Goal: Use online tool/utility: Utilize a website feature to perform a specific function

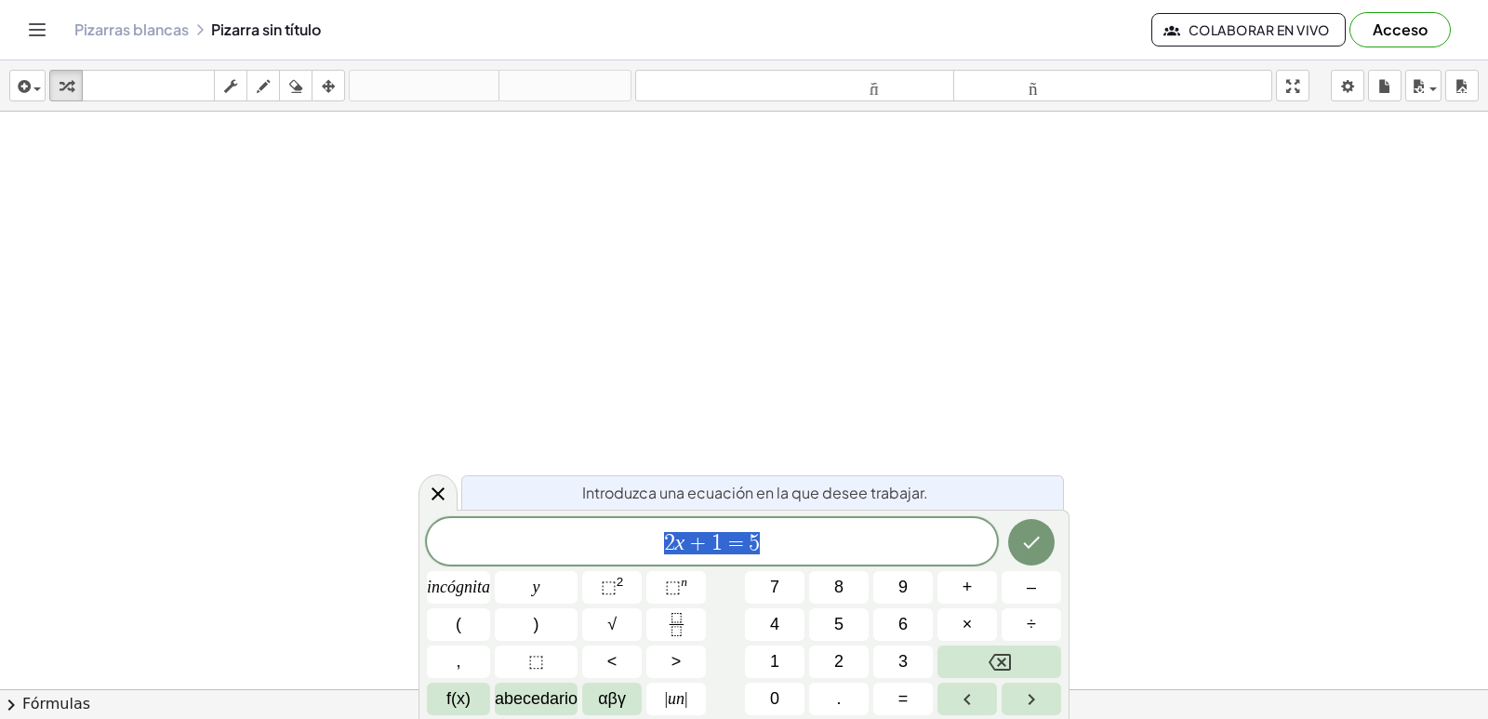
drag, startPoint x: 779, startPoint y: 555, endPoint x: 764, endPoint y: 569, distance: 21.1
click at [779, 555] on span "2 x + 1 = 5" at bounding box center [712, 543] width 570 height 26
click at [1030, 654] on button "Retroceso" at bounding box center [999, 661] width 124 height 33
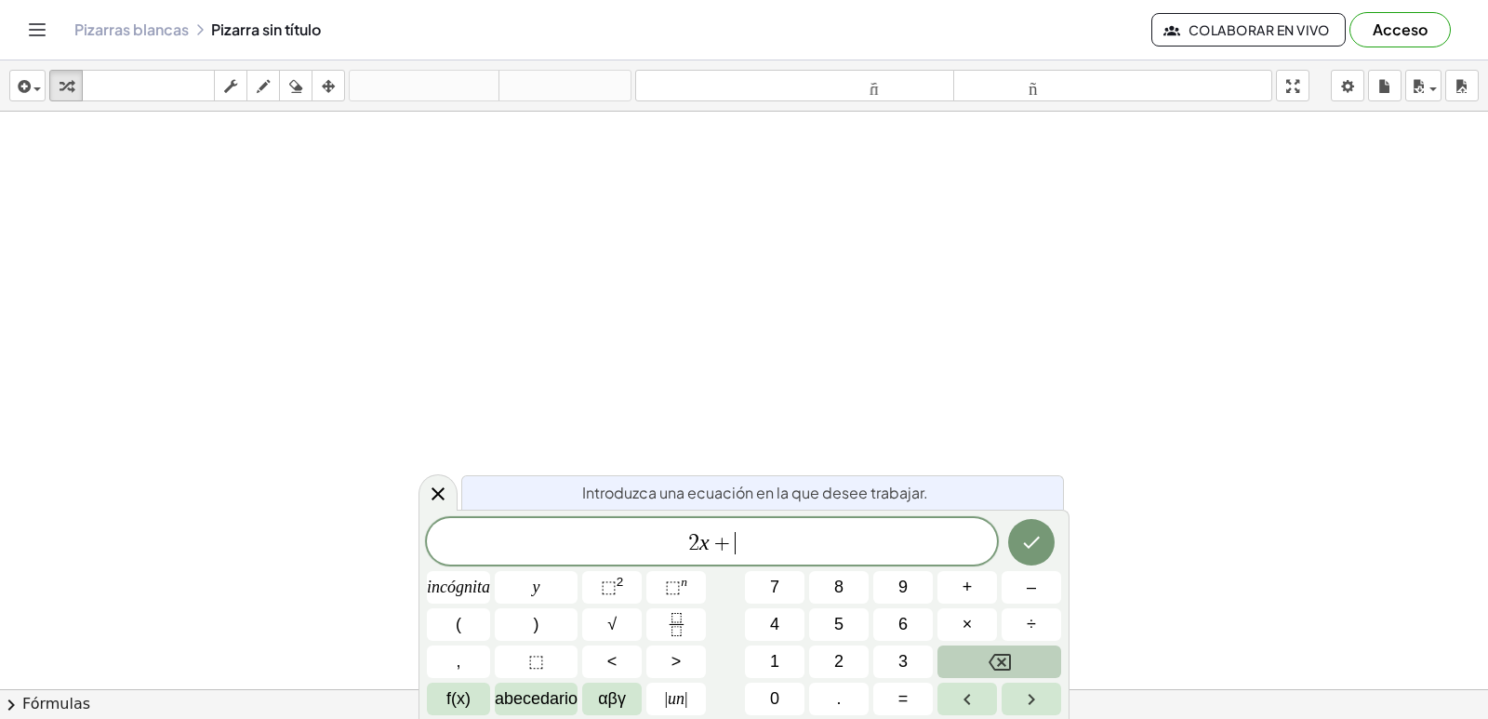
click at [1030, 654] on button "Retroceso" at bounding box center [999, 661] width 124 height 33
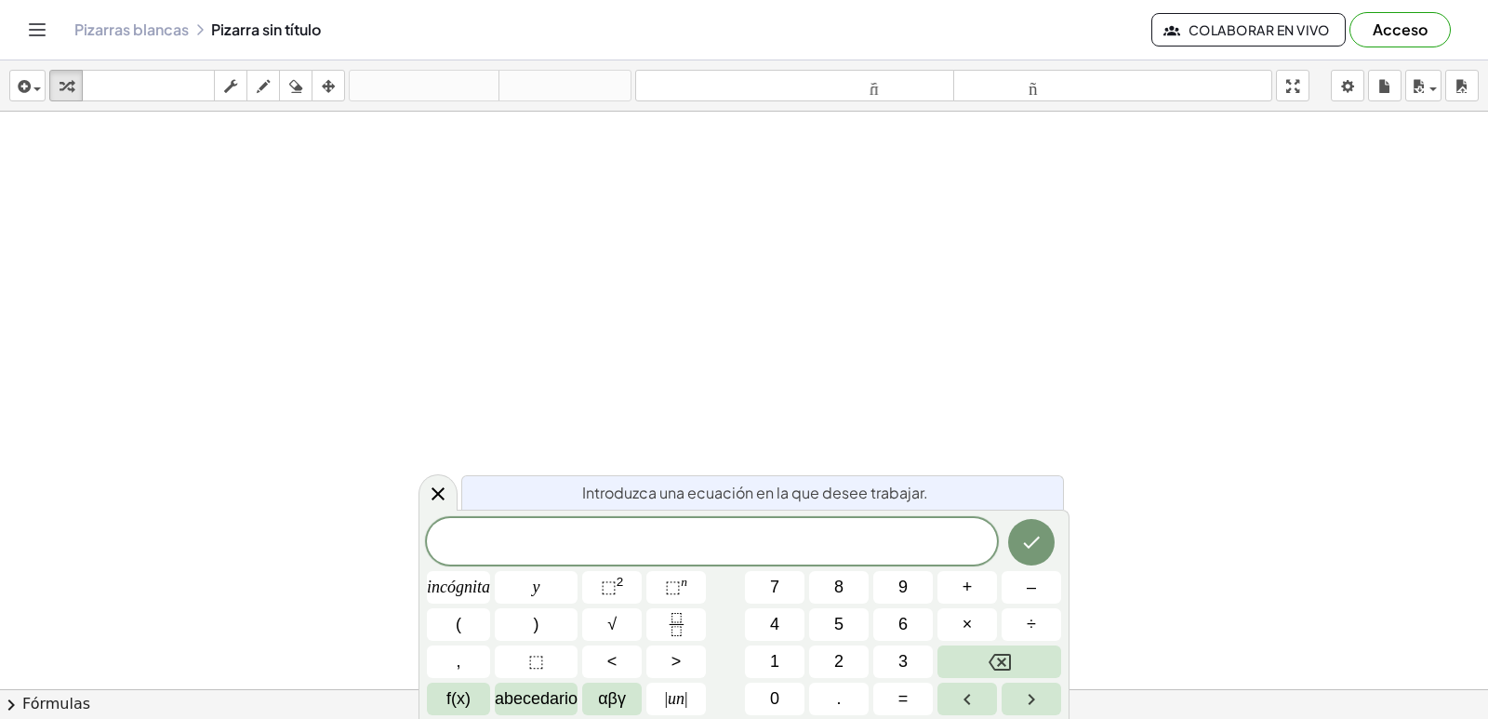
click at [562, 202] on div at bounding box center [744, 731] width 1488 height 1239
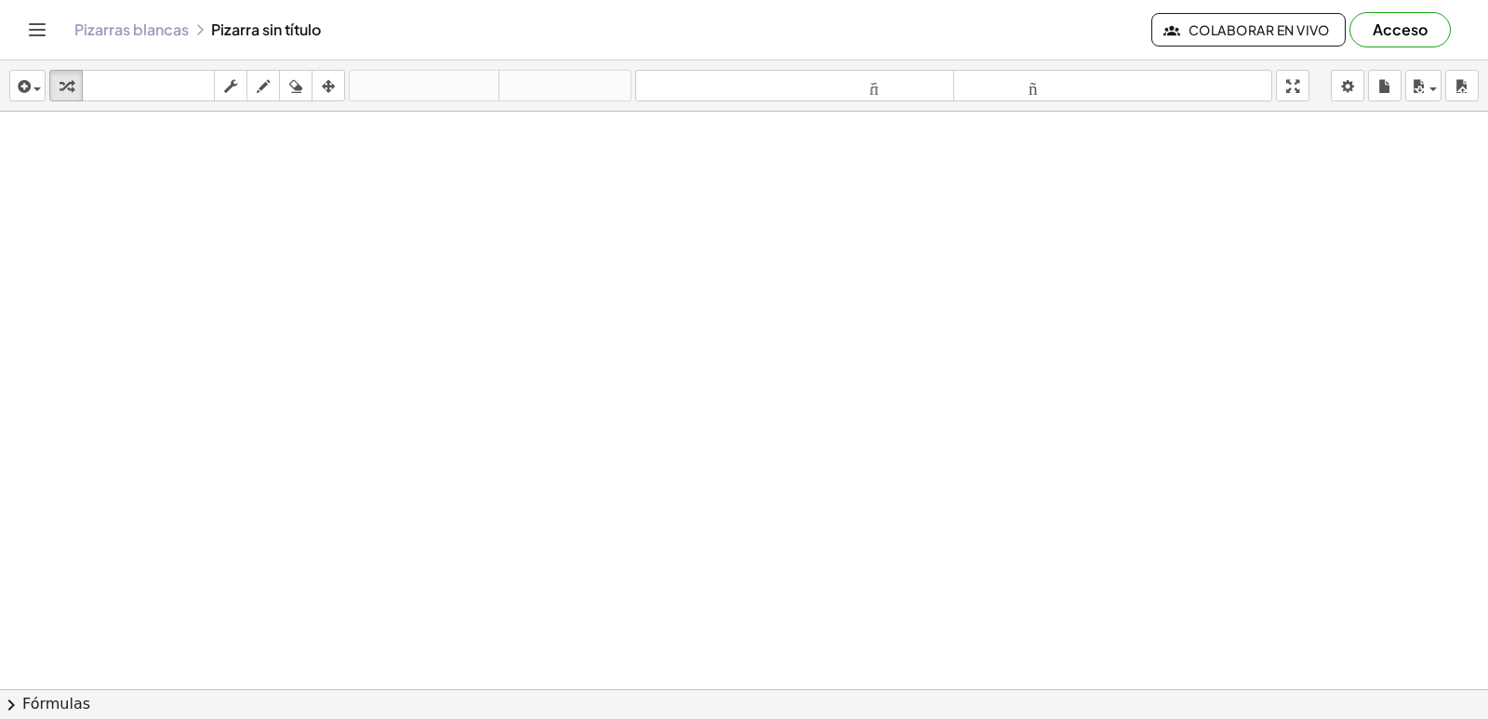
click at [486, 178] on div at bounding box center [744, 731] width 1488 height 1239
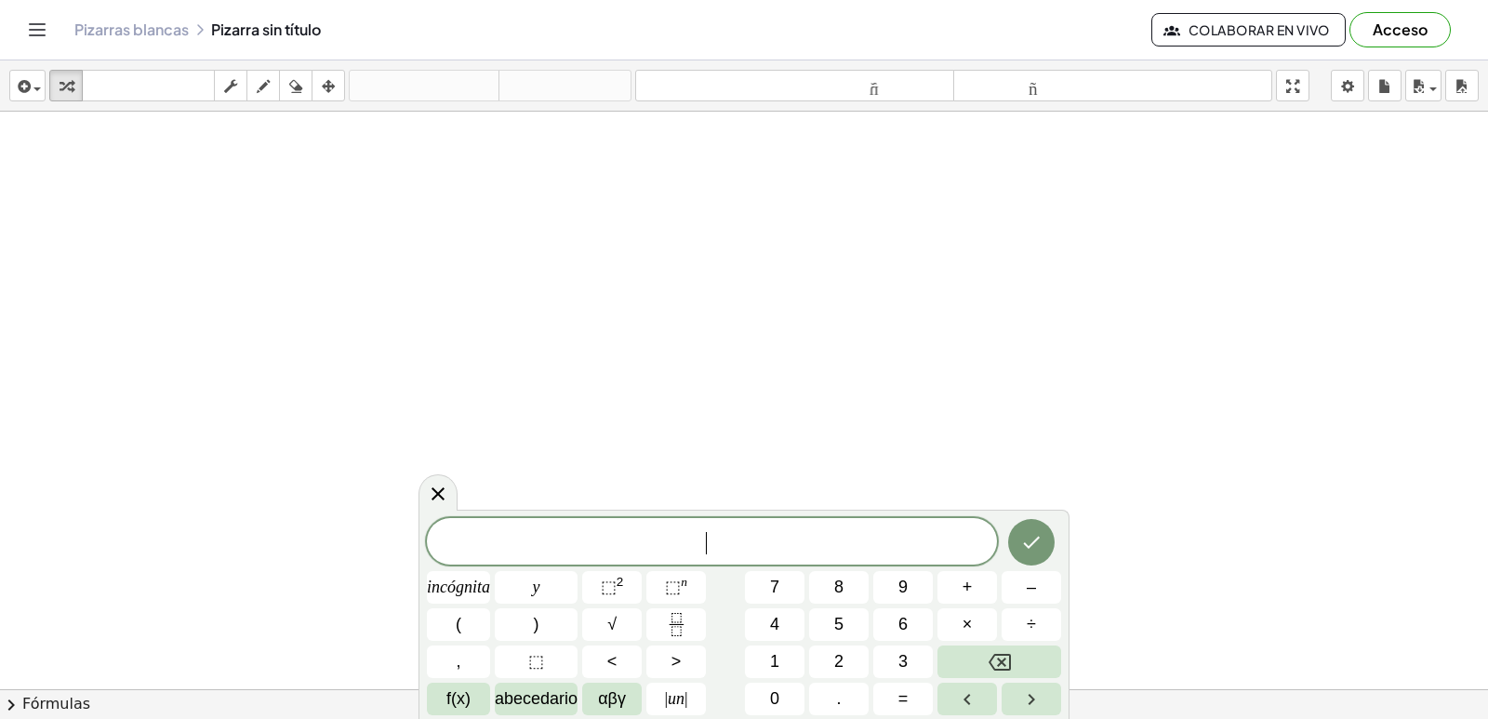
drag, startPoint x: 377, startPoint y: 120, endPoint x: 342, endPoint y: 133, distance: 36.8
click at [373, 120] on div at bounding box center [744, 731] width 1488 height 1239
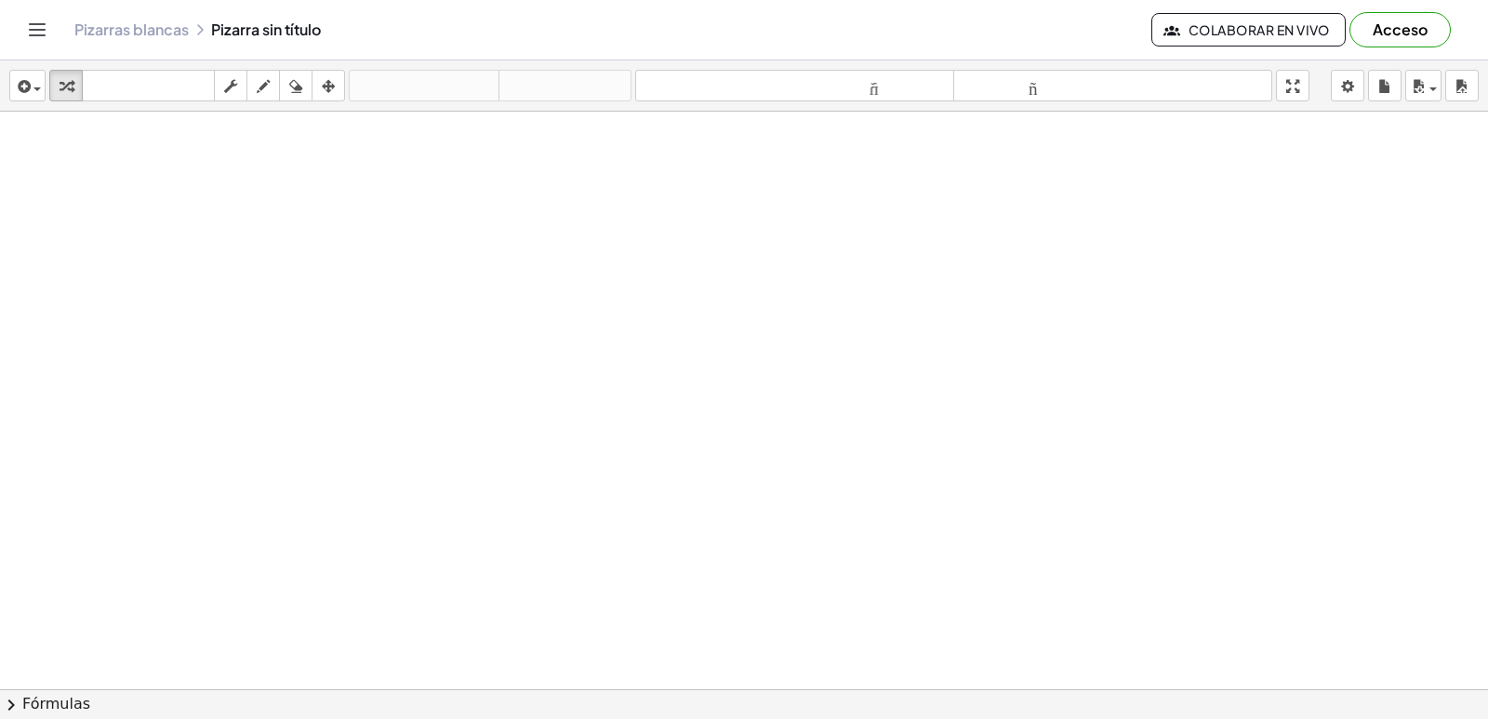
click at [505, 162] on div at bounding box center [744, 731] width 1488 height 1239
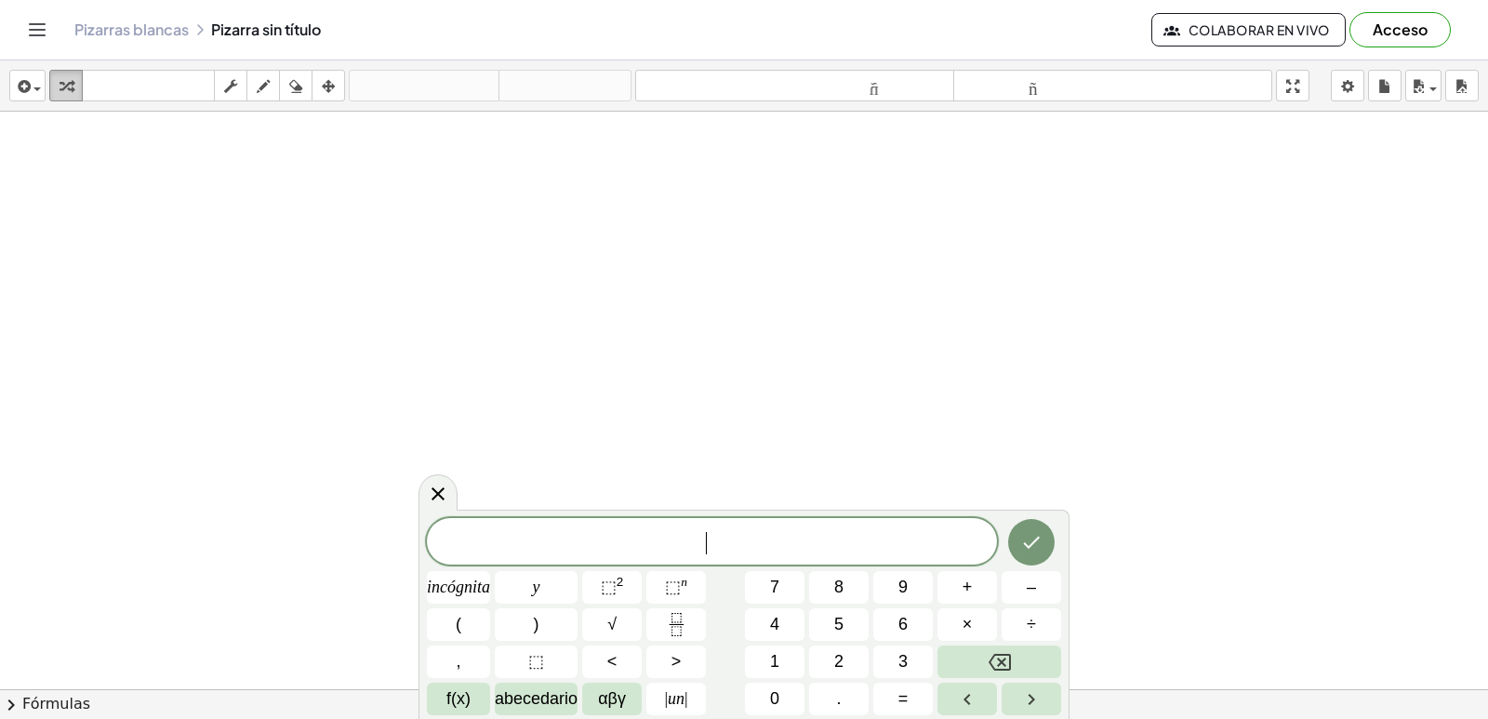
click at [72, 86] on div "button" at bounding box center [66, 85] width 24 height 22
click at [72, 86] on icon "button" at bounding box center [66, 86] width 13 height 22
click at [1349, 78] on body "Actividades matemáticas fáciles de comprender Empezar Banco de actividades Trab…" at bounding box center [744, 359] width 1488 height 719
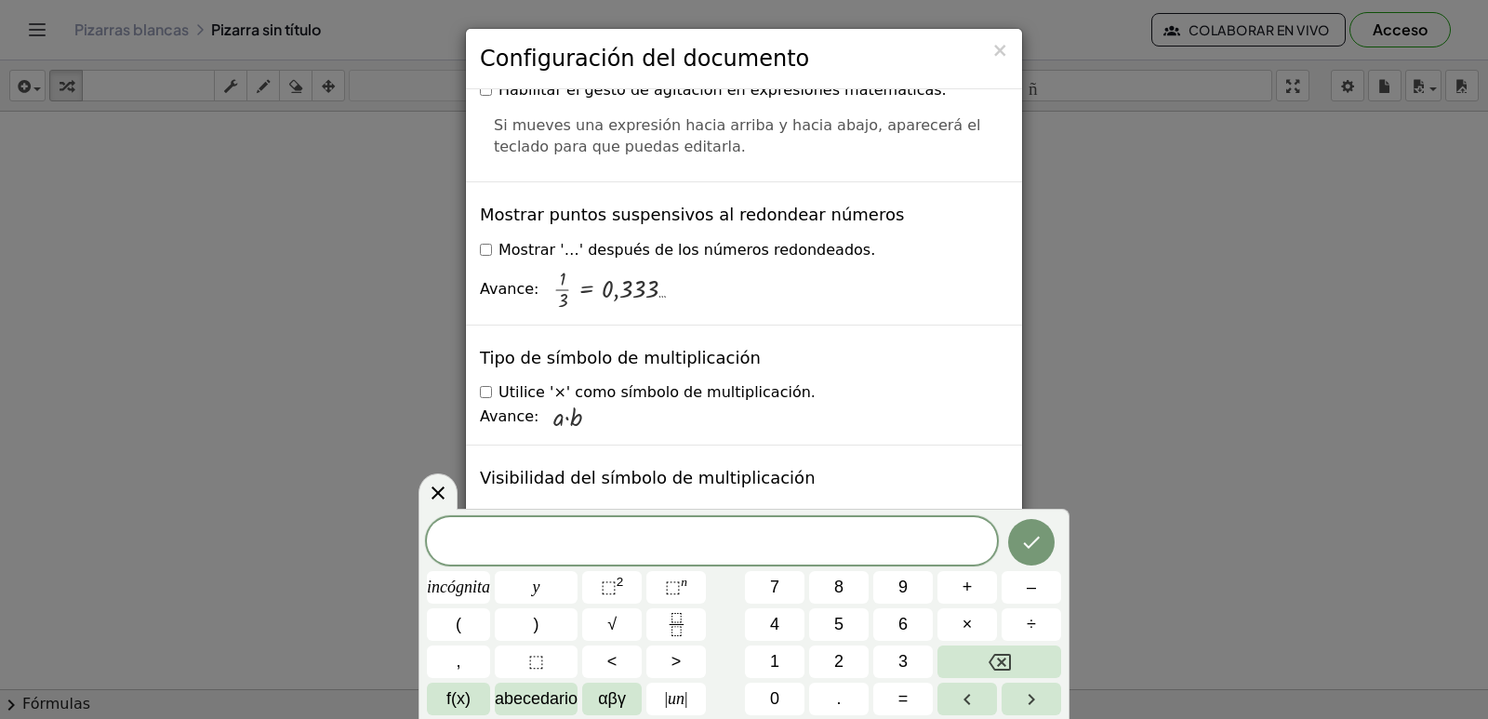
scroll to position [4526, 0]
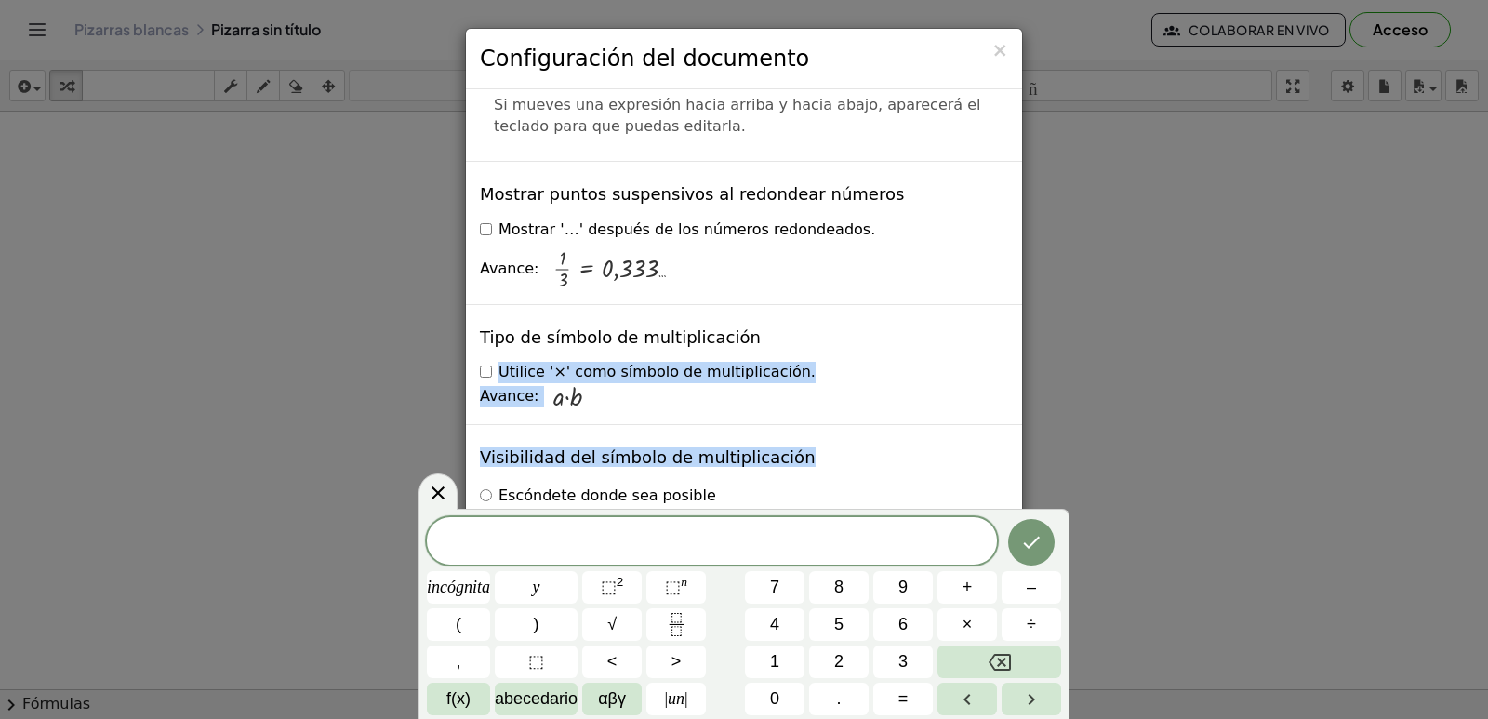
drag, startPoint x: 979, startPoint y: 391, endPoint x: 987, endPoint y: 271, distance: 120.2
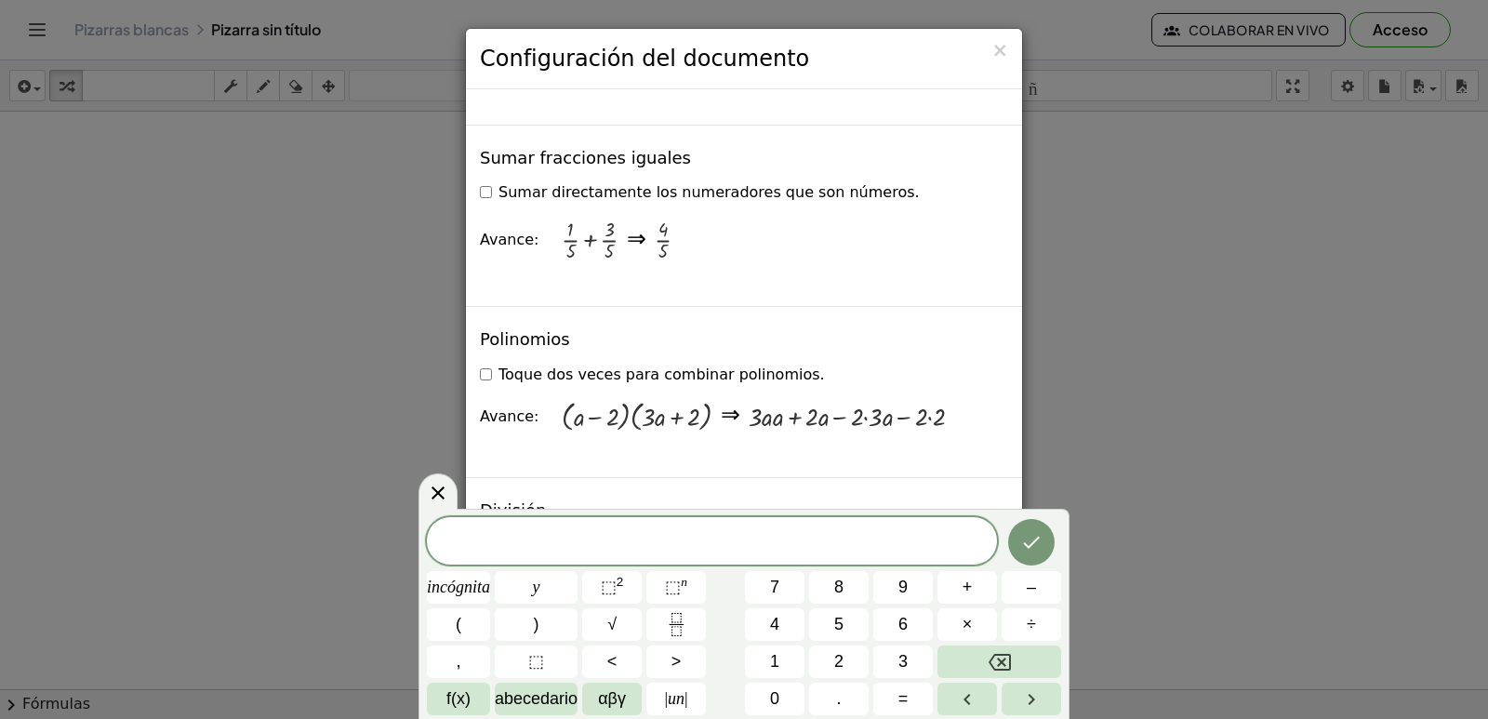
scroll to position [1364, 0]
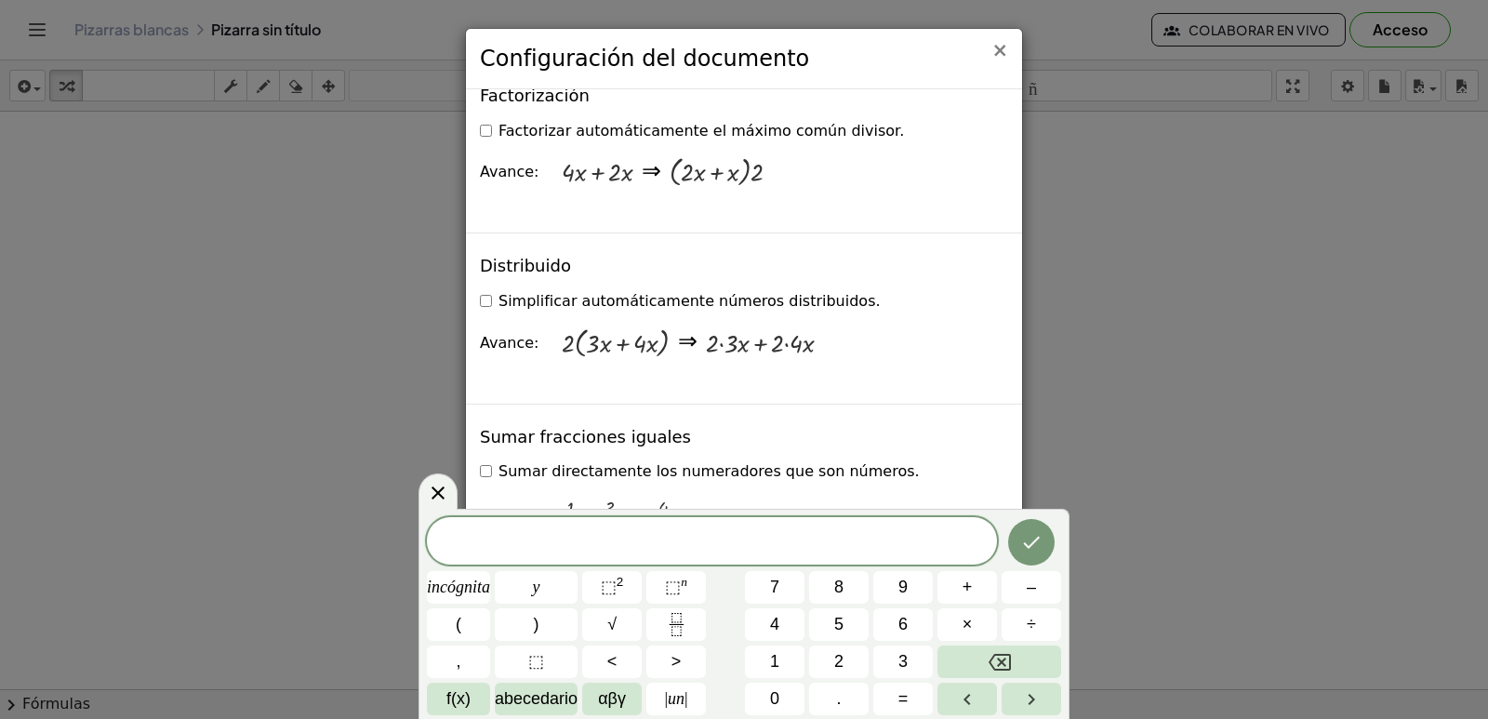
drag, startPoint x: 999, startPoint y: 58, endPoint x: 1015, endPoint y: 65, distance: 17.5
click at [1000, 58] on font "×" at bounding box center [999, 50] width 17 height 22
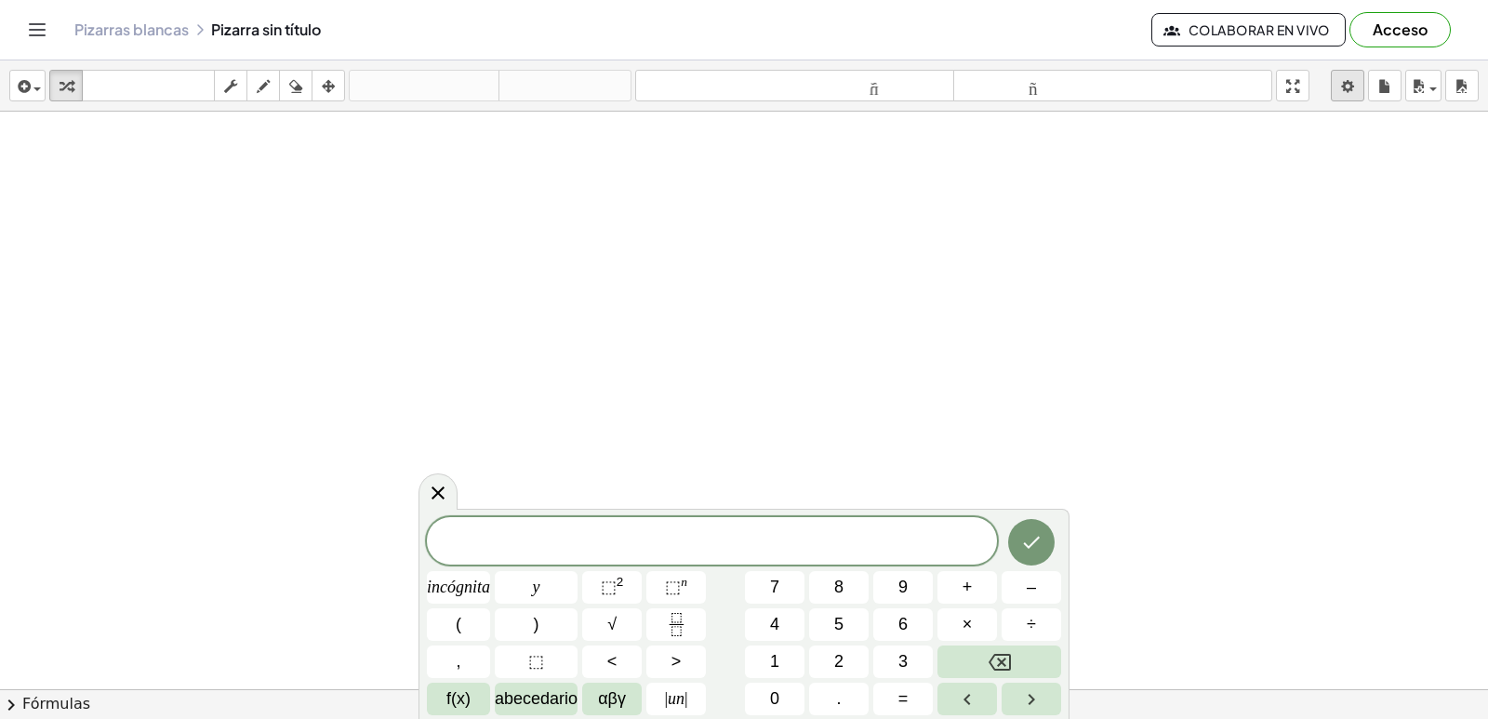
click at [1349, 86] on body "Actividades matemáticas fáciles de comprender Empezar Banco de actividades Trab…" at bounding box center [744, 359] width 1488 height 719
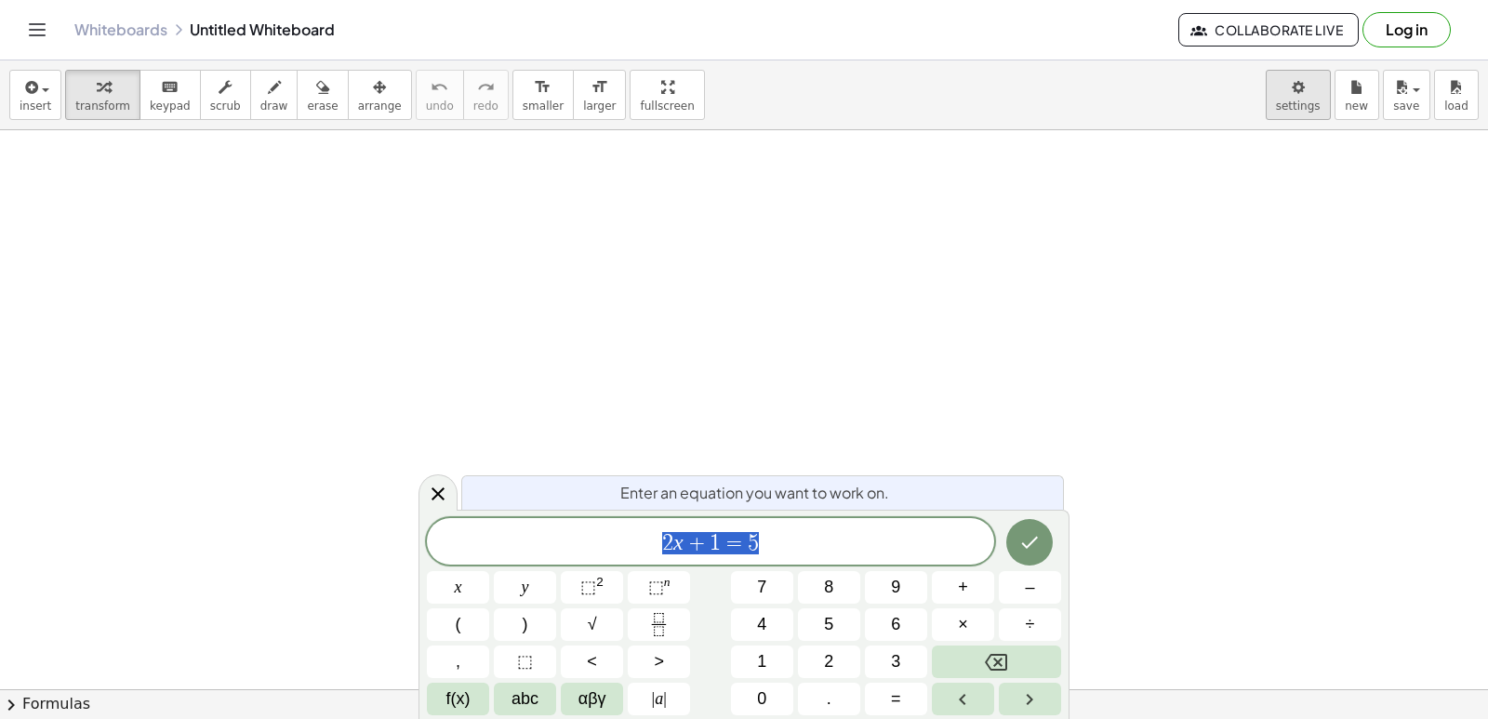
click at [1315, 100] on body "Graspable Math Activities Get Started Activity Bank Assigned Work Classes White…" at bounding box center [744, 359] width 1488 height 719
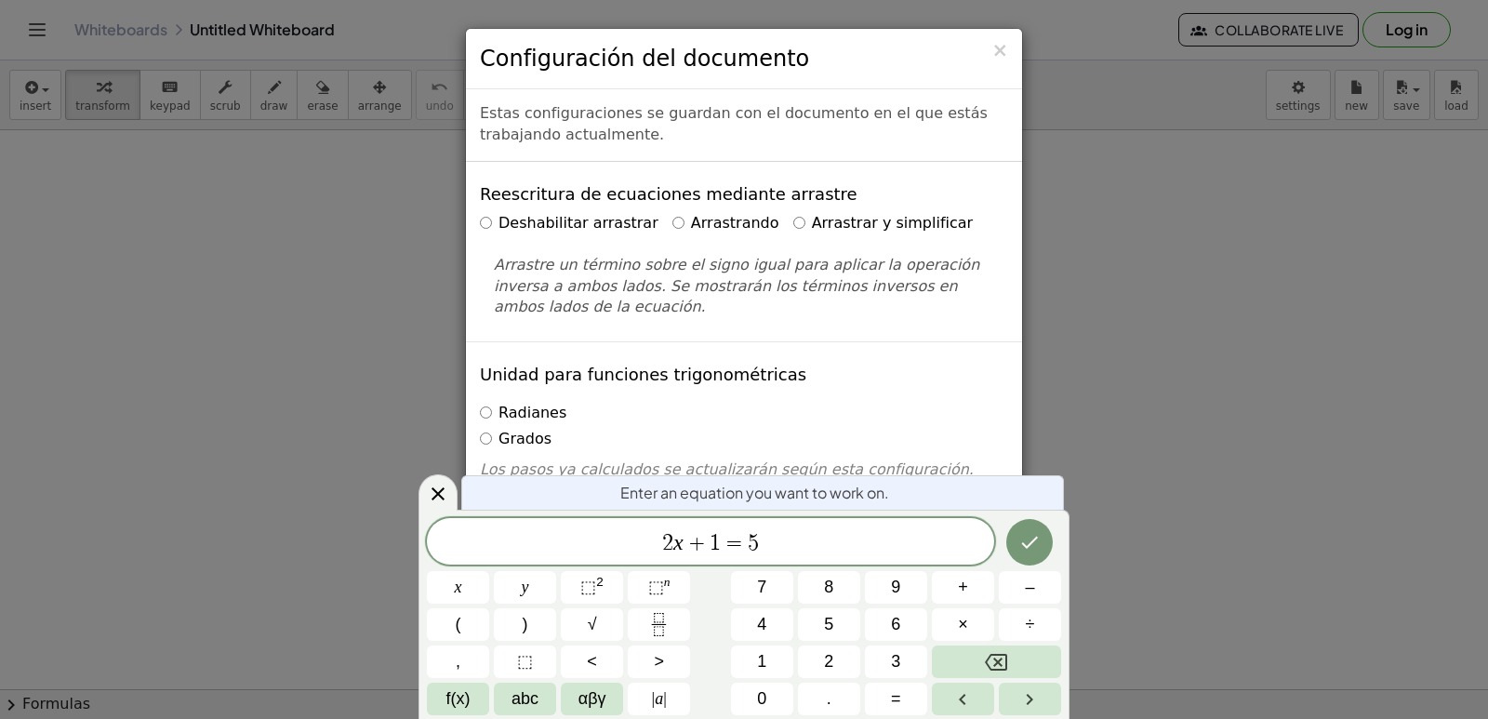
drag, startPoint x: 1315, startPoint y: 100, endPoint x: 725, endPoint y: 191, distance: 597.4
click at [725, 201] on font "Reescritura de ecuaciones mediante arrastre" at bounding box center [669, 194] width 378 height 20
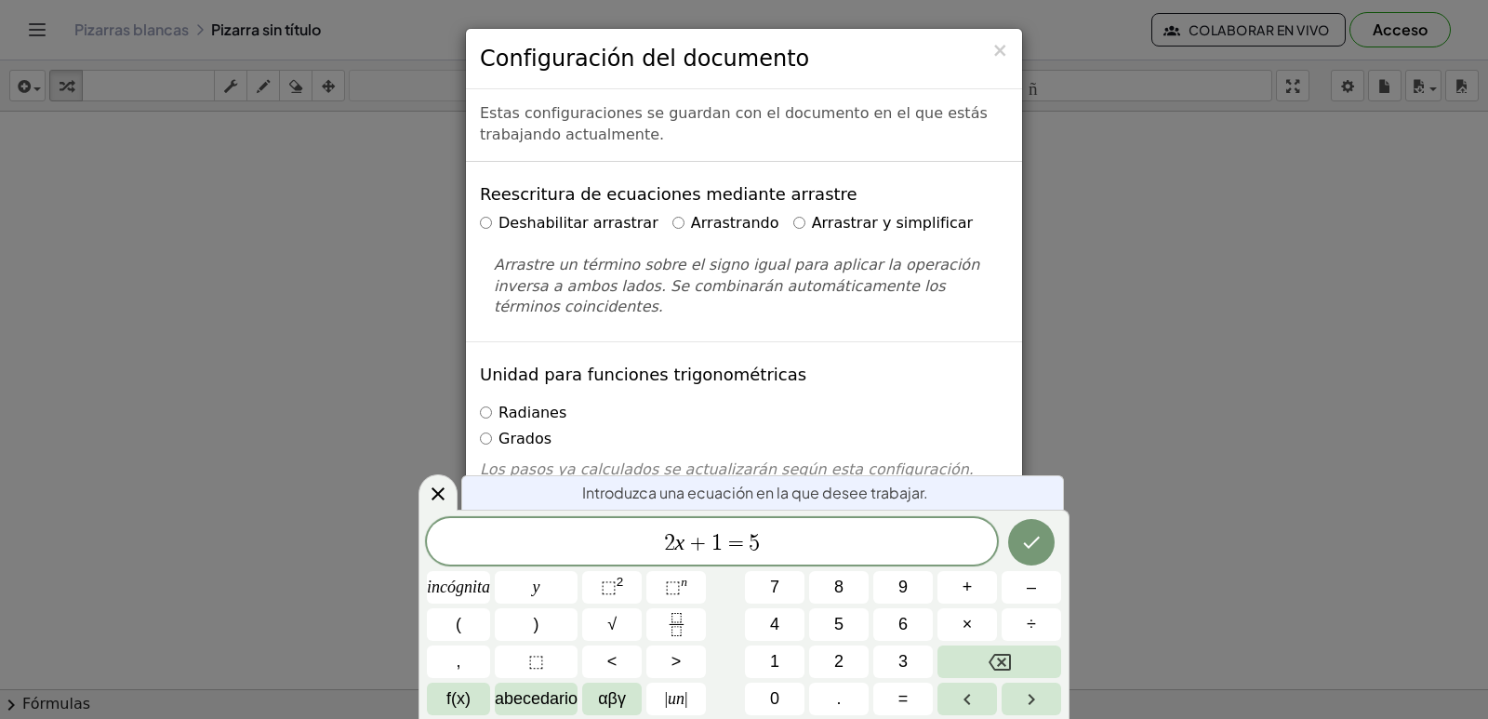
click at [1130, 252] on div "× Configuración del documento Estas configuraciones se guardan con el documento…" at bounding box center [744, 359] width 1488 height 719
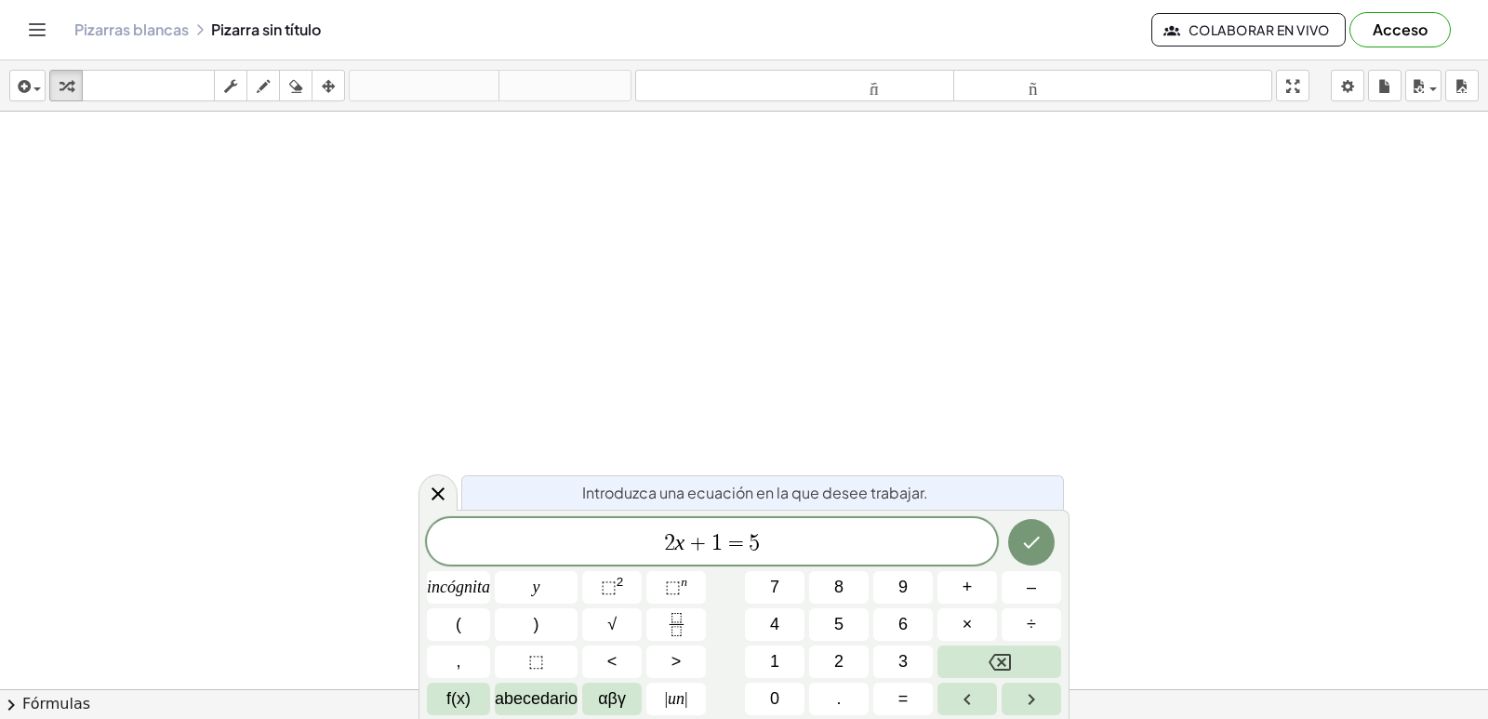
click at [534, 201] on div at bounding box center [744, 731] width 1488 height 1239
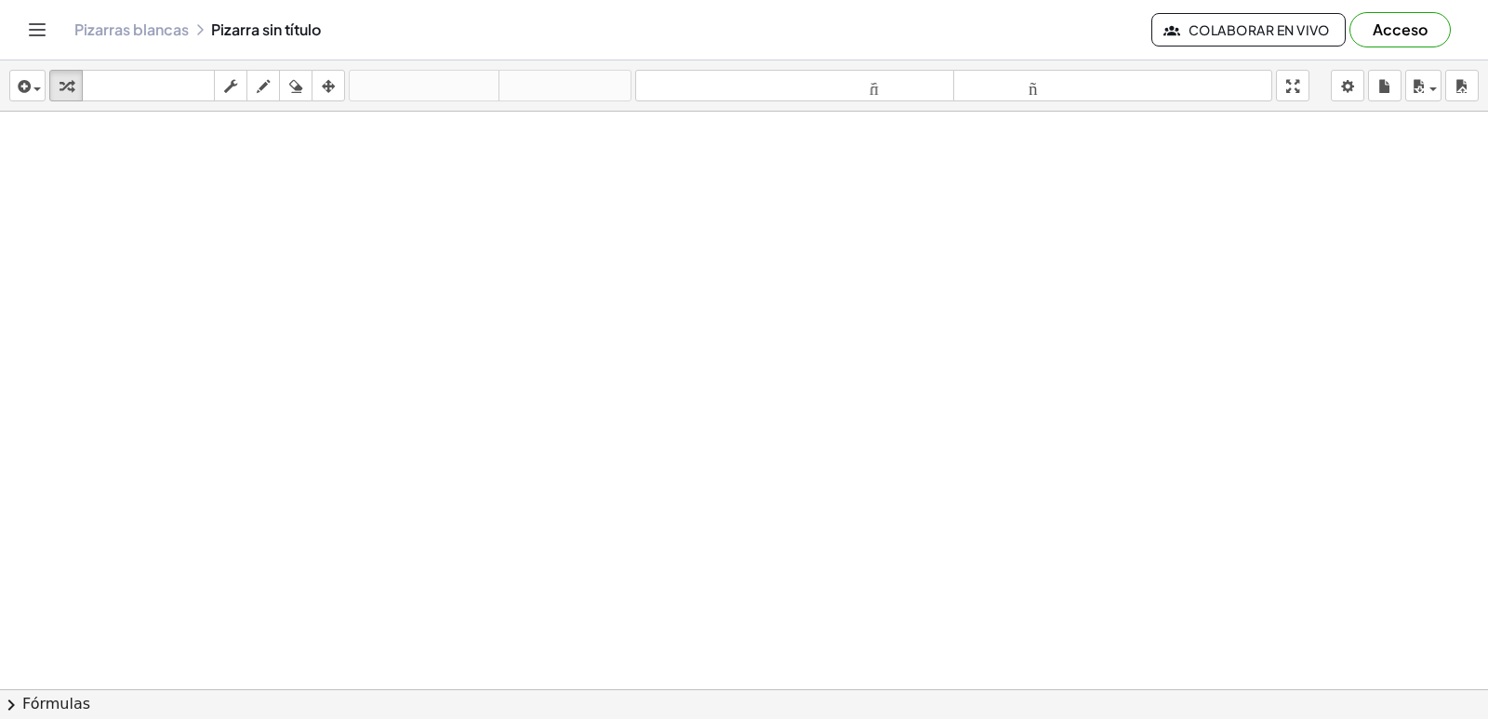
click at [548, 193] on div at bounding box center [744, 731] width 1488 height 1239
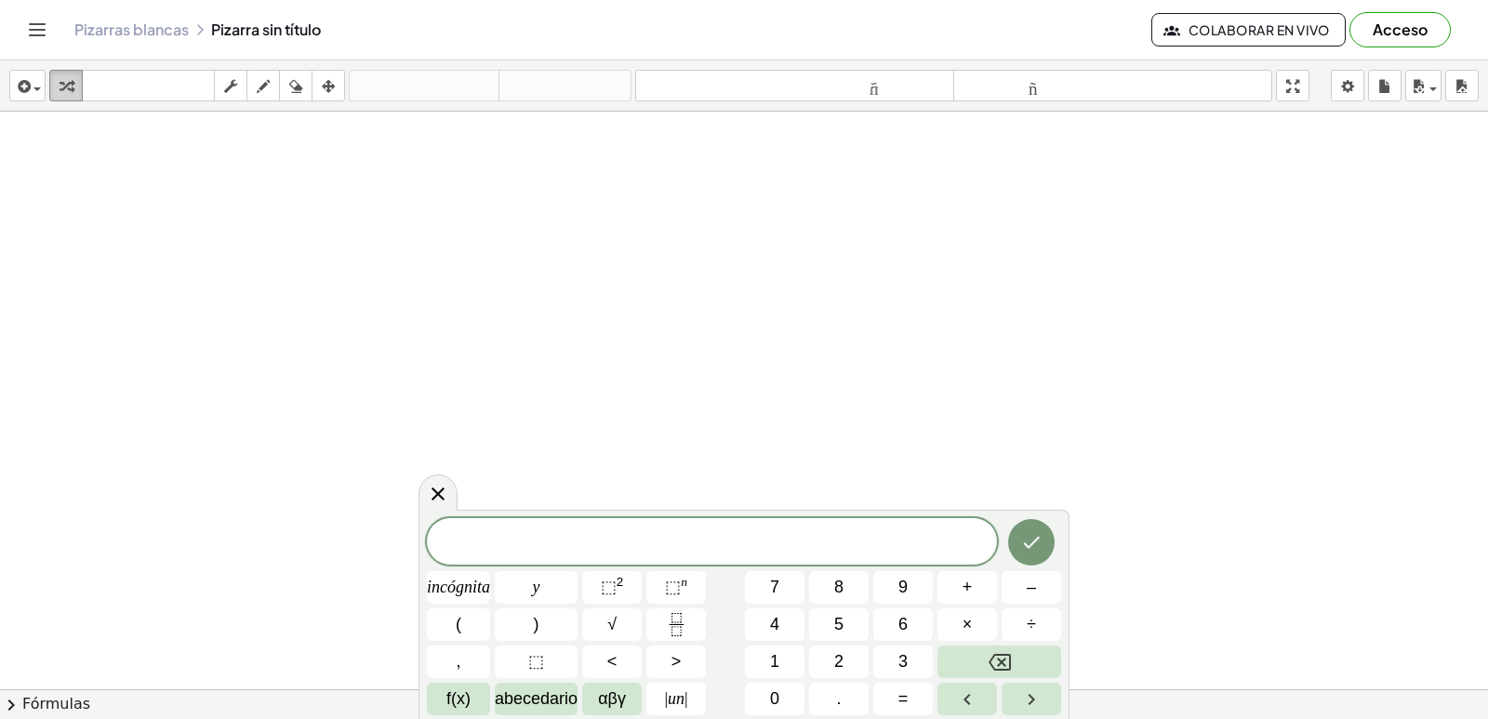
click at [72, 99] on button "transformar" at bounding box center [65, 86] width 33 height 32
click at [458, 153] on div at bounding box center [744, 731] width 1488 height 1239
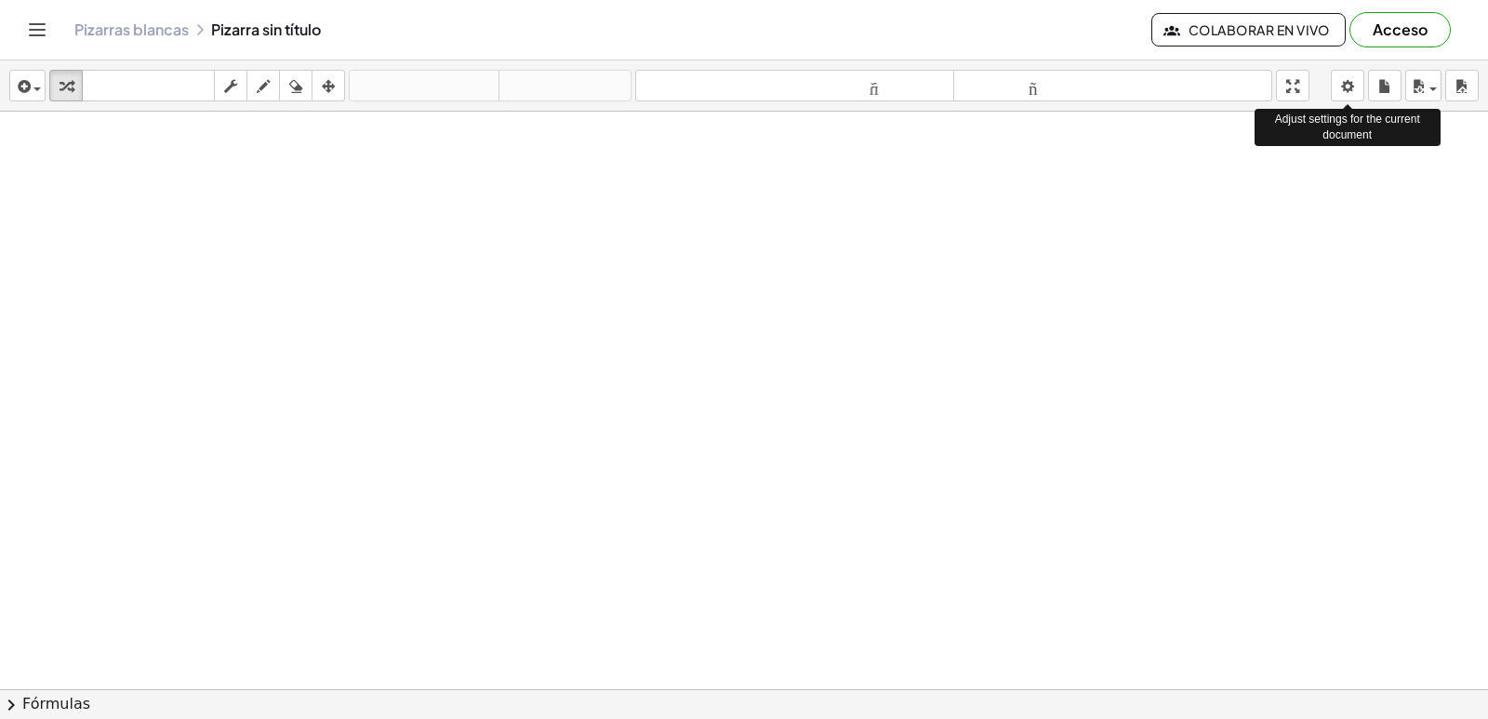
click at [1311, 173] on div "insertar Seleccione uno: Expresión matemática Función Texto Vídeo de YouTube Gr…" at bounding box center [744, 389] width 1488 height 658
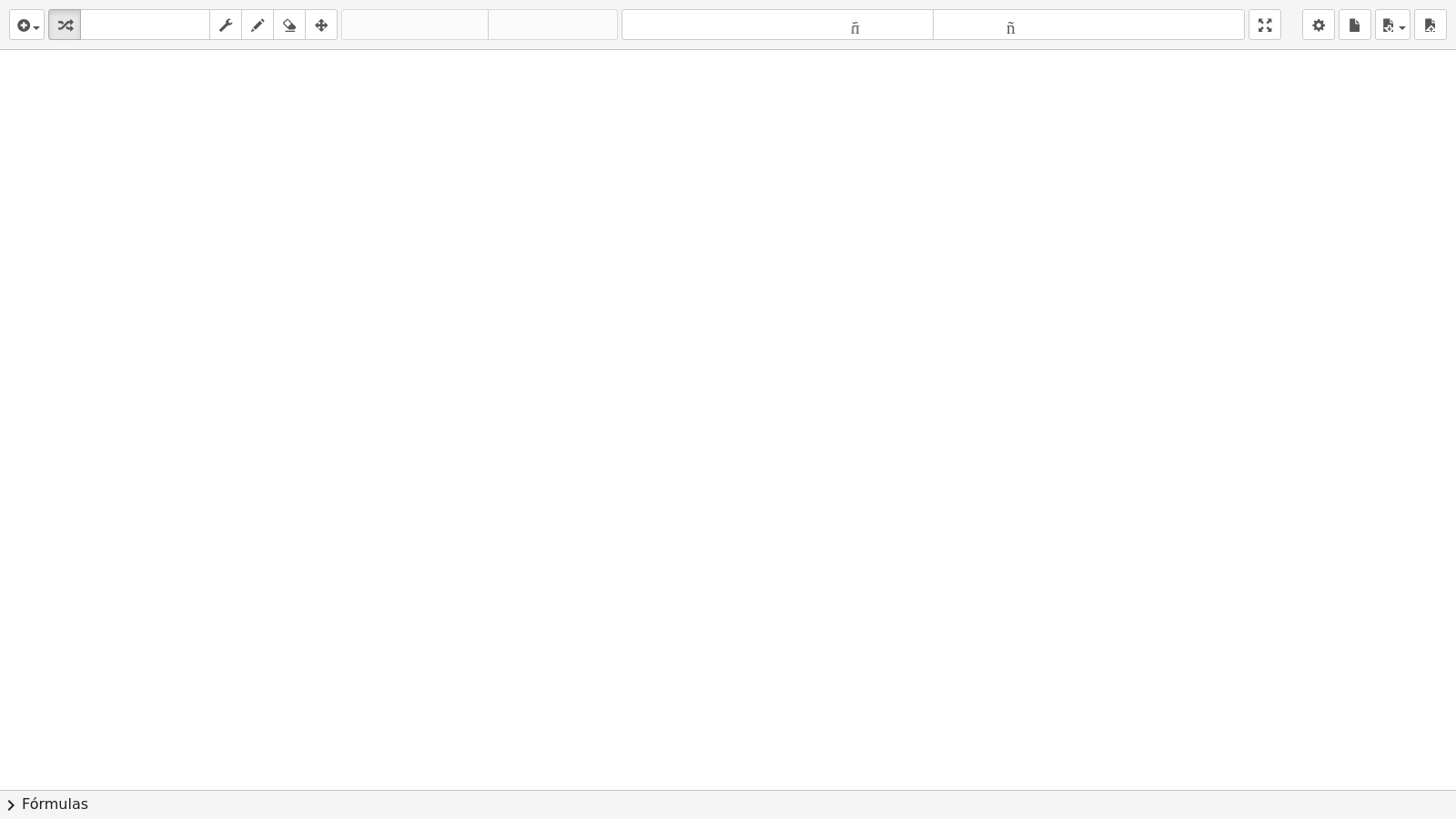
drag, startPoint x: 1276, startPoint y: 23, endPoint x: 1276, endPoint y: -56, distance: 79.0
click at [1276, 0] on html "Actividades matemáticas fáciles de comprender Empezar Banco de actividades Trab…" at bounding box center [728, 409] width 1456 height 819
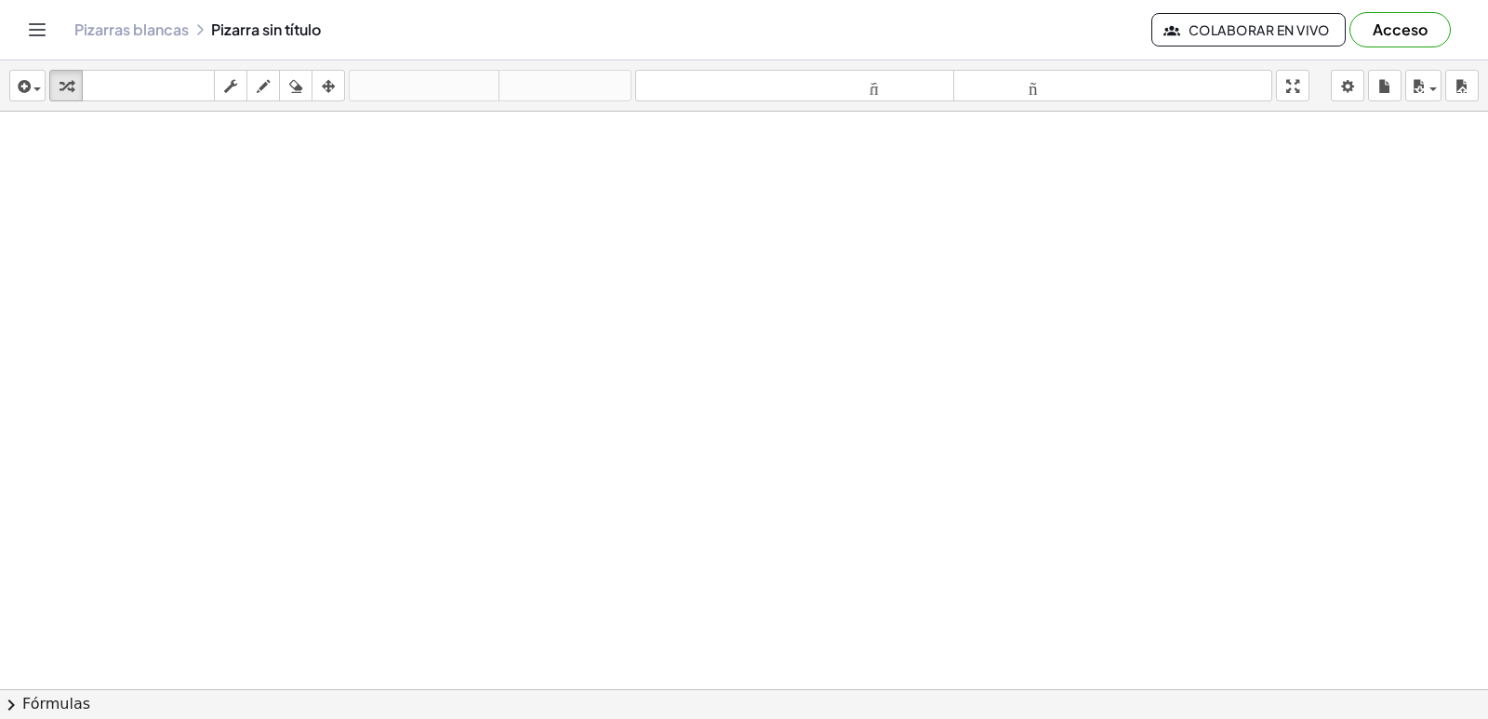
drag, startPoint x: 711, startPoint y: 326, endPoint x: 695, endPoint y: 331, distance: 16.8
click at [702, 330] on div at bounding box center [744, 731] width 1488 height 1239
click at [564, 578] on div at bounding box center [744, 731] width 1488 height 1239
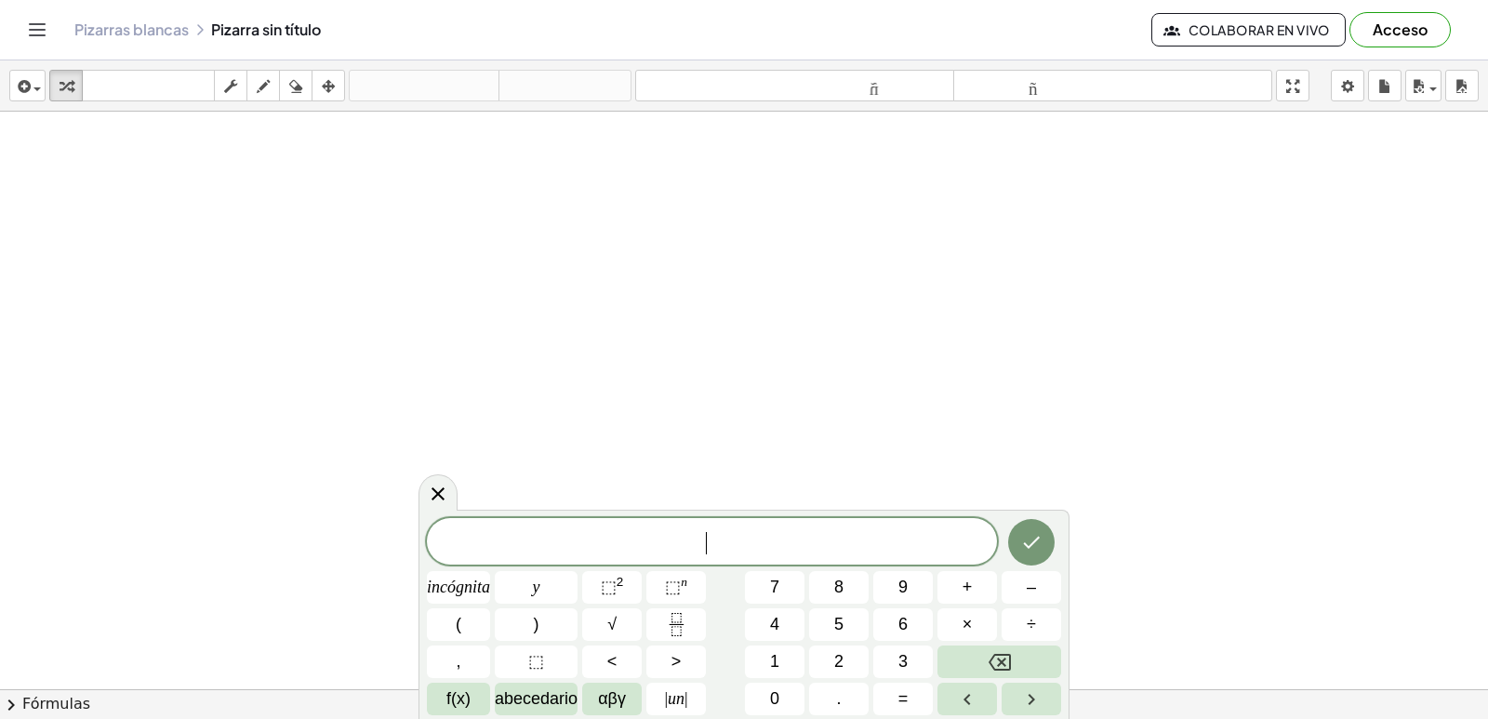
click at [663, 522] on div "​" at bounding box center [712, 541] width 570 height 47
click at [788, 582] on button "7" at bounding box center [775, 587] width 60 height 33
click at [983, 666] on button "Retroceso" at bounding box center [999, 661] width 124 height 33
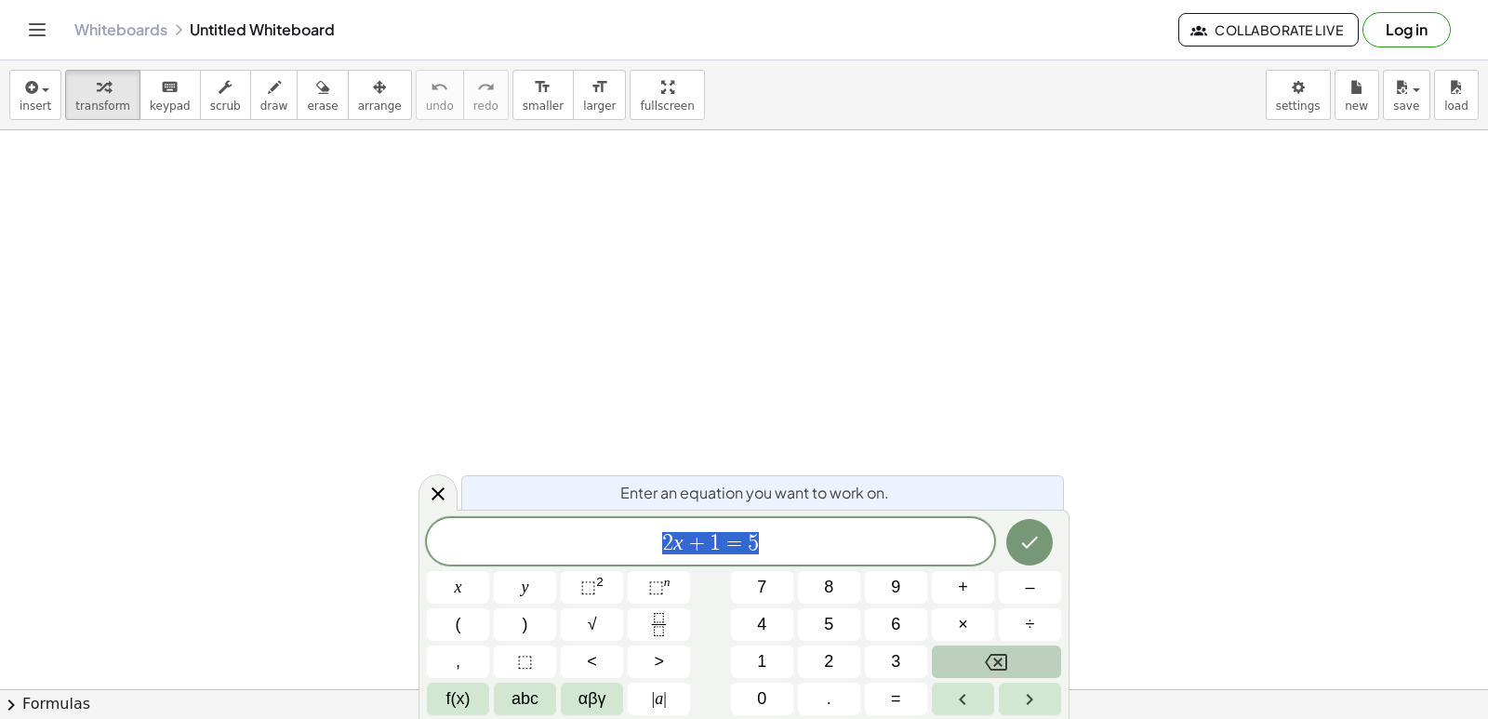
click at [86, 88] on div "button" at bounding box center [102, 86] width 55 height 22
click at [977, 667] on button "Backspace" at bounding box center [996, 661] width 129 height 33
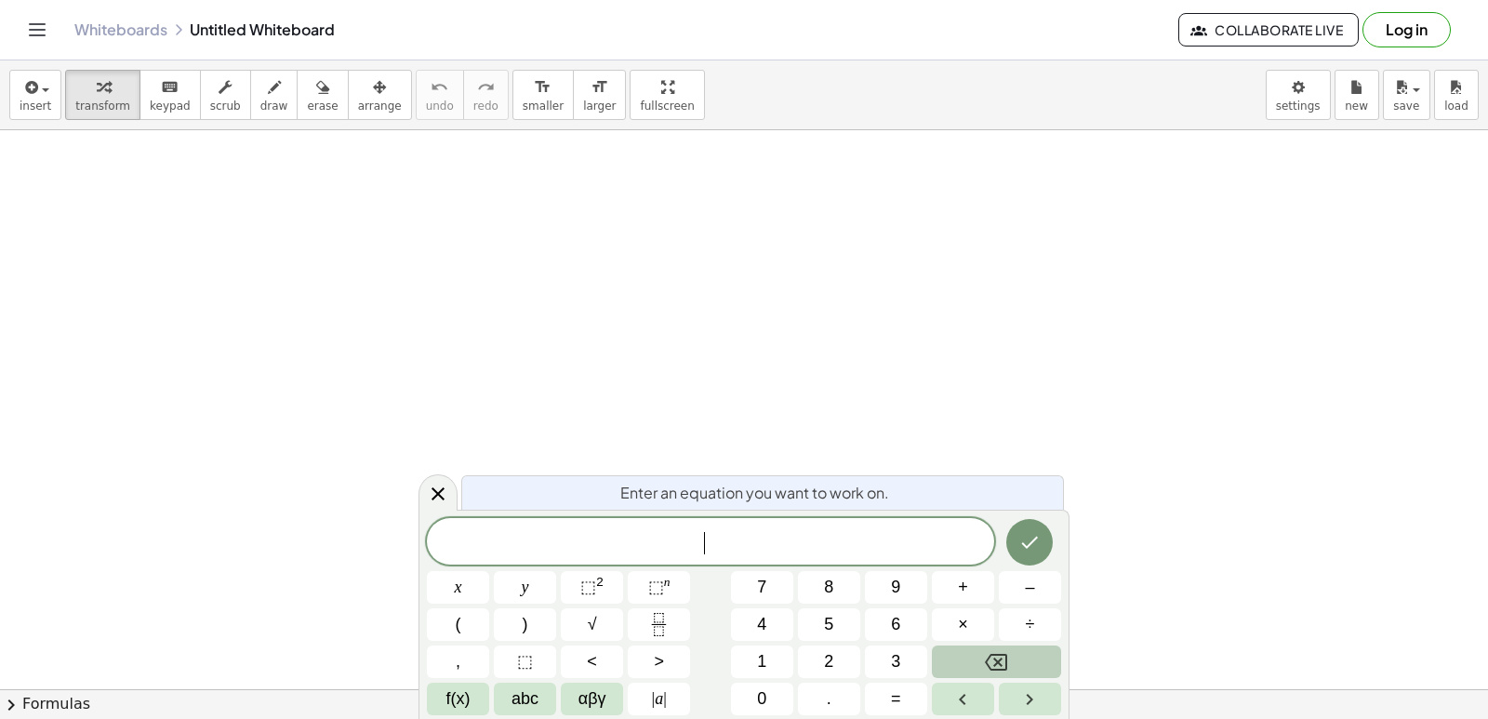
click at [977, 667] on button "Backspace" at bounding box center [996, 661] width 129 height 33
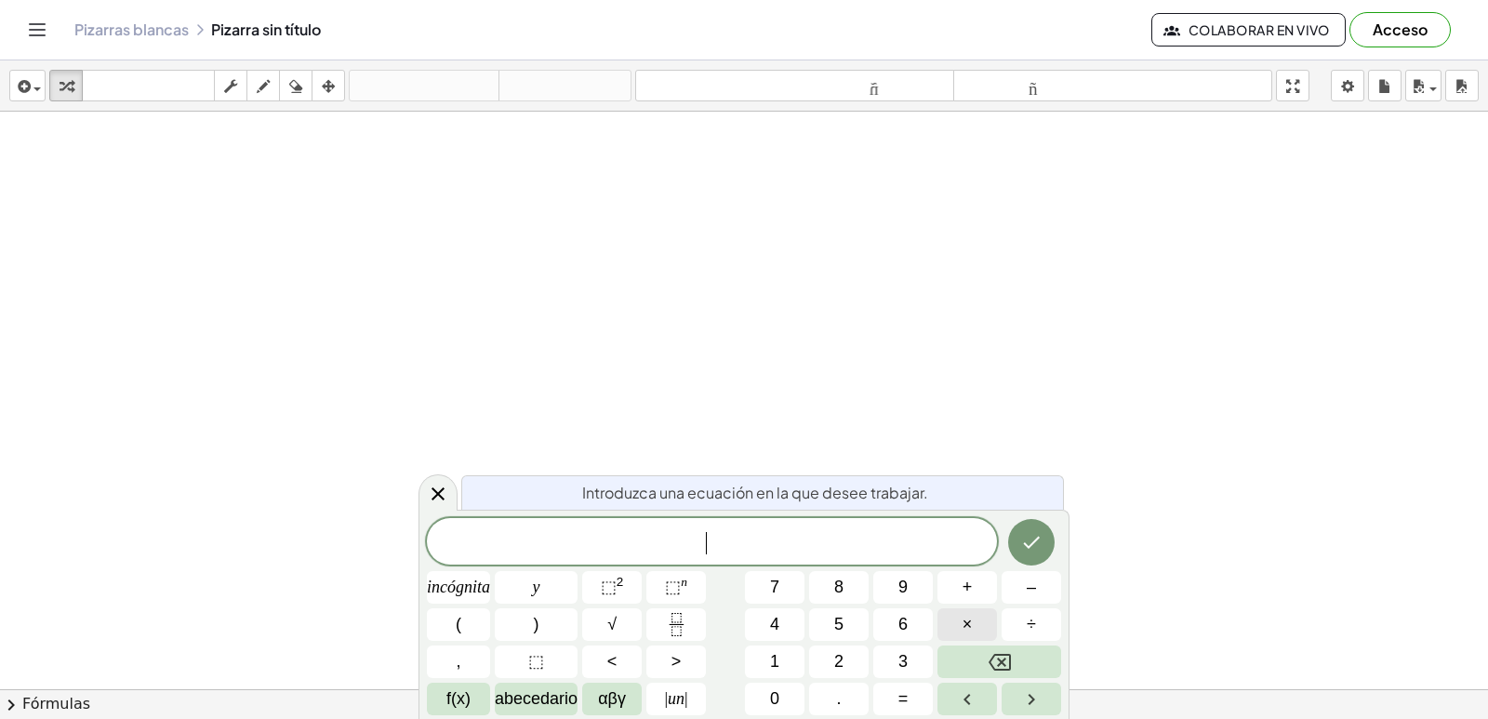
click at [983, 620] on button "×" at bounding box center [967, 624] width 60 height 33
click at [613, 584] on font "⬚" at bounding box center [609, 587] width 16 height 19
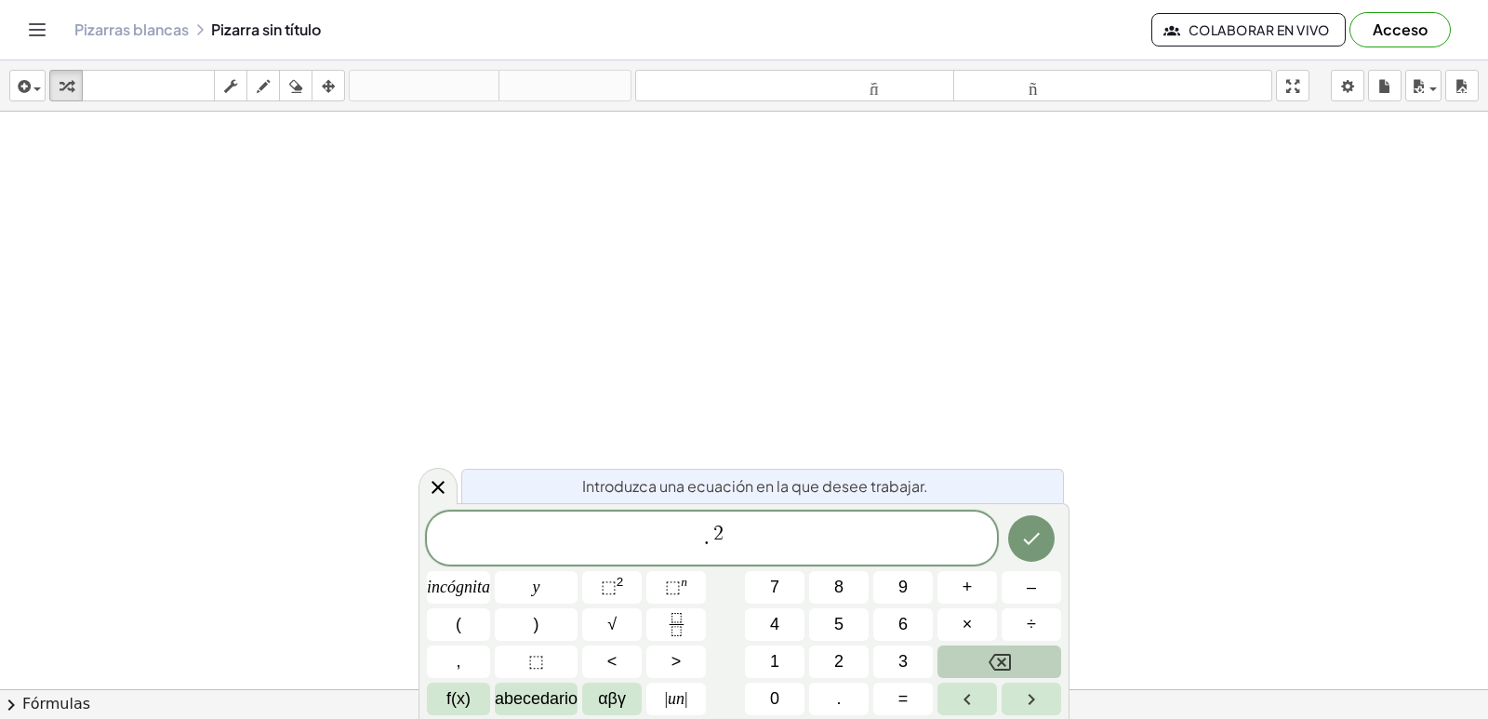
click at [1000, 666] on icon "Retroceso" at bounding box center [1000, 662] width 22 height 22
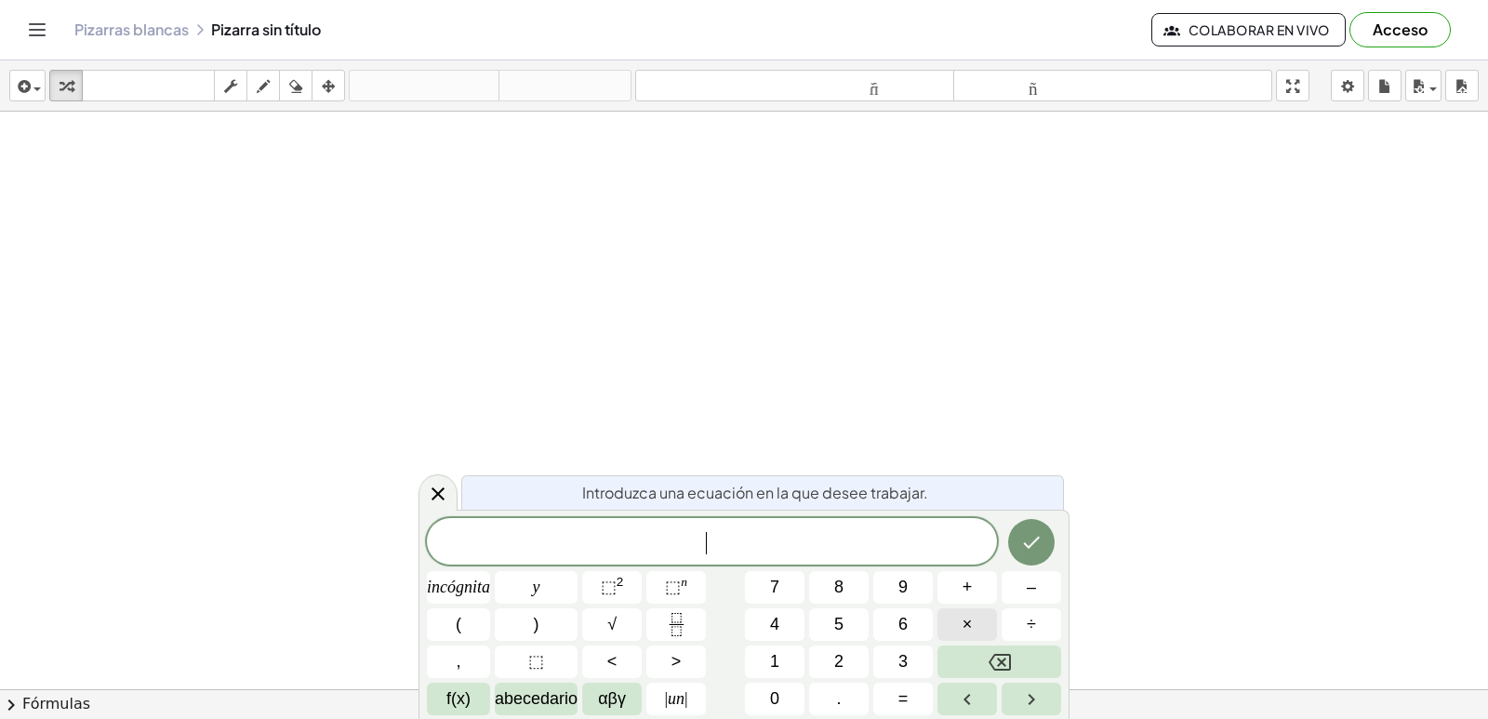
click at [983, 625] on button "×" at bounding box center [967, 624] width 60 height 33
click at [996, 662] on icon "Retroceso" at bounding box center [1000, 662] width 22 height 22
click at [622, 689] on font "αβγ" at bounding box center [612, 698] width 28 height 19
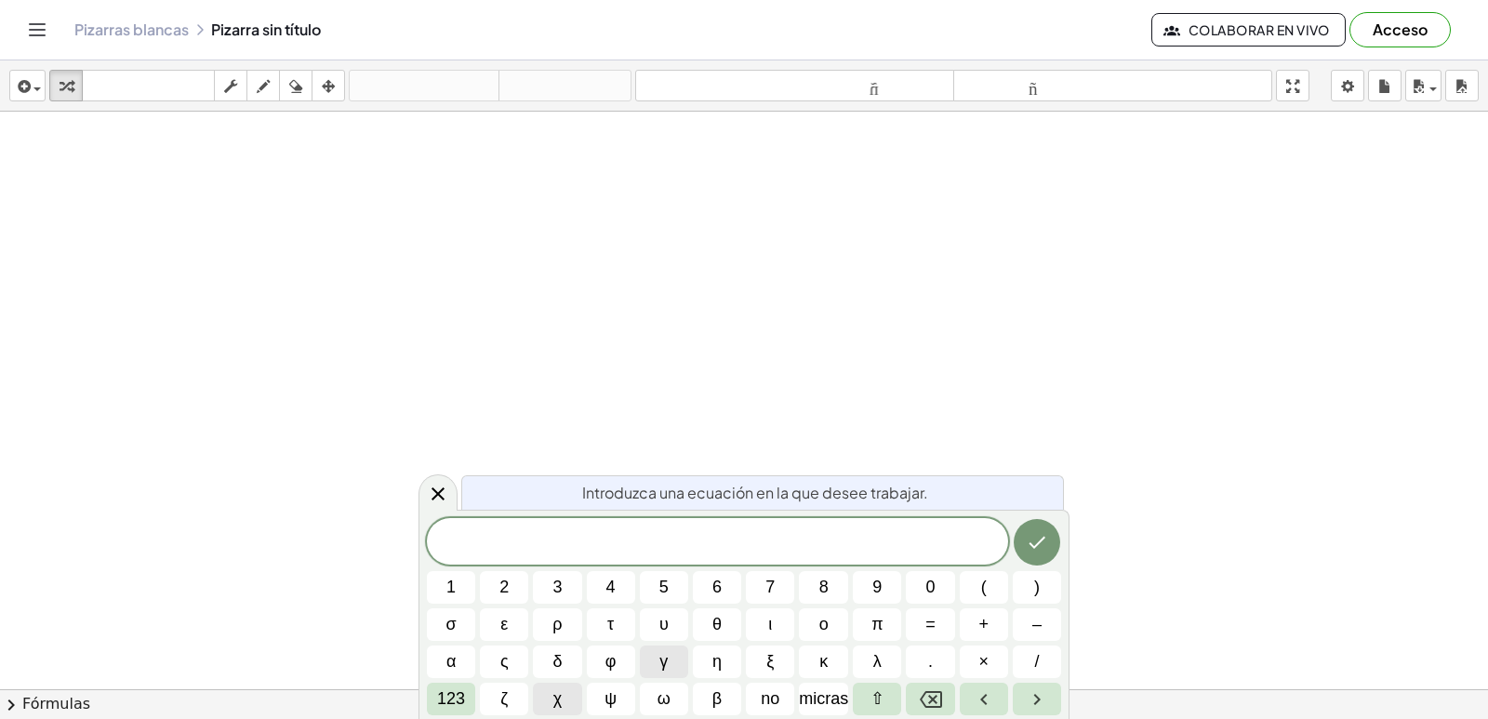
click at [545, 695] on button "χ" at bounding box center [557, 699] width 48 height 33
click at [469, 697] on button "123" at bounding box center [451, 699] width 48 height 33
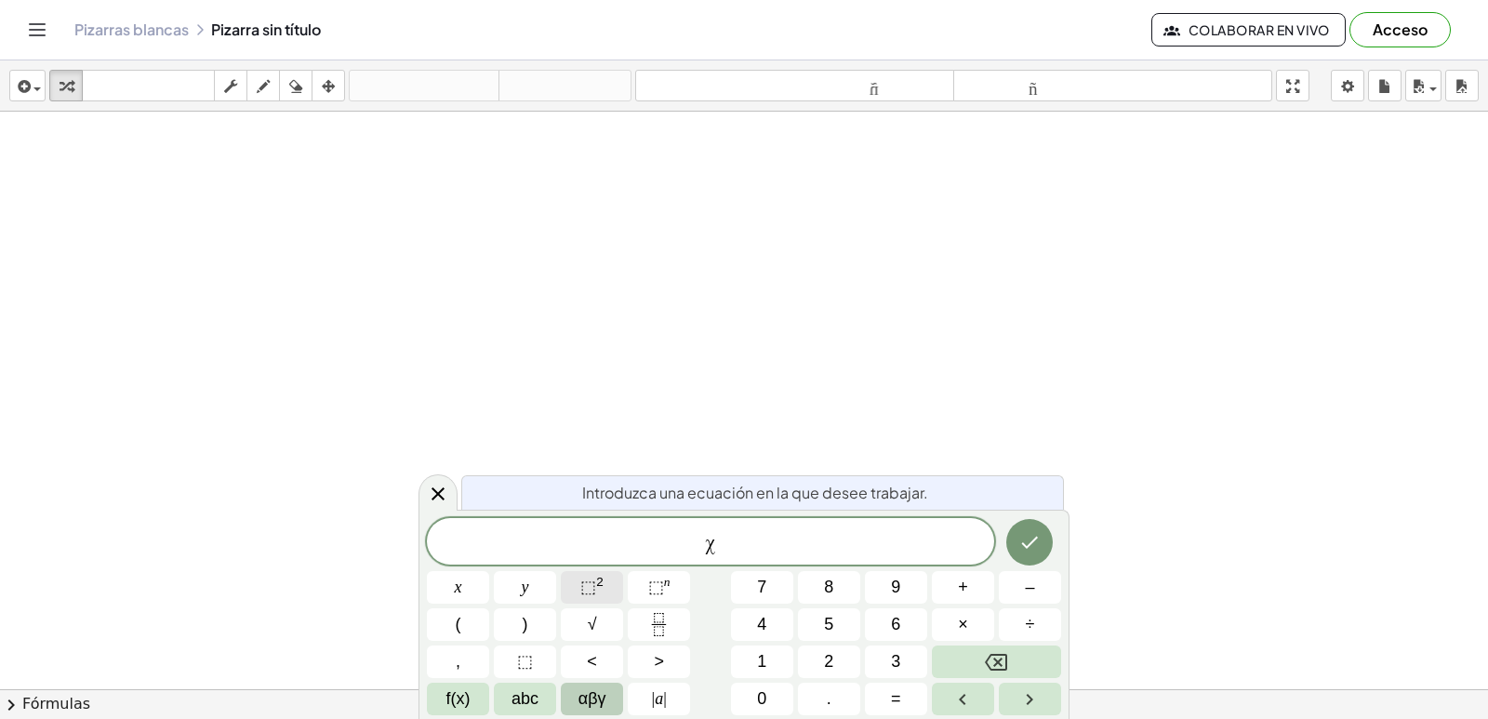
click at [604, 575] on button "⬚ 2" at bounding box center [592, 587] width 62 height 33
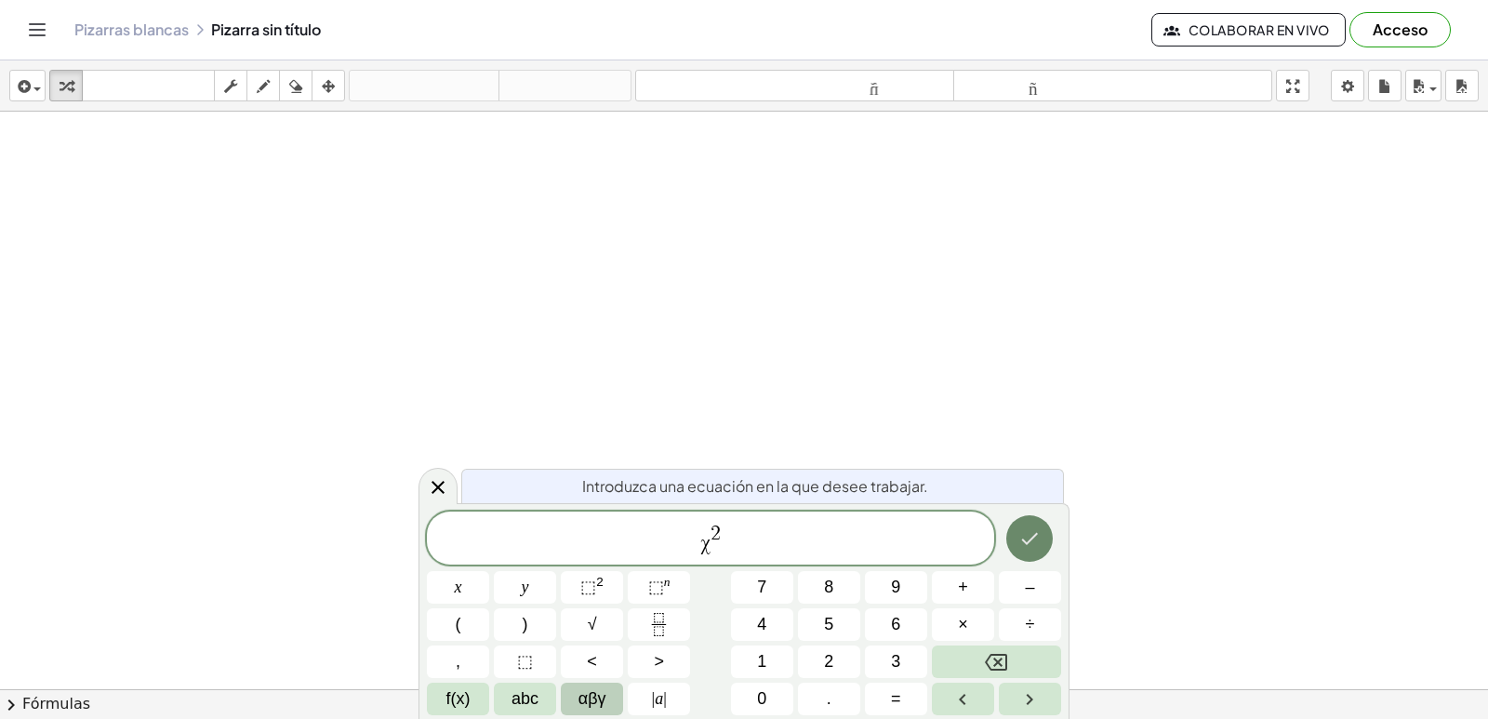
click at [1035, 538] on icon "Hecho" at bounding box center [1029, 538] width 22 height 22
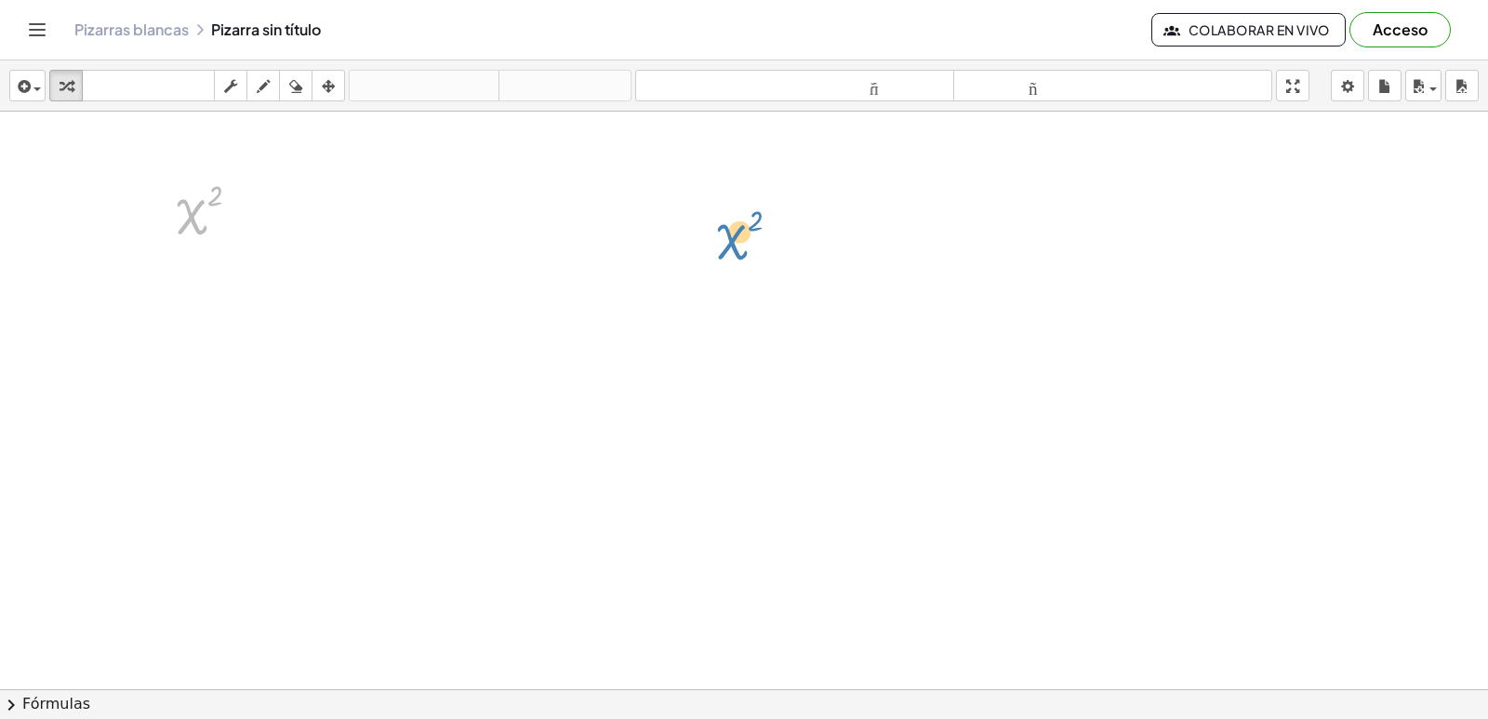
drag, startPoint x: 191, startPoint y: 211, endPoint x: 642, endPoint y: 252, distance: 452.9
click at [642, 252] on div "χ 2 χ 2" at bounding box center [744, 731] width 1488 height 1239
click at [673, 266] on div at bounding box center [744, 731] width 1488 height 1239
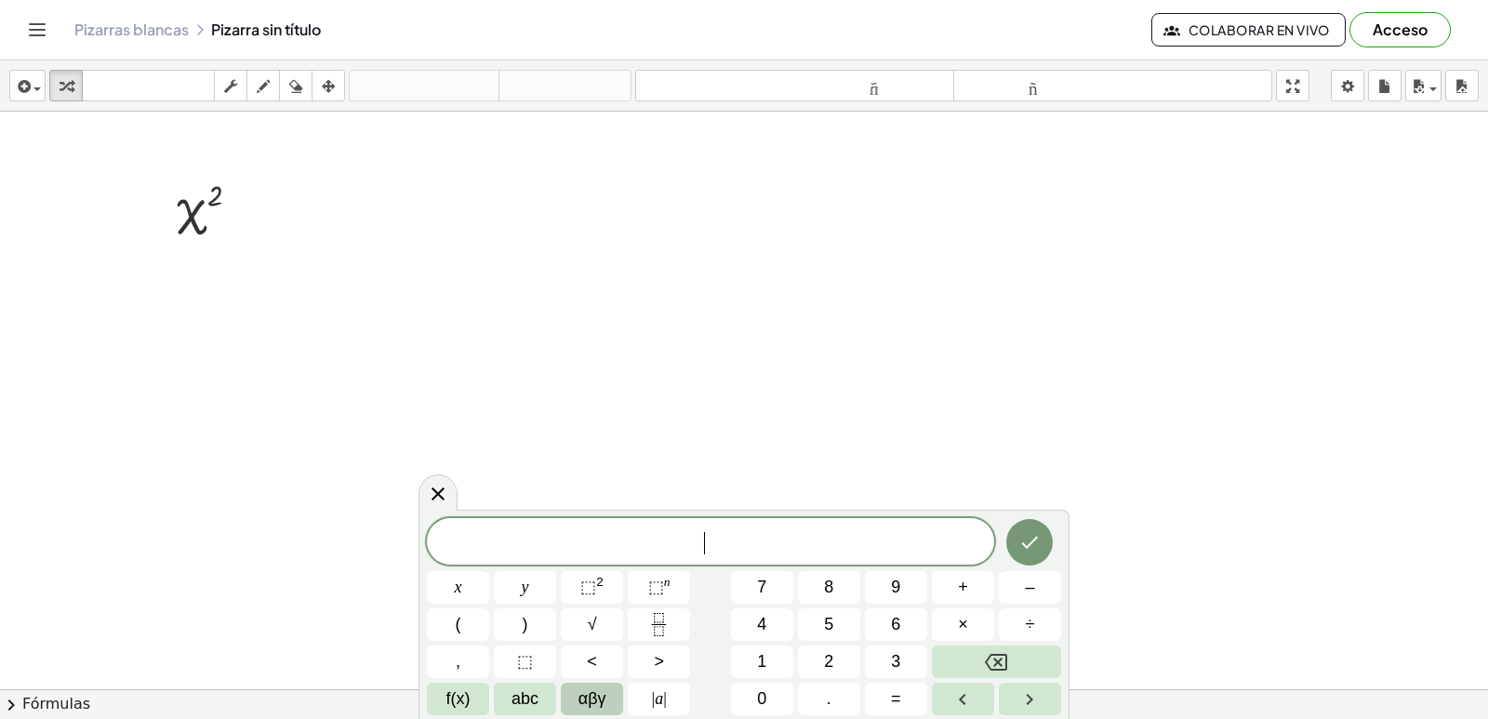
click at [440, 152] on div at bounding box center [744, 731] width 1488 height 1239
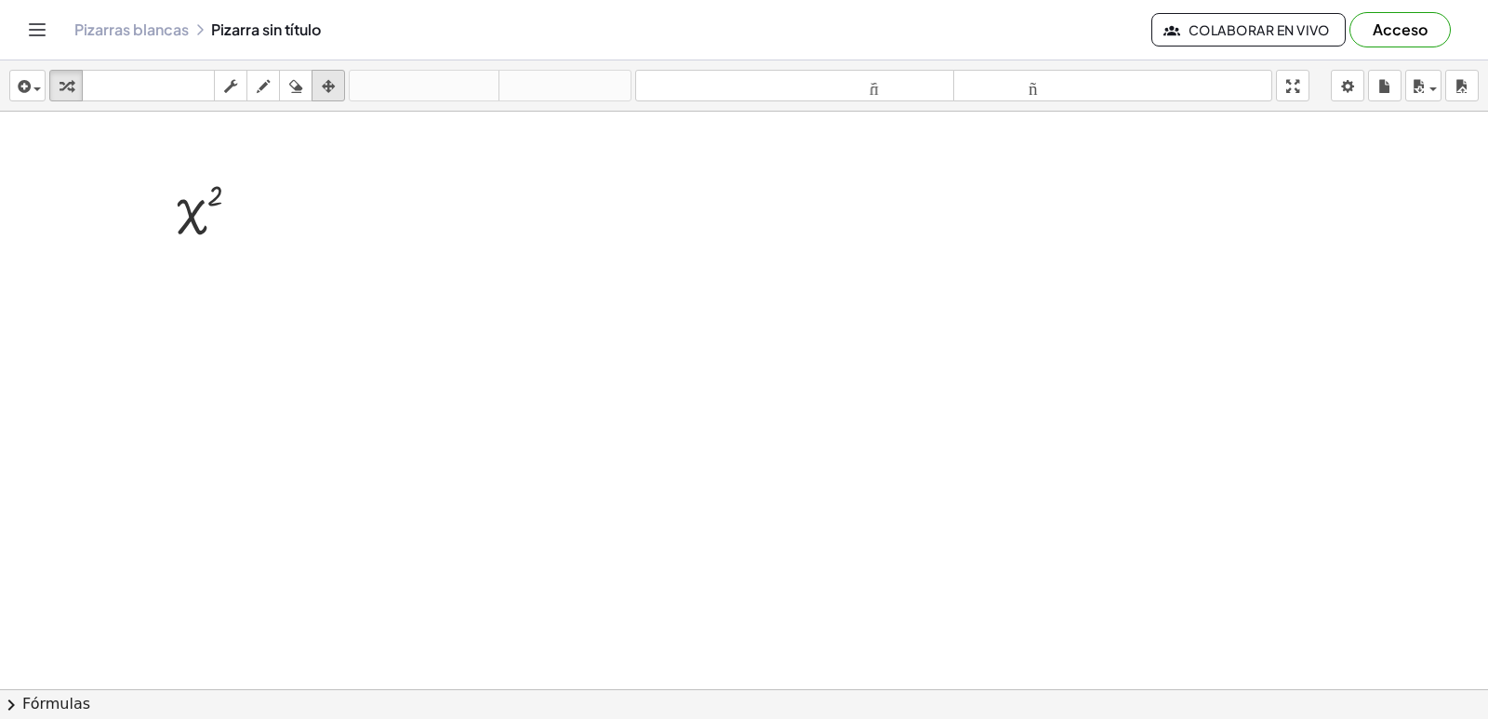
click at [332, 83] on icon "button" at bounding box center [328, 86] width 13 height 22
click at [298, 86] on icon "button" at bounding box center [295, 86] width 13 height 22
click at [259, 93] on icon "button" at bounding box center [263, 86] width 13 height 22
click at [248, 89] on button "dibujar" at bounding box center [262, 86] width 33 height 32
click at [237, 88] on icon "button" at bounding box center [230, 86] width 13 height 22
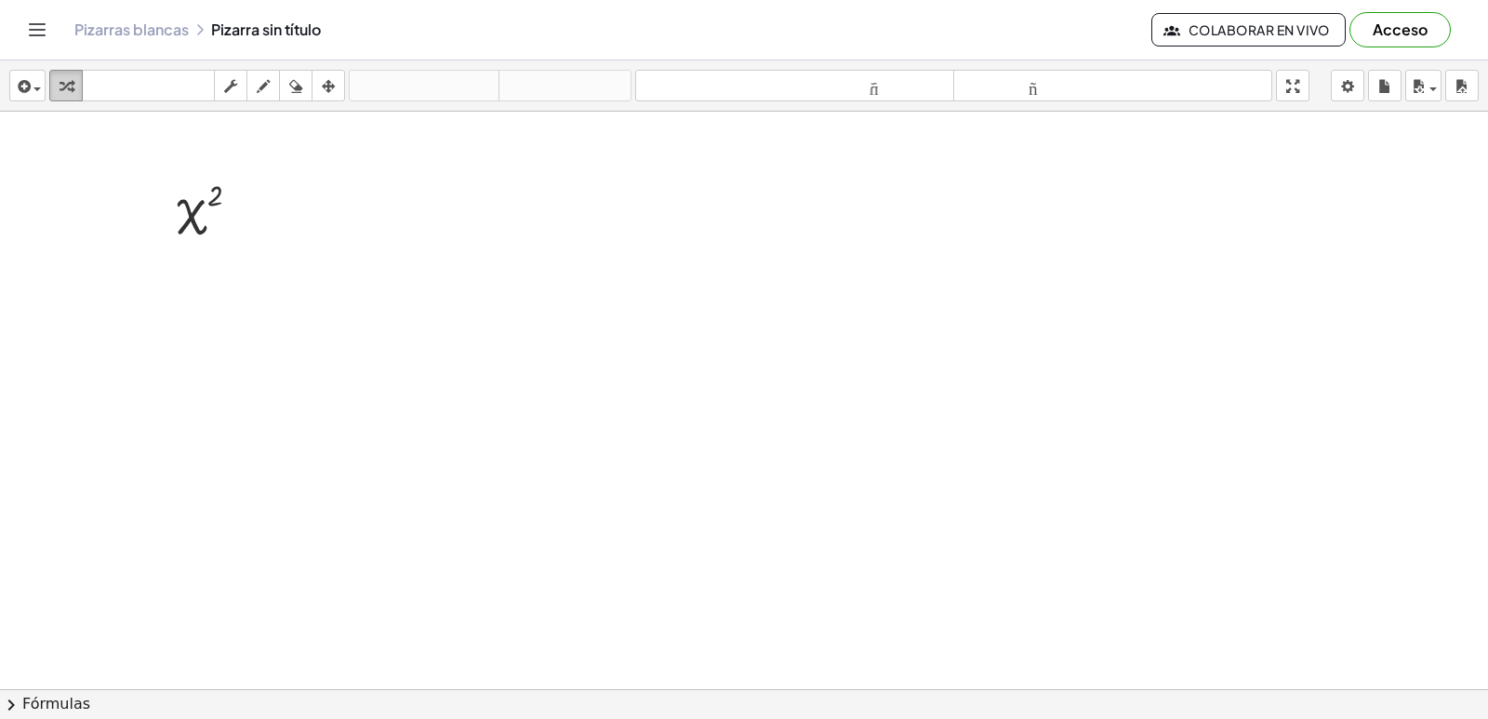
click at [59, 86] on div "button" at bounding box center [66, 85] width 24 height 22
click at [43, 89] on button "insertar" at bounding box center [27, 86] width 36 height 32
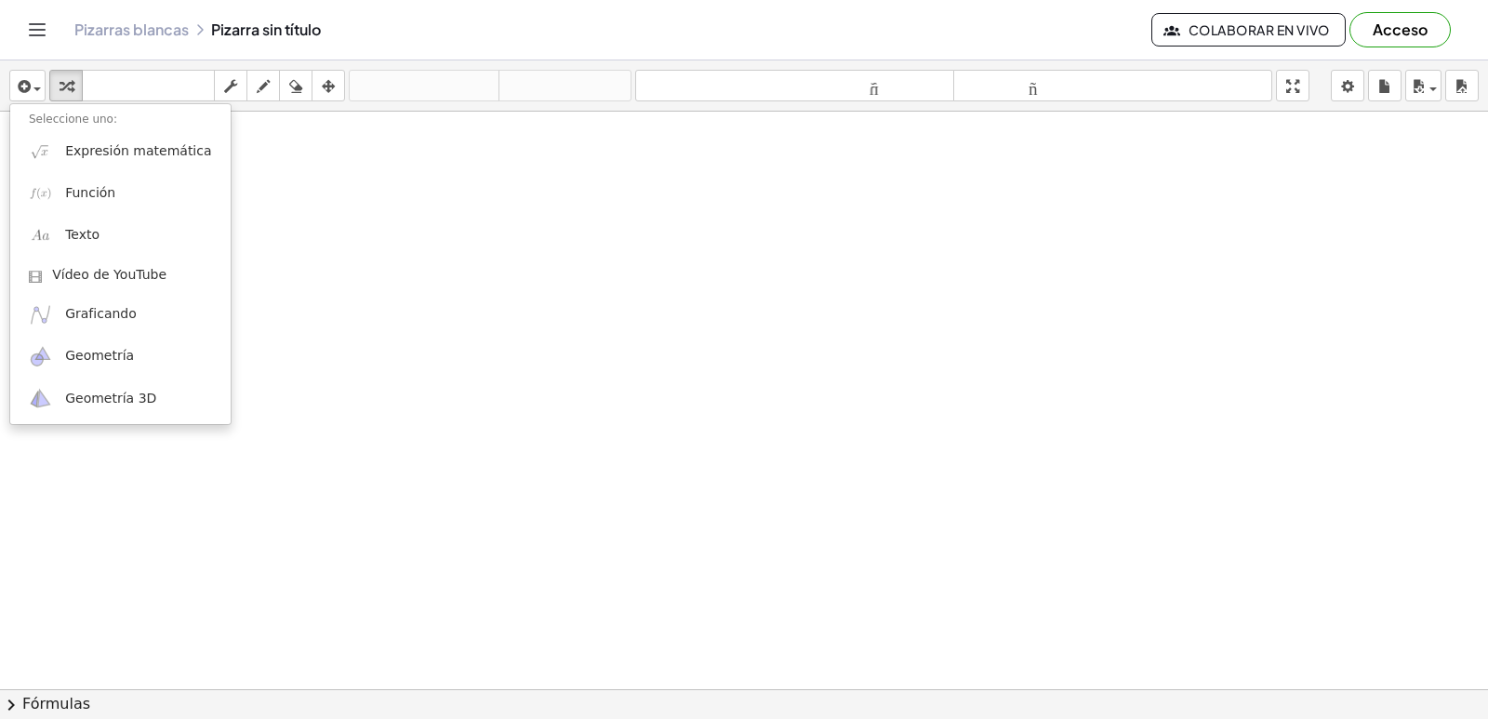
click at [60, 11] on div "Pizarras blancas Pizarra sin título Colaborar en vivo Acceso" at bounding box center [743, 30] width 1443 height 60
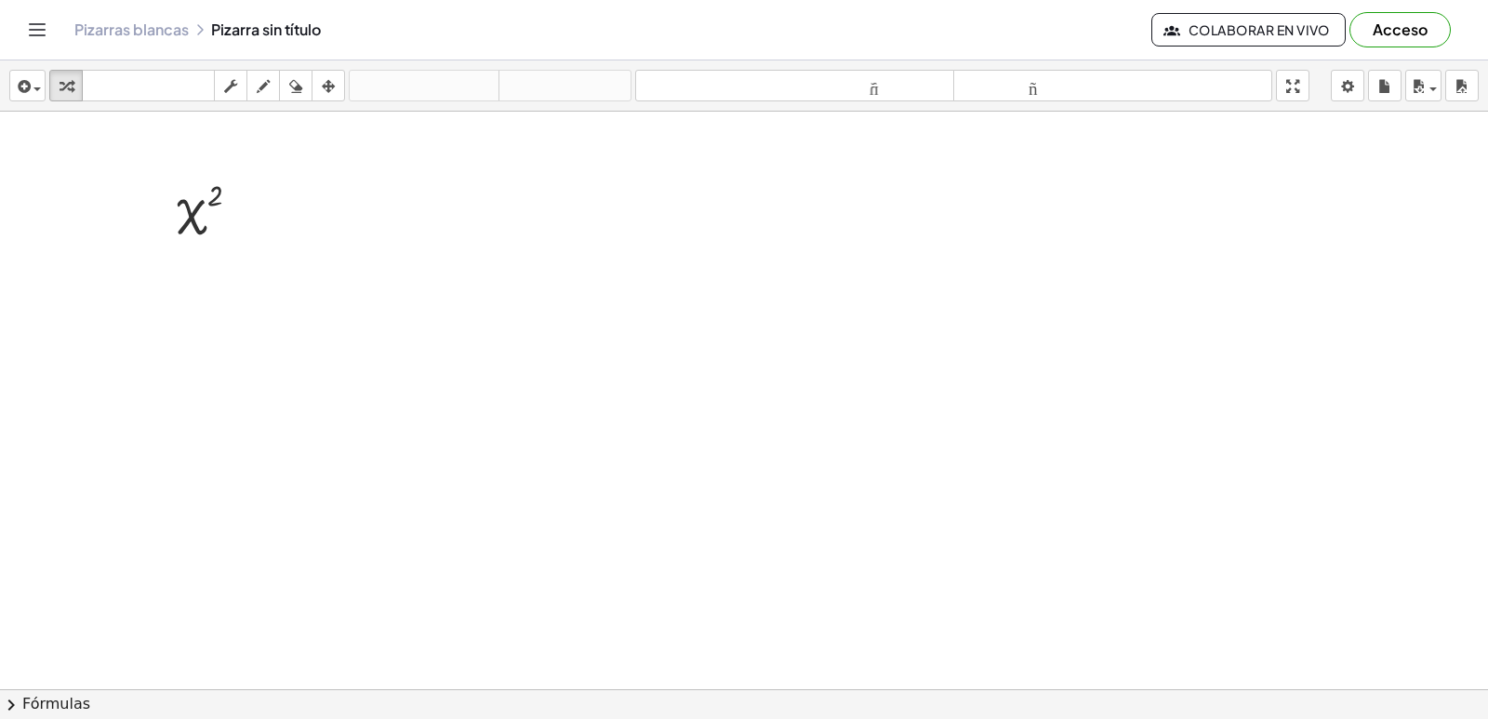
click at [27, 40] on icon "Cambiar navegación" at bounding box center [37, 30] width 22 height 22
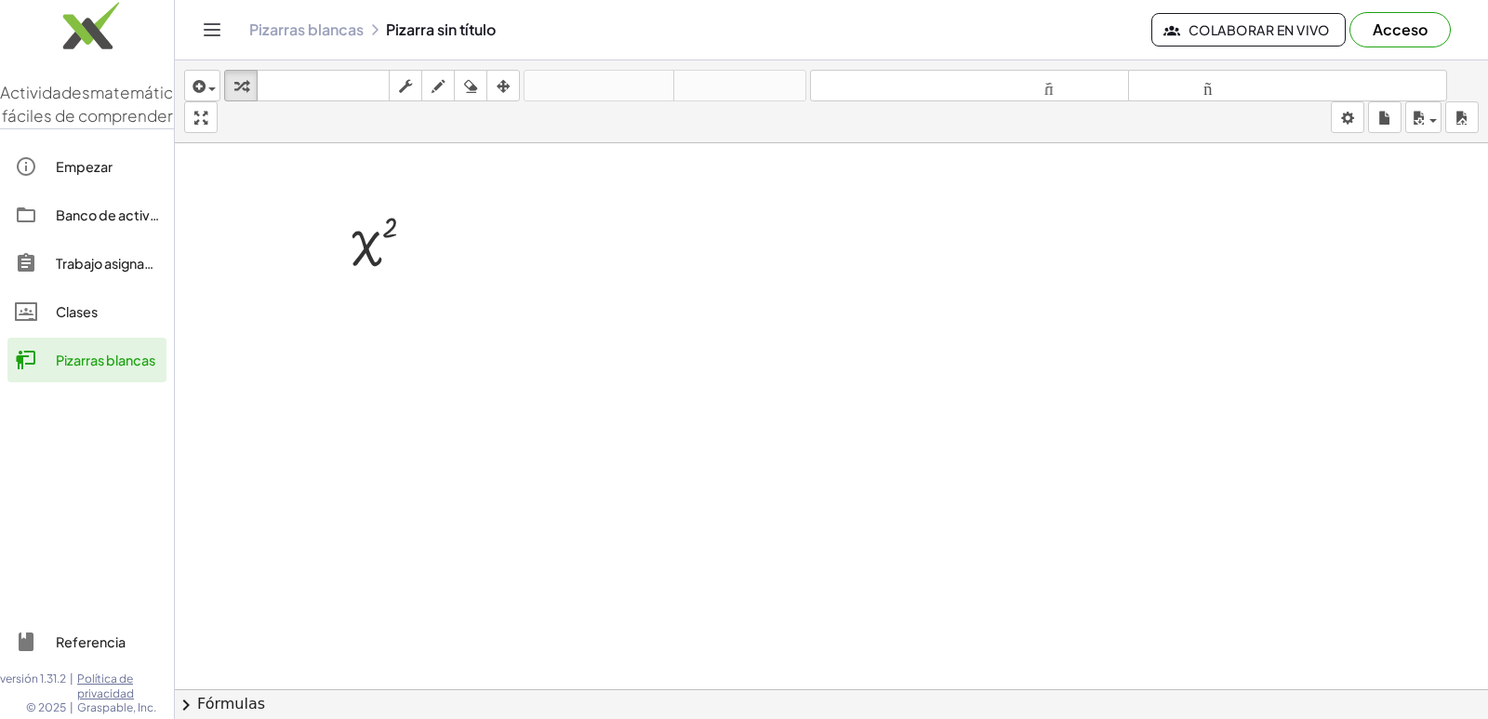
click at [83, 50] on img at bounding box center [87, 30] width 174 height 79
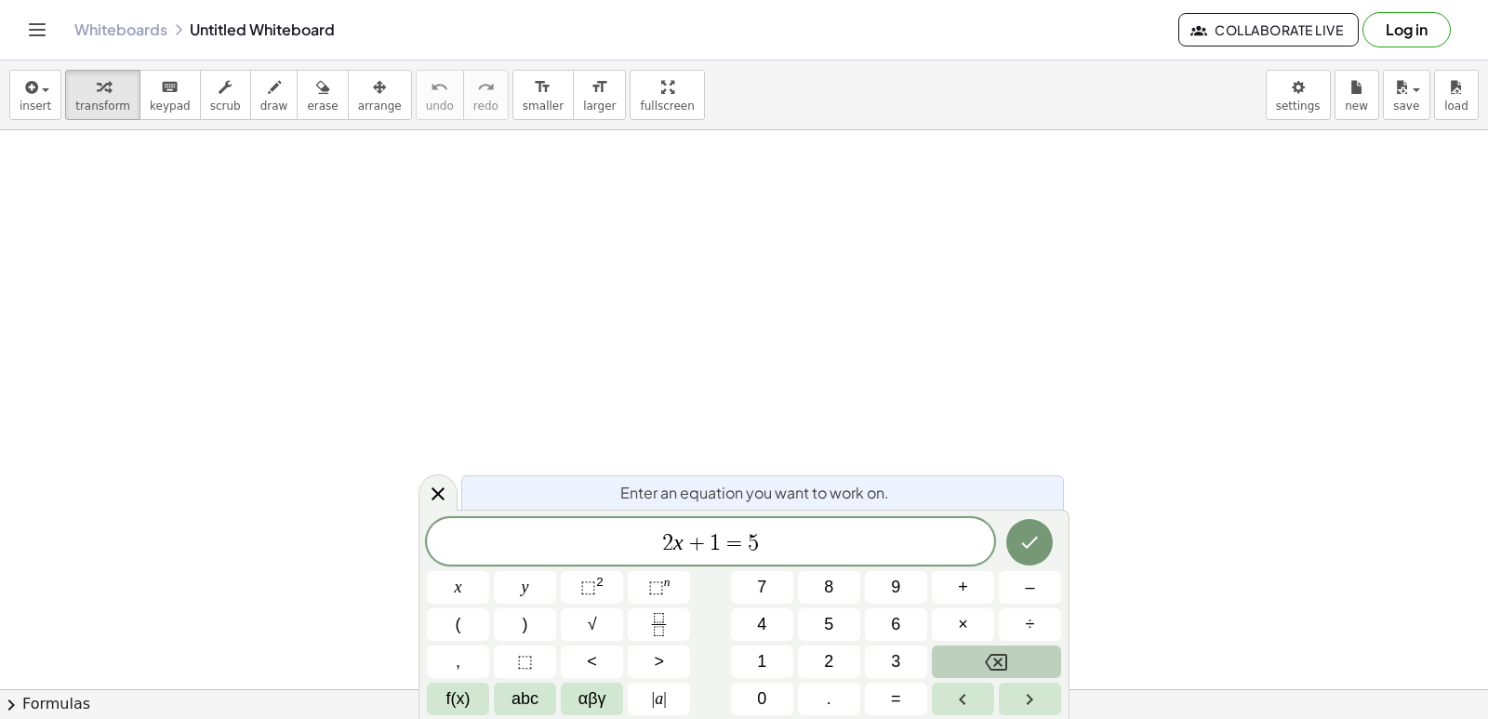
click at [1002, 668] on icon "Backspace" at bounding box center [996, 662] width 22 height 22
click at [1004, 668] on icon "Backspace" at bounding box center [996, 662] width 22 height 22
click at [1004, 654] on icon "Backspace" at bounding box center [996, 662] width 22 height 17
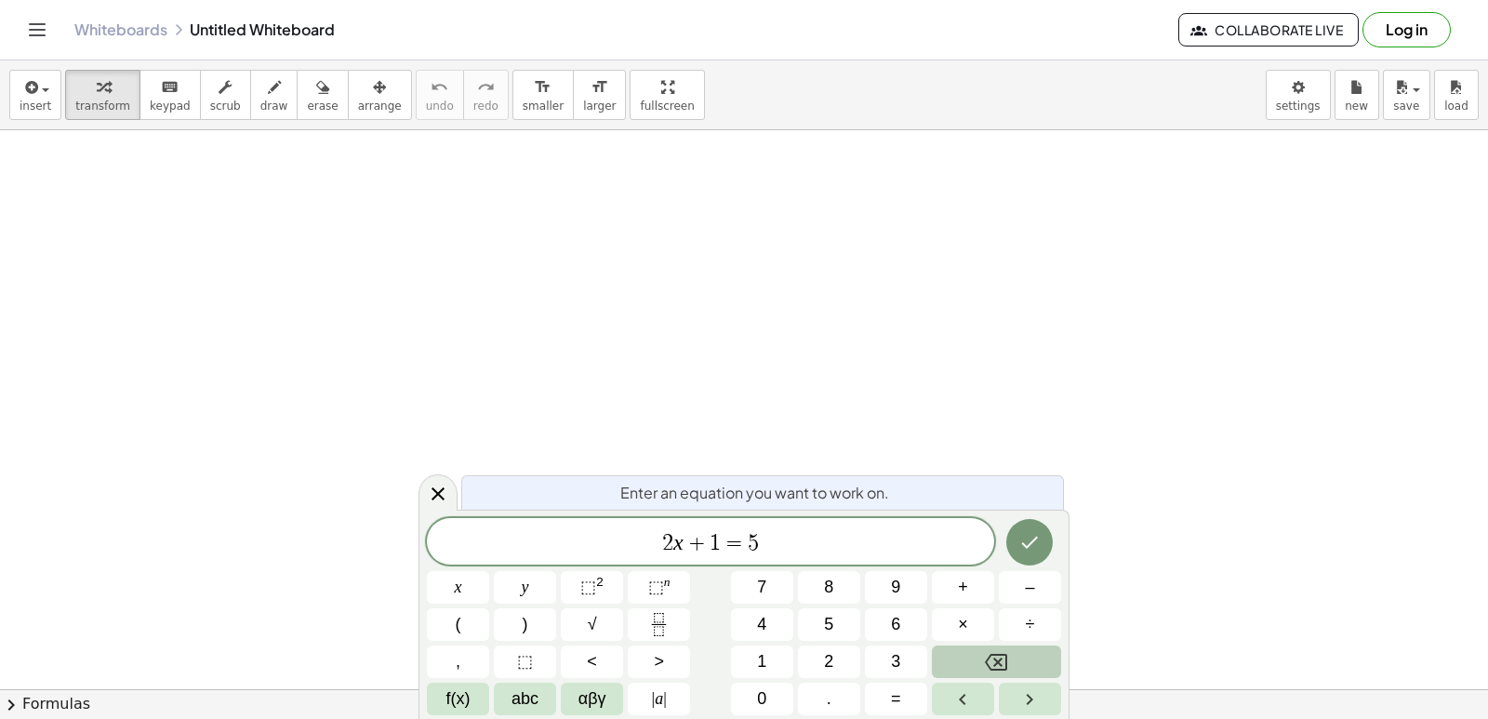
click at [1004, 654] on icon "Backspace" at bounding box center [996, 662] width 22 height 17
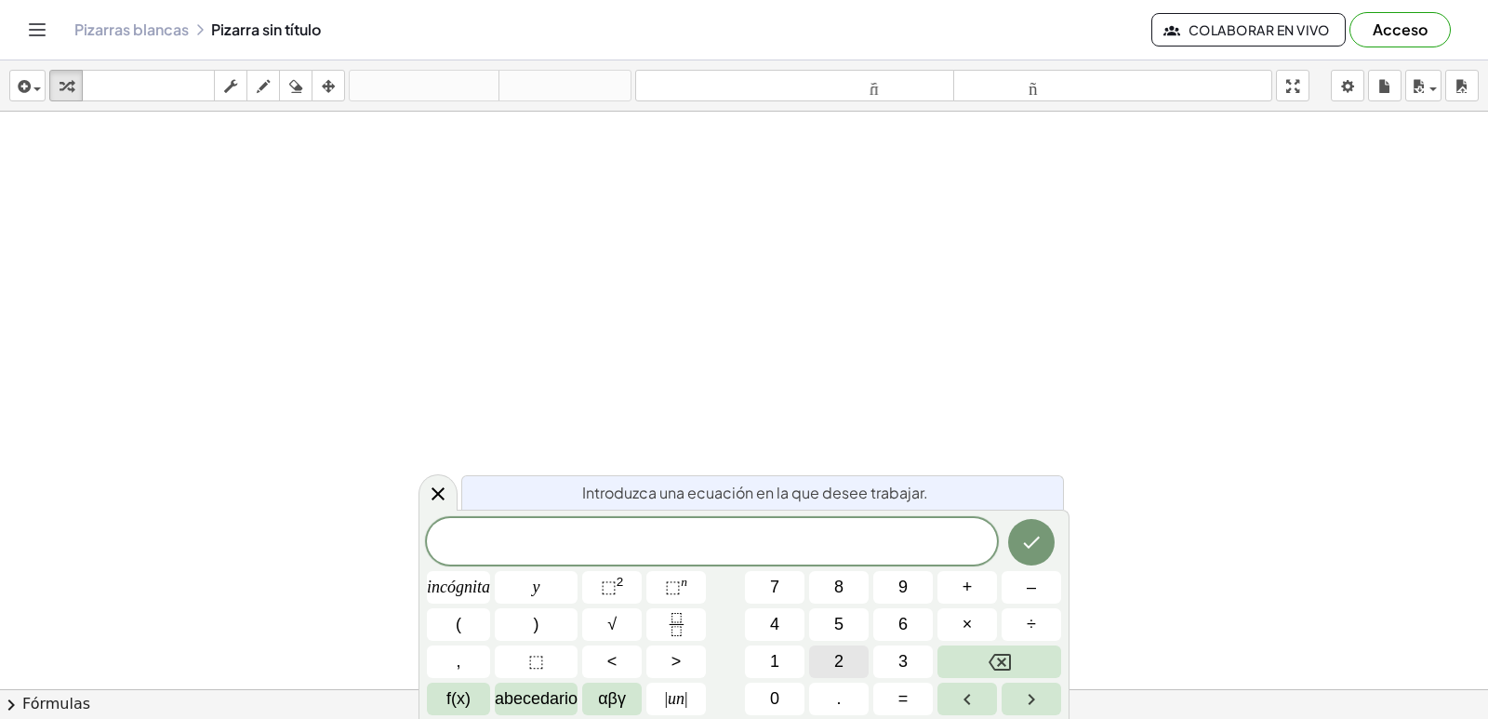
click at [831, 655] on button "2" at bounding box center [839, 661] width 60 height 33
click at [784, 700] on button "0" at bounding box center [775, 699] width 60 height 33
click at [529, 706] on font "abecedario" at bounding box center [536, 698] width 83 height 19
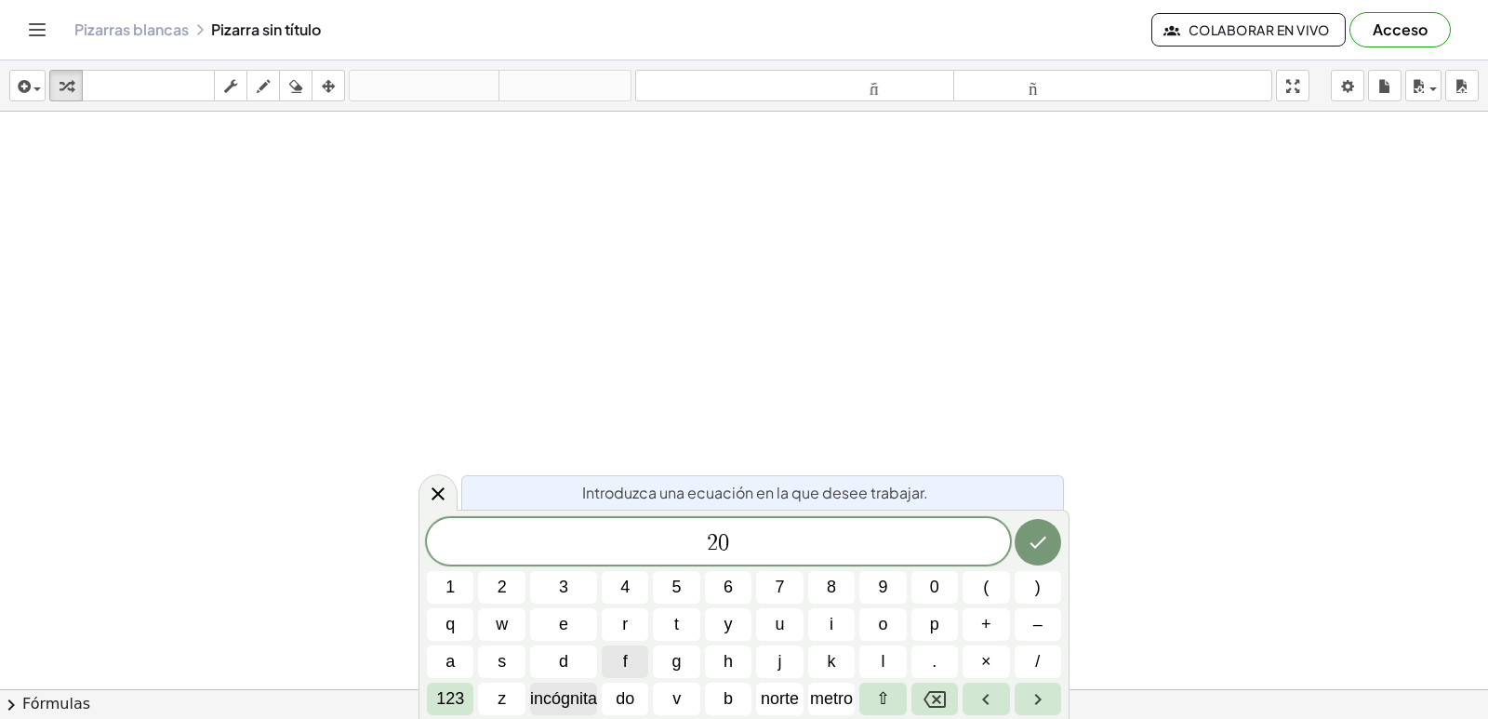
click at [555, 689] on font "incógnita" at bounding box center [563, 698] width 67 height 19
click at [443, 690] on font "123" at bounding box center [450, 698] width 28 height 19
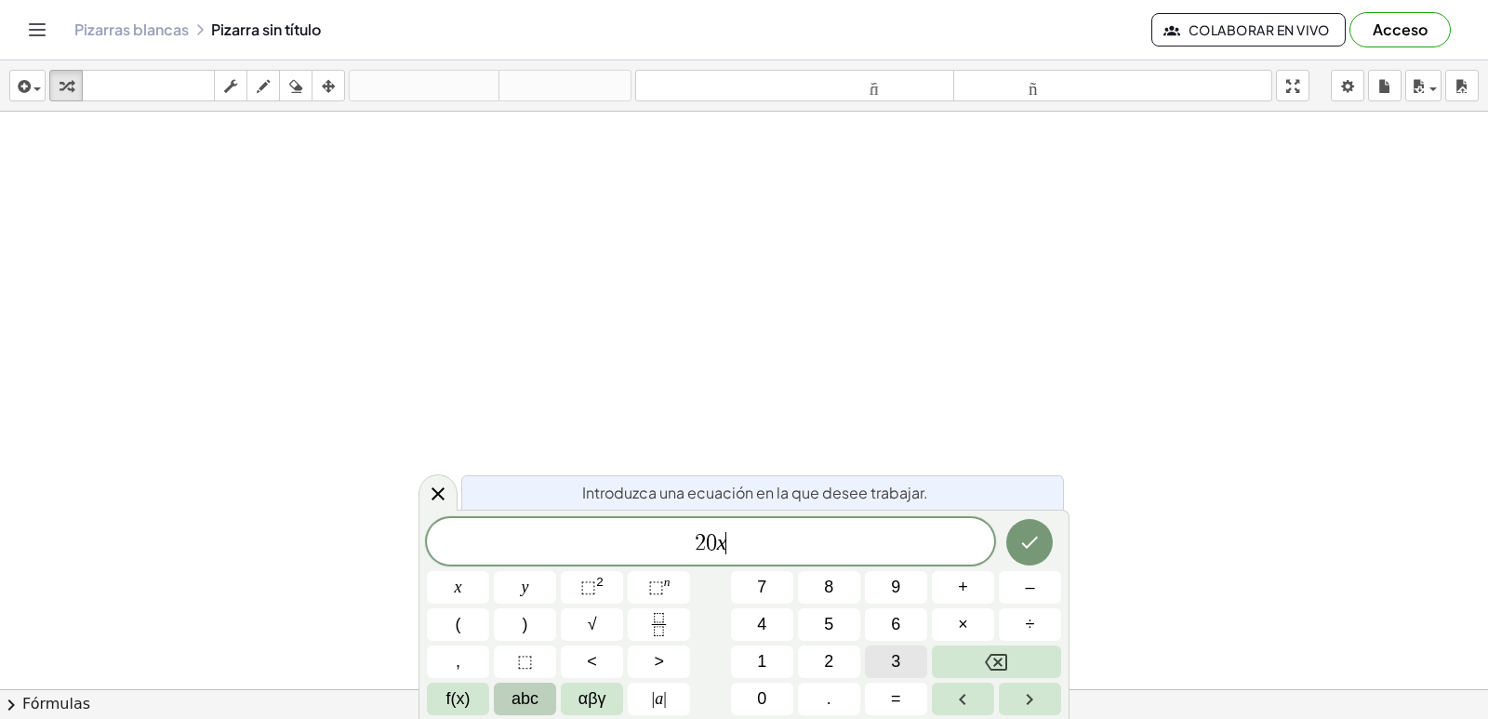
click at [909, 666] on button "3" at bounding box center [896, 661] width 62 height 33
click at [976, 670] on button "Backspace" at bounding box center [996, 661] width 129 height 33
click at [456, 706] on span "f(x)" at bounding box center [458, 698] width 24 height 25
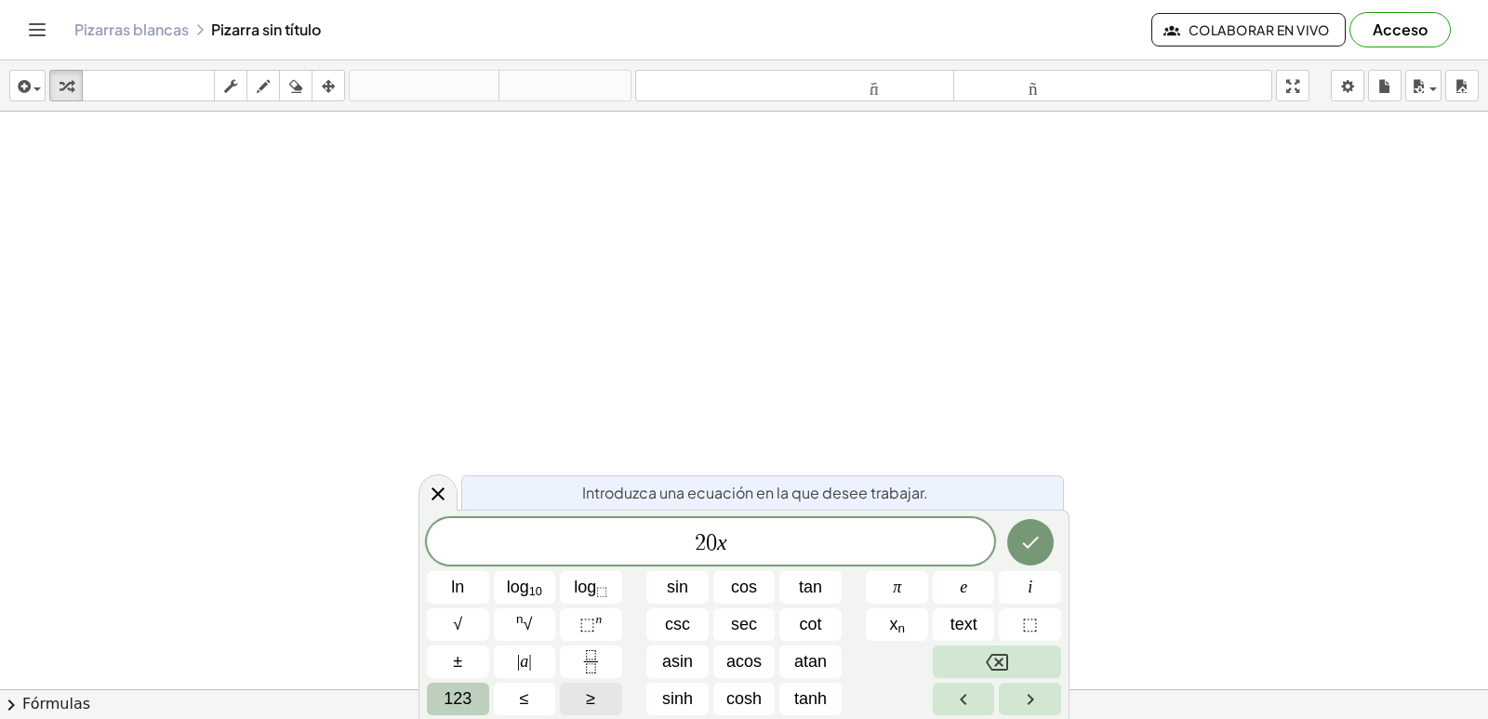
click at [451, 698] on span "123" at bounding box center [458, 698] width 28 height 25
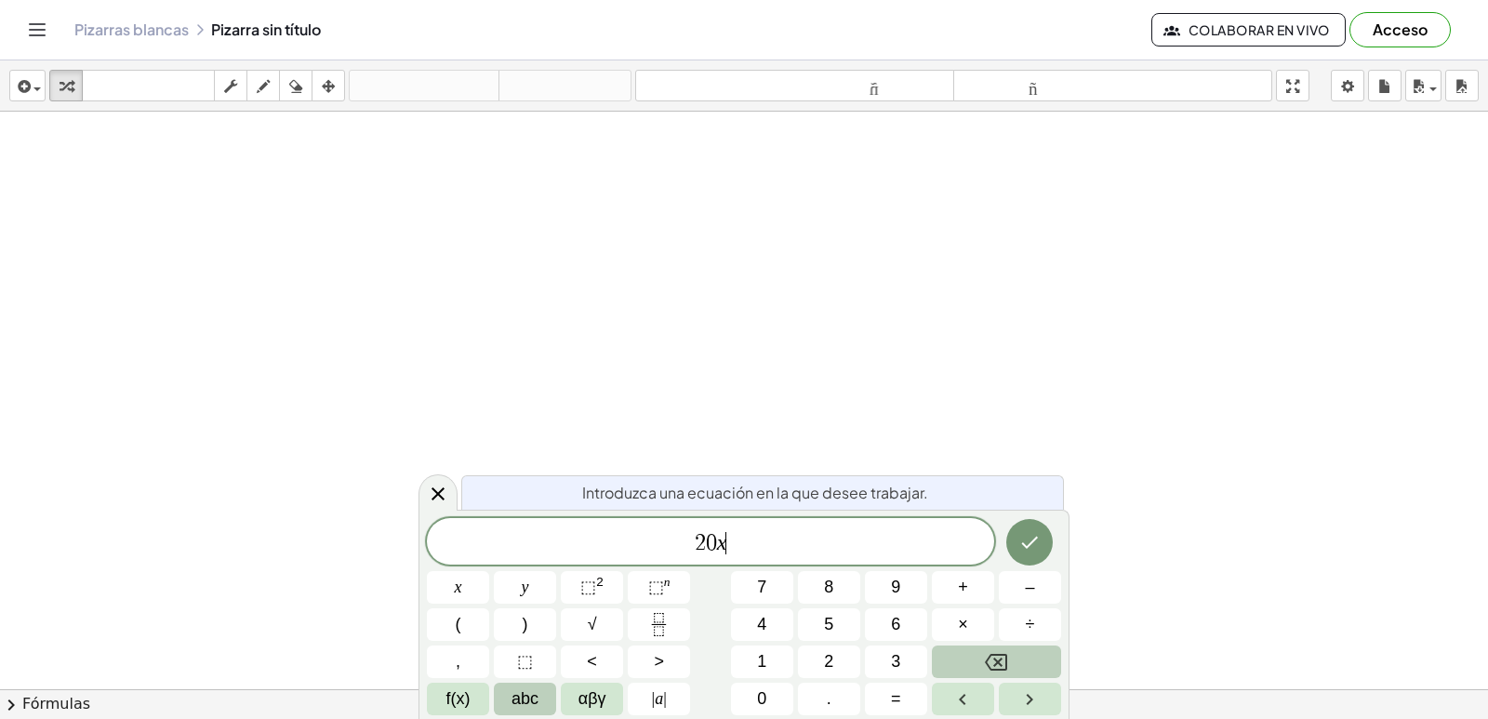
click at [514, 694] on span "abc" at bounding box center [525, 698] width 27 height 25
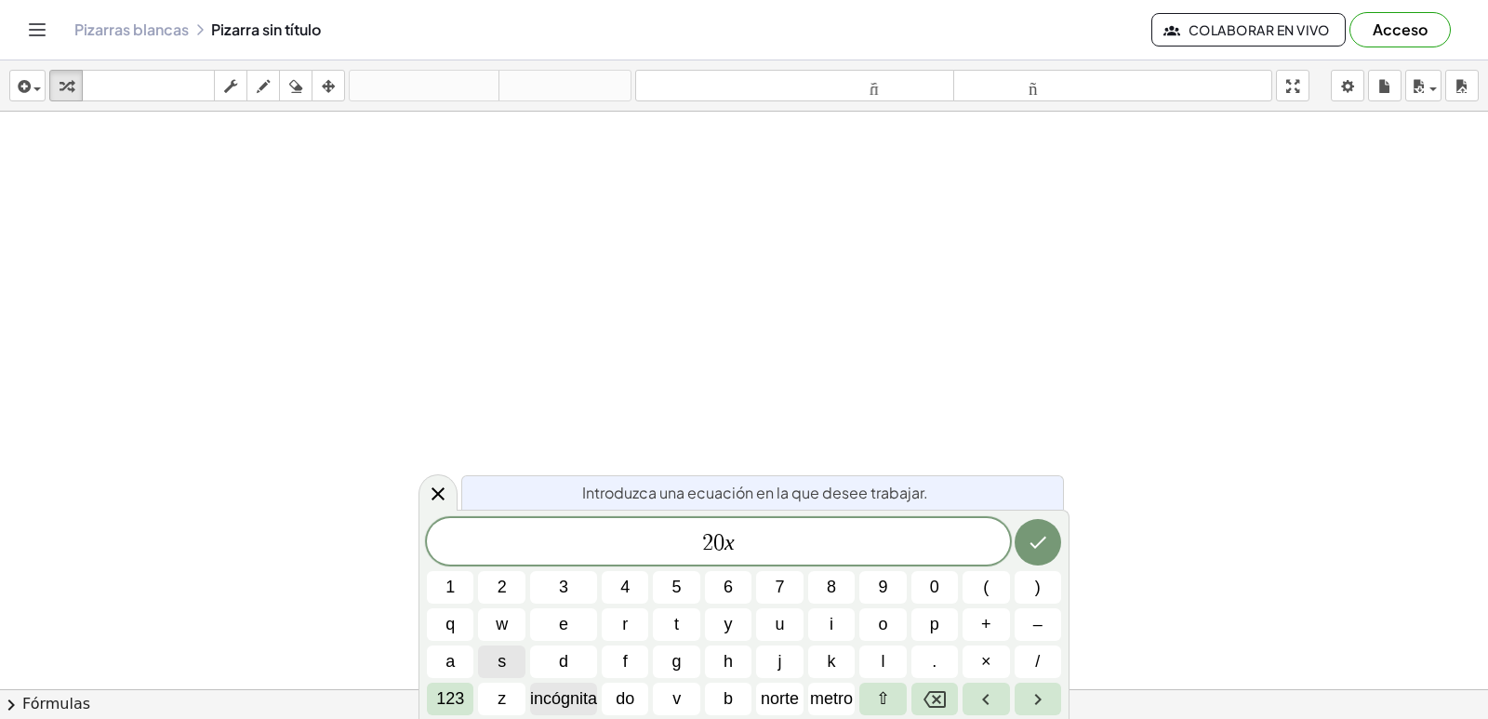
click at [595, 710] on span "incógnita" at bounding box center [563, 698] width 67 height 25
click at [939, 706] on icon "Retroceso" at bounding box center [935, 699] width 22 height 17
click at [465, 693] on button "123" at bounding box center [450, 699] width 47 height 33
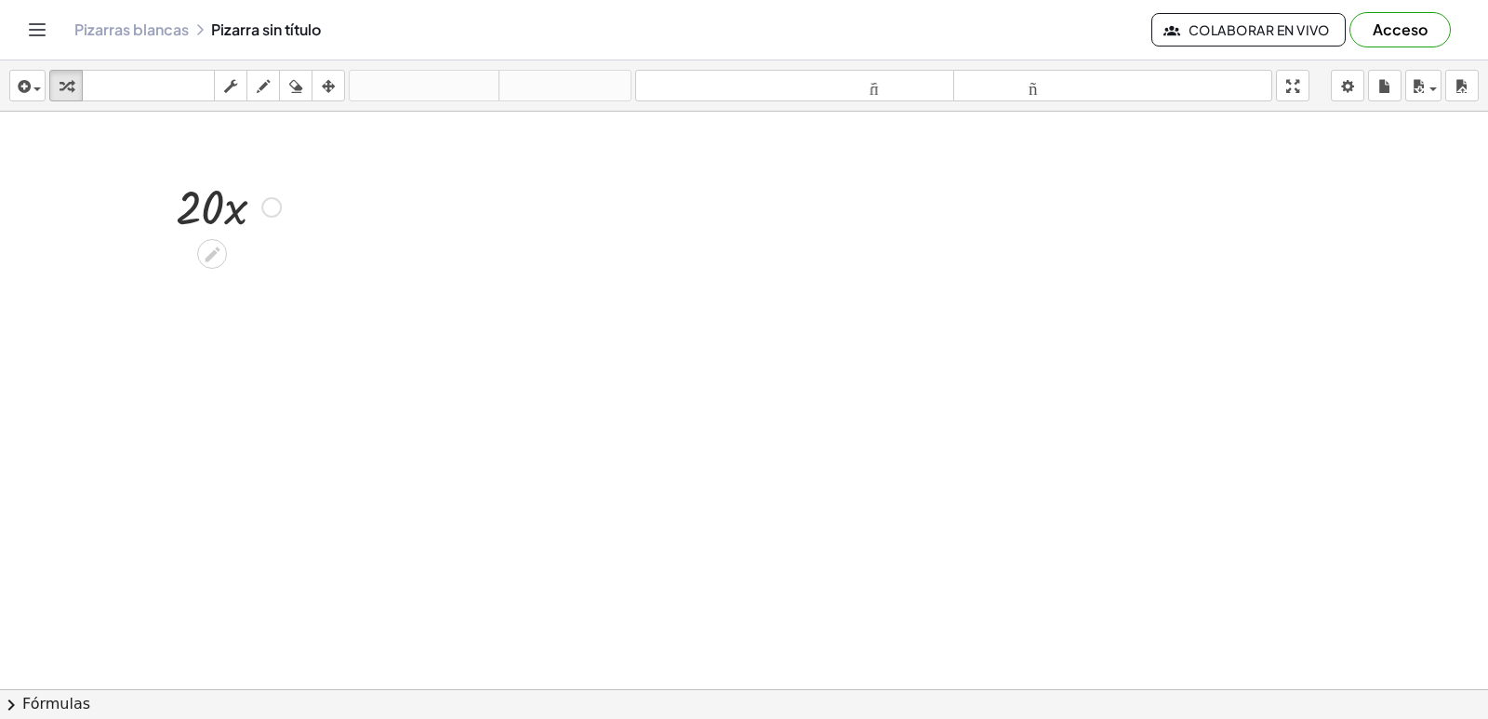
click at [577, 520] on div at bounding box center [744, 731] width 1488 height 1239
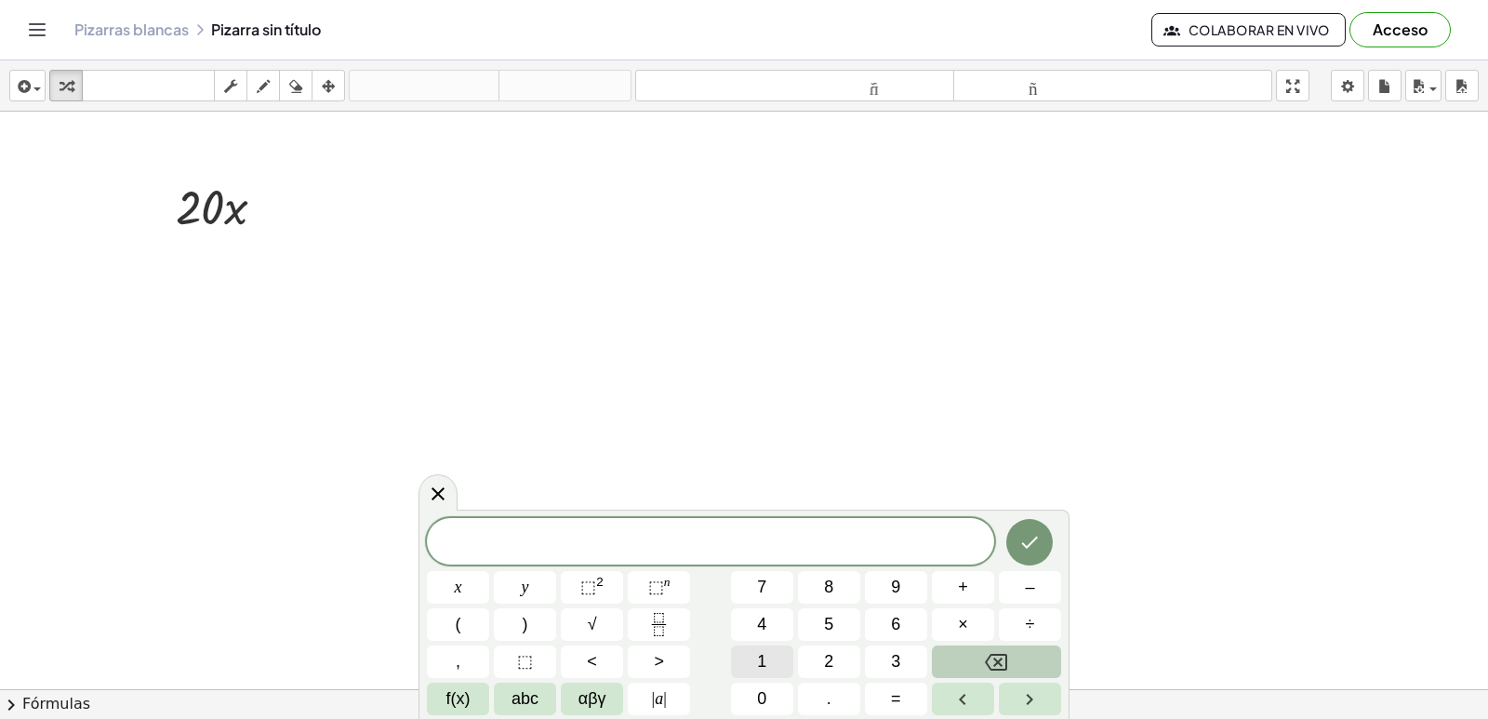
click at [757, 661] on span "1" at bounding box center [761, 661] width 9 height 25
click at [763, 693] on span "0" at bounding box center [761, 698] width 9 height 25
click at [953, 625] on button "×" at bounding box center [963, 624] width 62 height 33
click at [968, 658] on button "Backspace" at bounding box center [996, 661] width 129 height 33
click at [531, 690] on span "abc" at bounding box center [525, 698] width 27 height 25
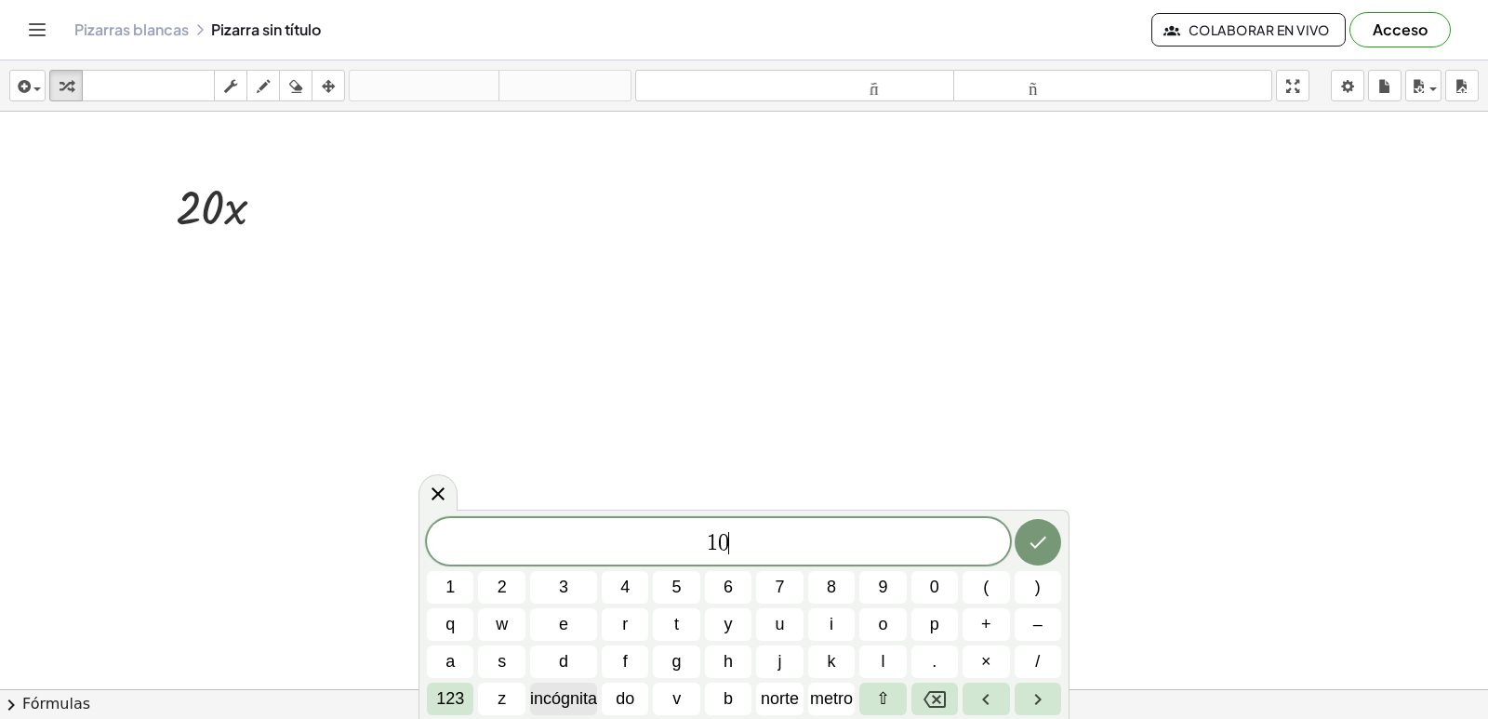
click at [545, 697] on font "incógnita" at bounding box center [563, 698] width 67 height 19
click at [457, 703] on font "123" at bounding box center [450, 698] width 28 height 19
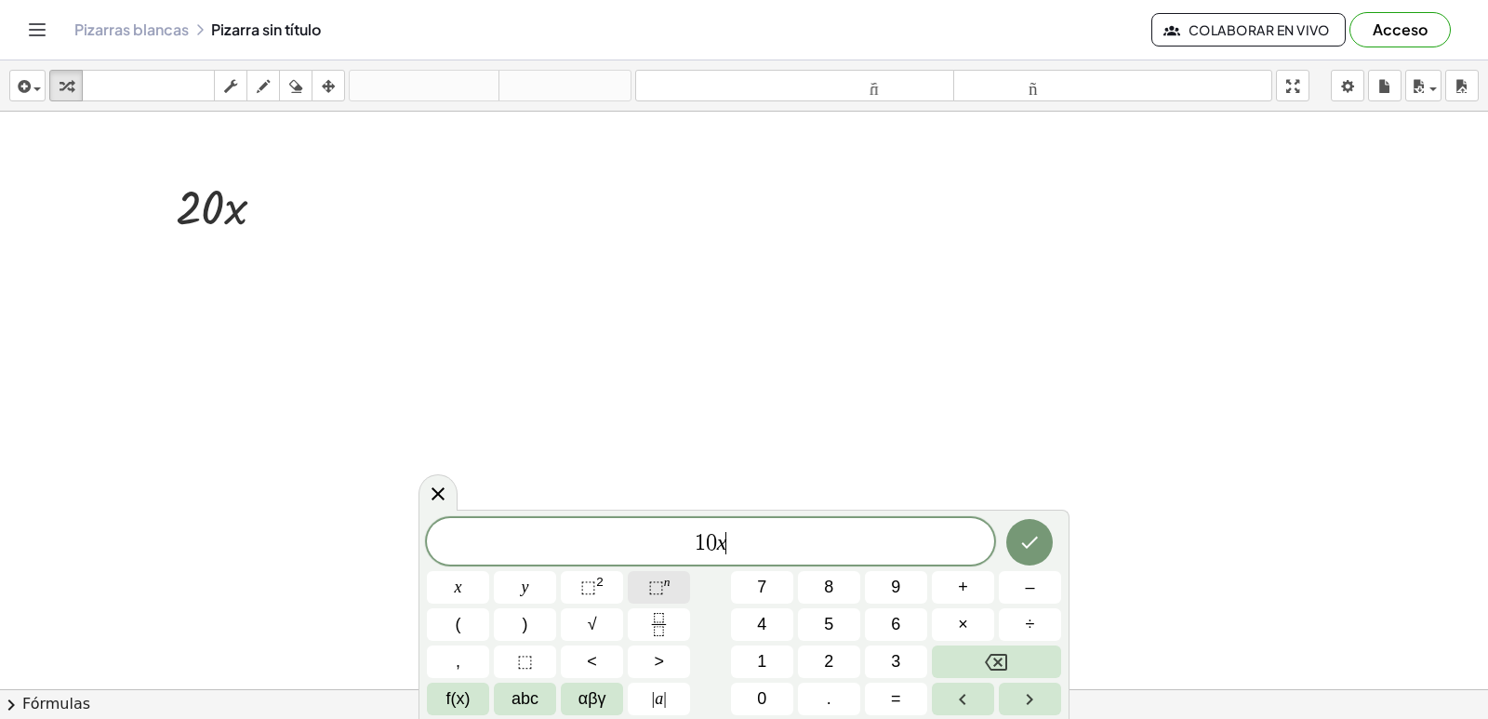
click at [671, 586] on button "⬚ n" at bounding box center [659, 587] width 62 height 33
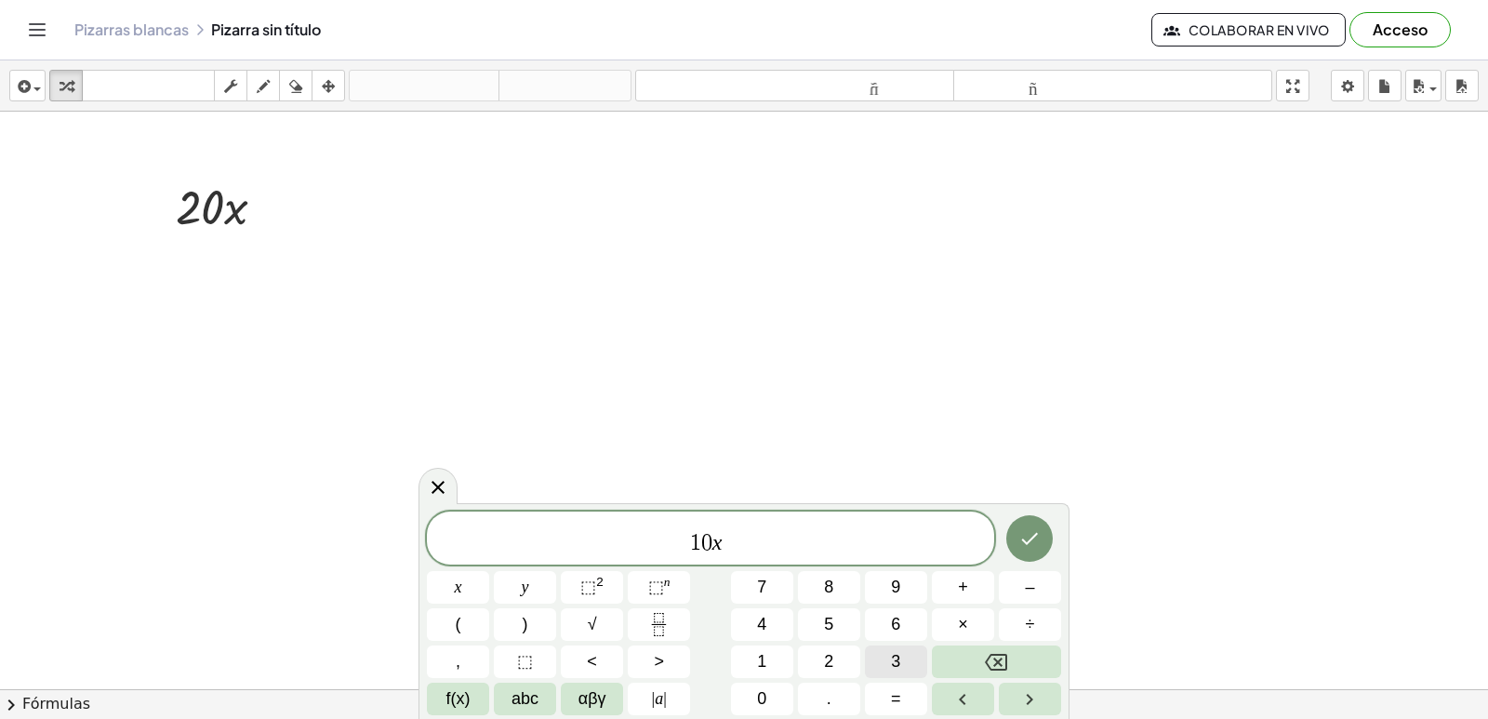
click at [896, 667] on span "3" at bounding box center [895, 661] width 9 height 25
click at [1015, 671] on button "Backspace" at bounding box center [996, 661] width 129 height 33
click at [1013, 665] on button "Backspace" at bounding box center [996, 661] width 129 height 33
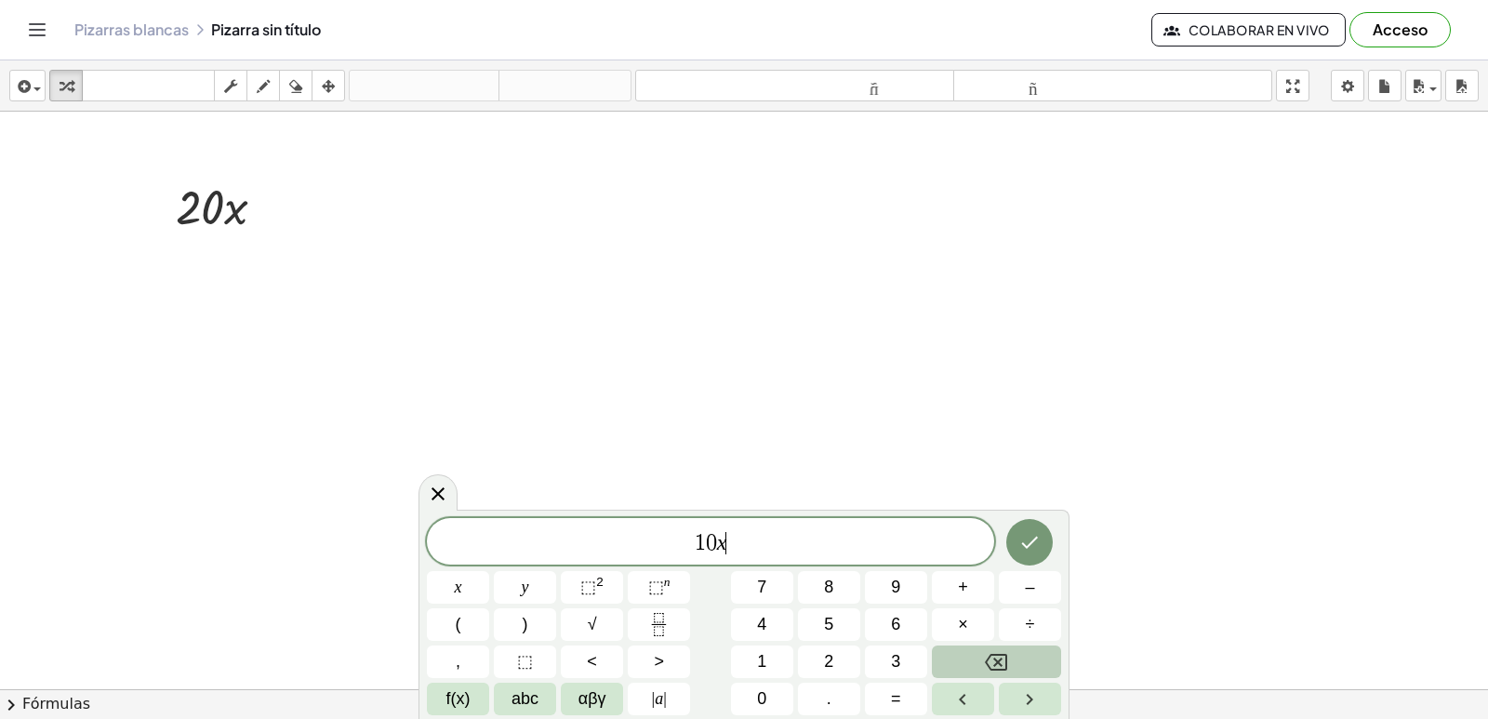
click at [1011, 666] on button "Backspace" at bounding box center [996, 661] width 129 height 33
click at [1015, 666] on button "Backspace" at bounding box center [996, 661] width 129 height 33
click at [1017, 663] on button "Backspace" at bounding box center [996, 661] width 129 height 33
click at [1020, 671] on button "Backspace" at bounding box center [996, 661] width 129 height 33
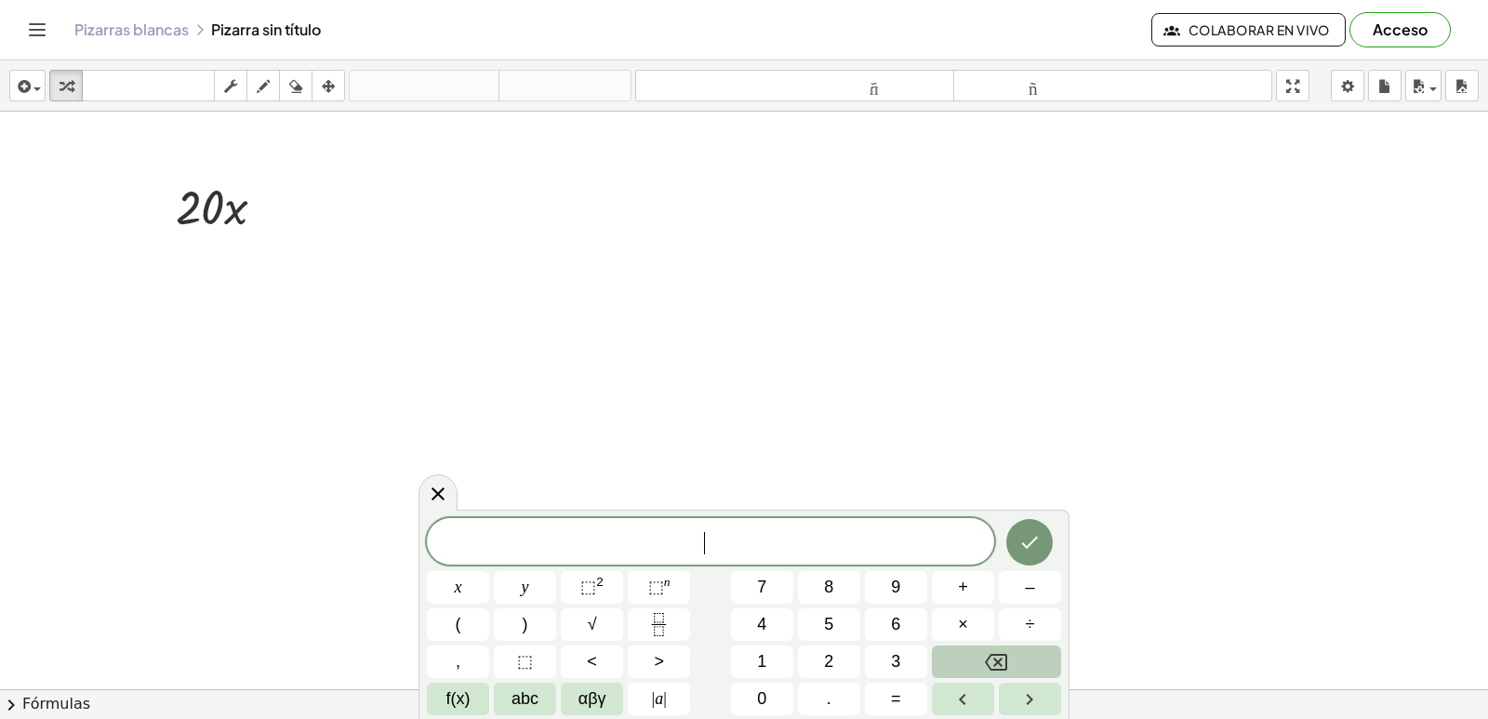
click at [1020, 671] on button "Backspace" at bounding box center [996, 661] width 129 height 33
click at [757, 589] on span "7" at bounding box center [761, 587] width 9 height 25
click at [523, 694] on span "abc" at bounding box center [525, 698] width 27 height 25
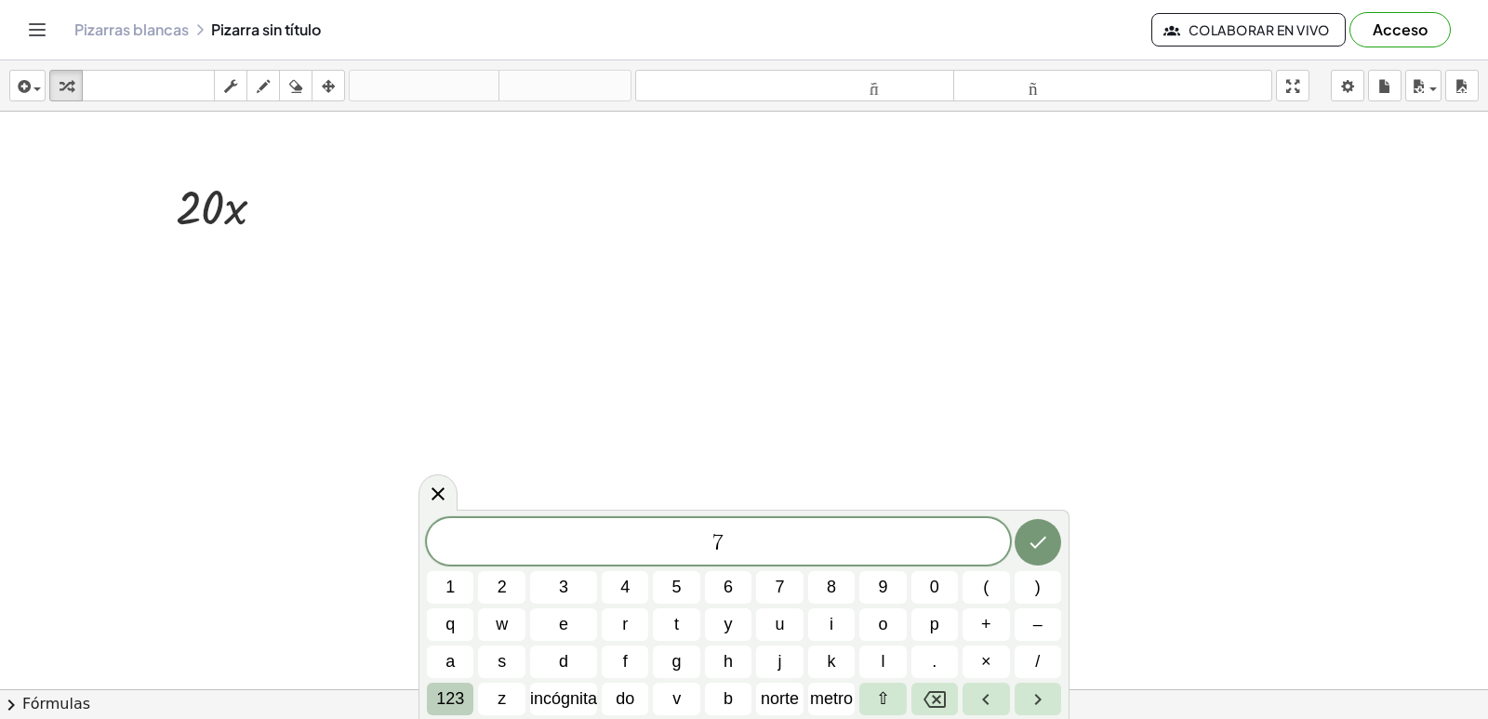
click at [438, 691] on font "123" at bounding box center [450, 698] width 28 height 19
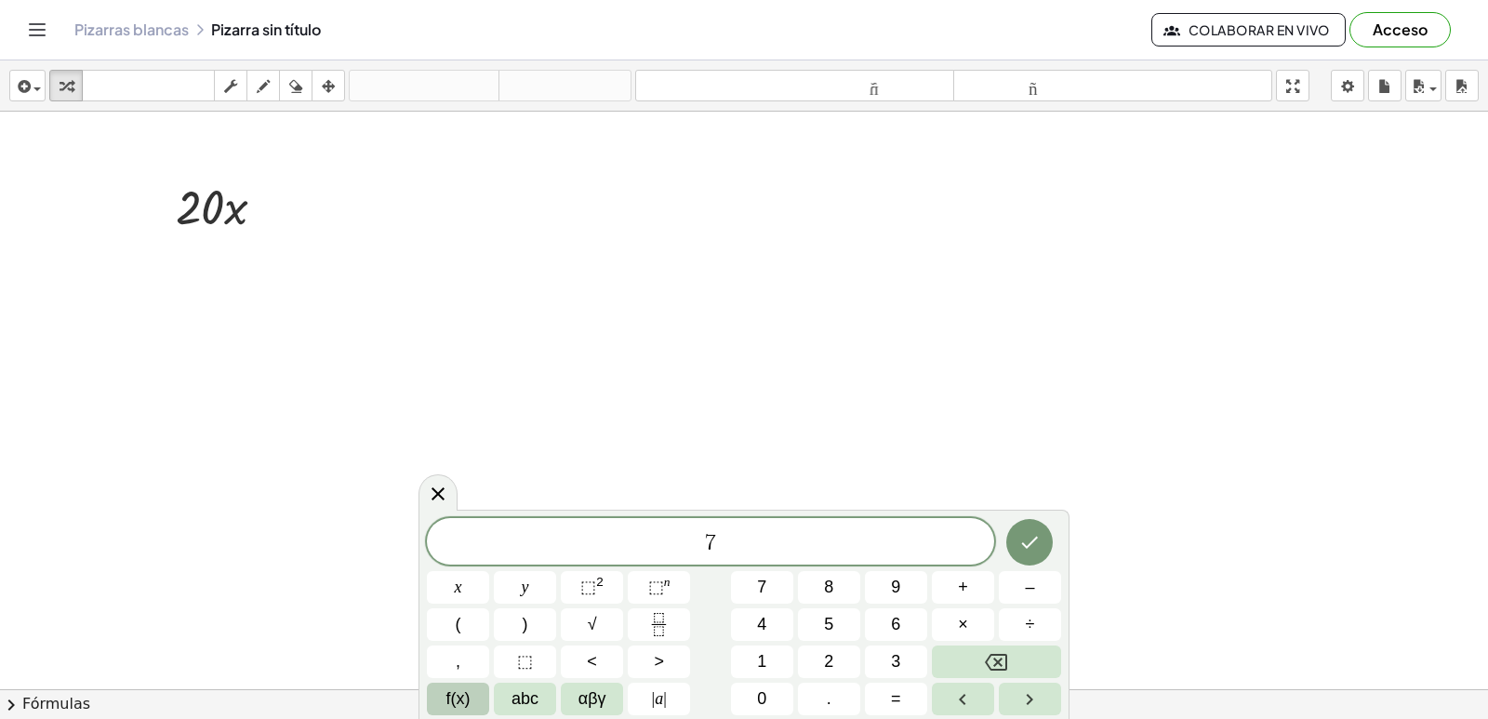
click at [468, 700] on span "f(x)" at bounding box center [458, 698] width 24 height 25
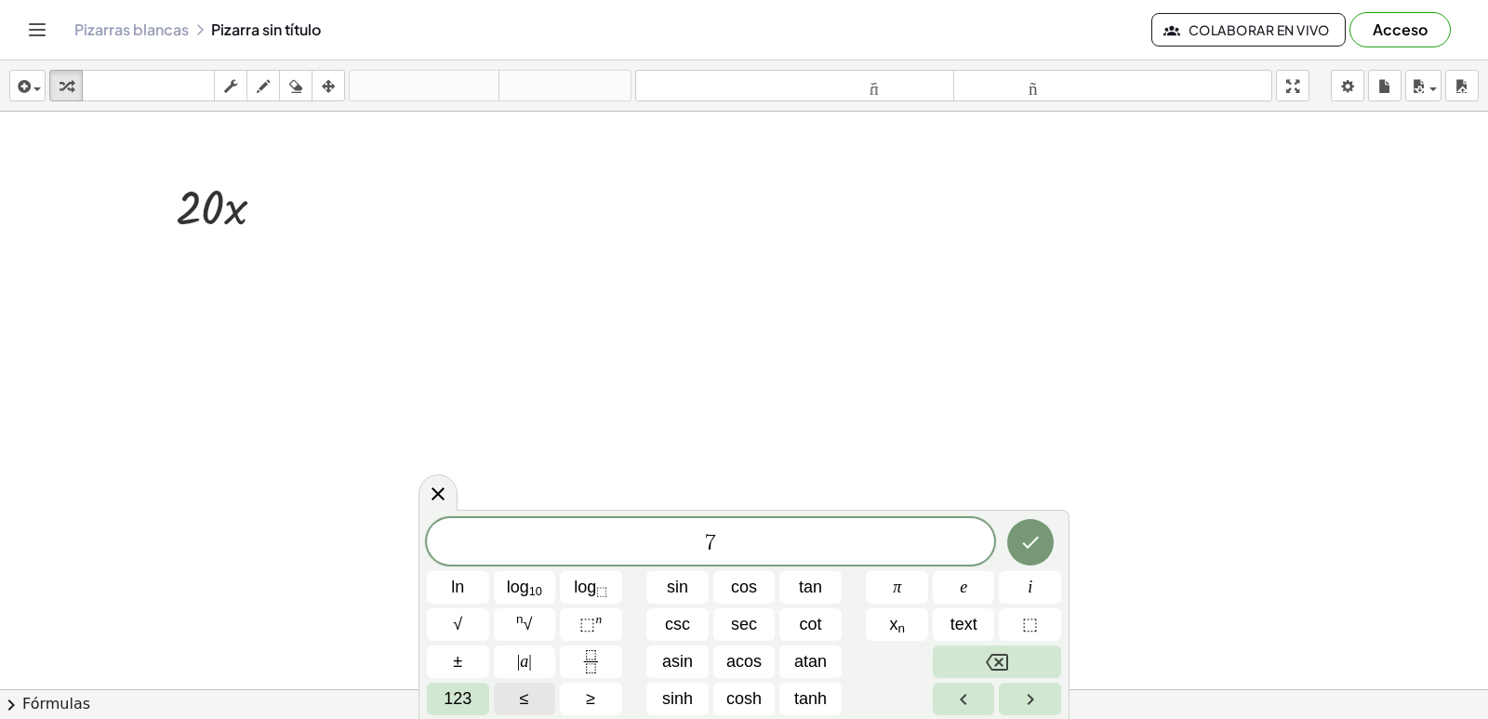
click at [468, 699] on span "123" at bounding box center [458, 698] width 28 height 25
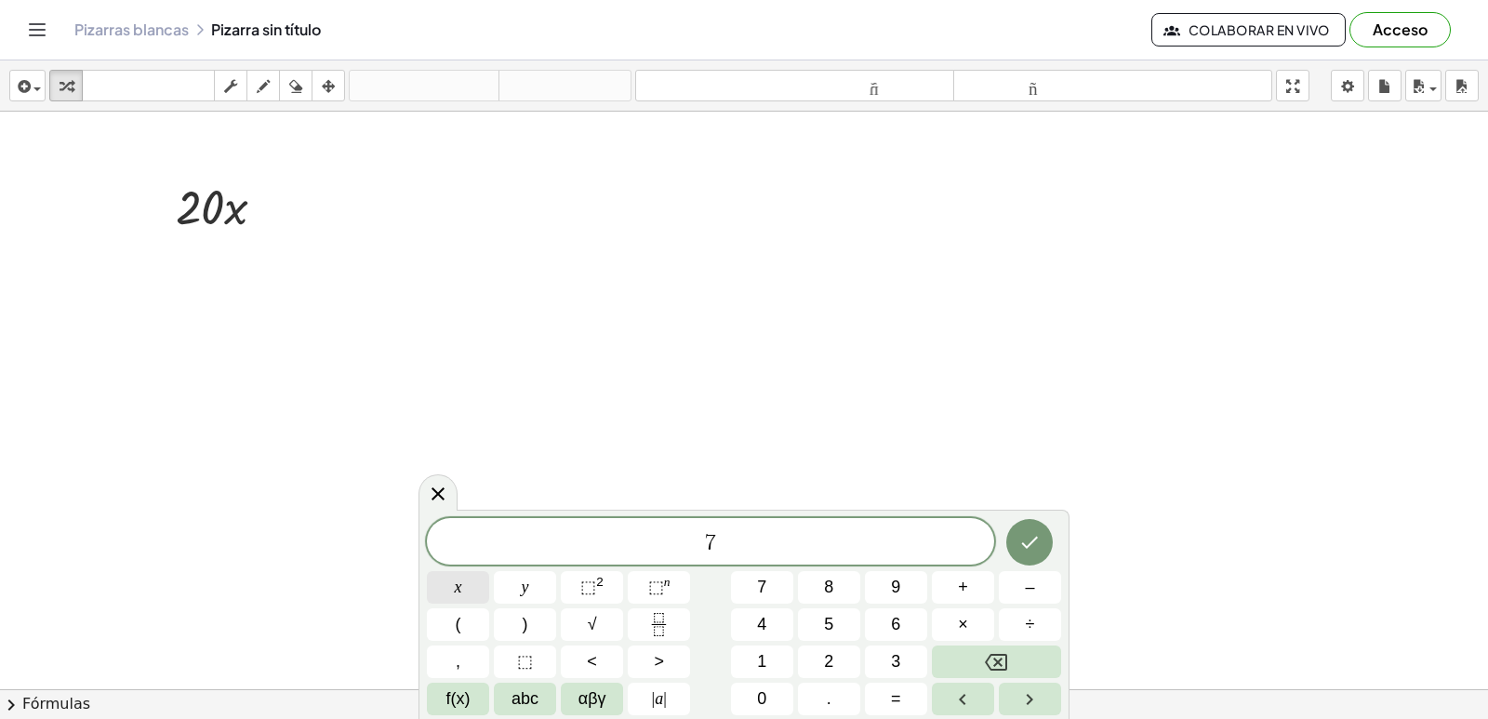
click at [453, 594] on button "x" at bounding box center [458, 587] width 62 height 33
click at [998, 651] on icon "Backspace" at bounding box center [996, 662] width 22 height 22
click at [993, 652] on icon "Backspace" at bounding box center [996, 662] width 22 height 22
click at [988, 653] on icon "Backspace" at bounding box center [996, 662] width 22 height 22
click at [842, 628] on button "5" at bounding box center [829, 624] width 62 height 33
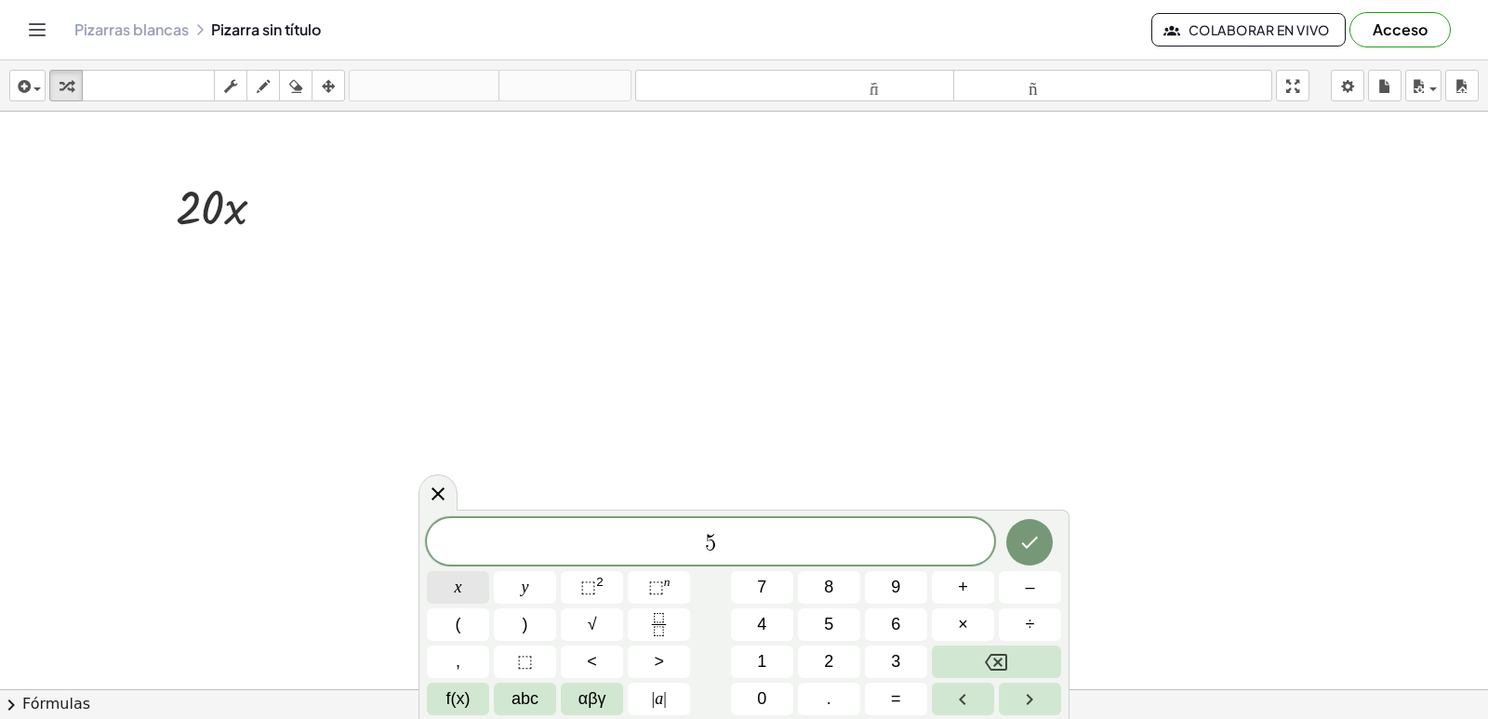
click at [445, 588] on button "x" at bounding box center [458, 587] width 62 height 33
click at [668, 587] on sup "n" at bounding box center [667, 582] width 7 height 14
click at [764, 623] on span "4" at bounding box center [761, 624] width 9 height 25
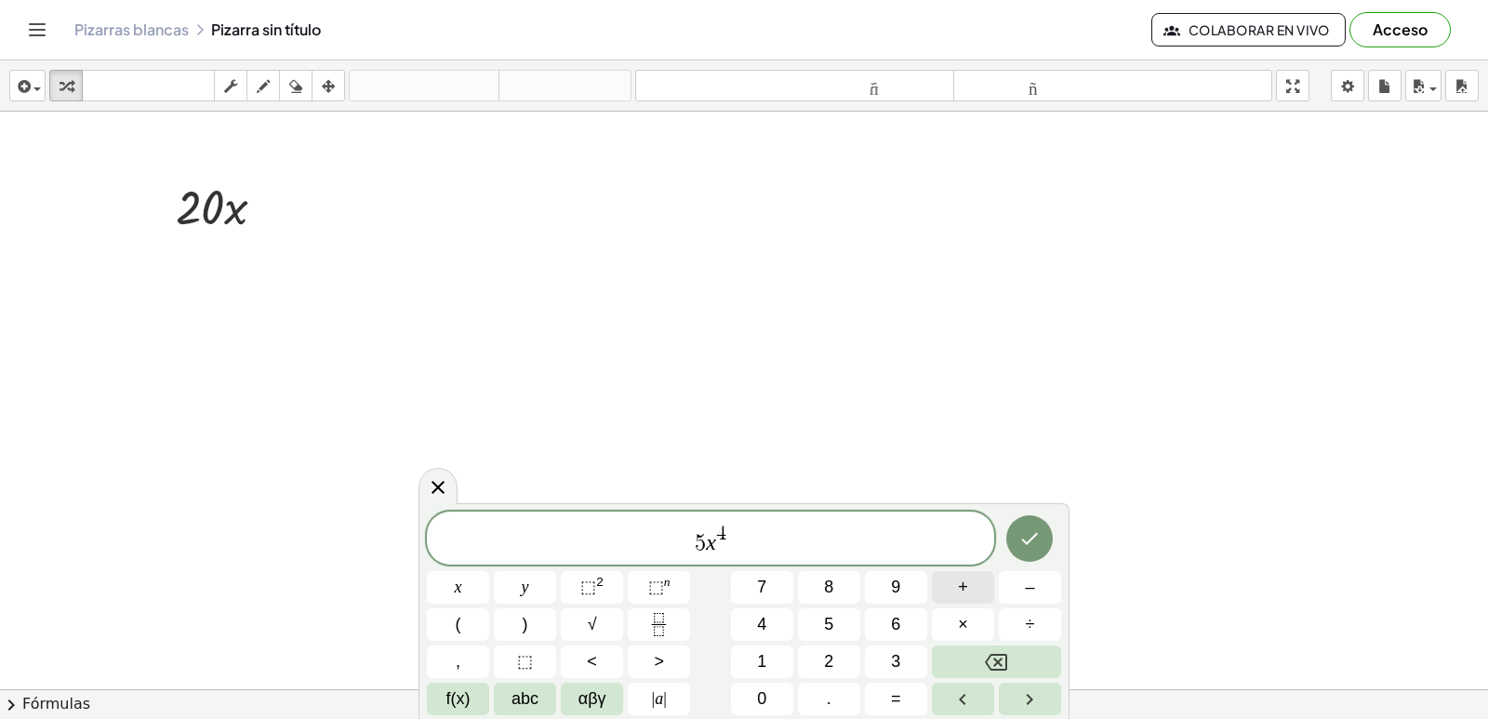
click at [967, 590] on span "+" at bounding box center [963, 587] width 10 height 25
click at [1012, 652] on button "Backspace" at bounding box center [996, 661] width 129 height 33
click at [679, 603] on button "⬚ n" at bounding box center [659, 587] width 62 height 33
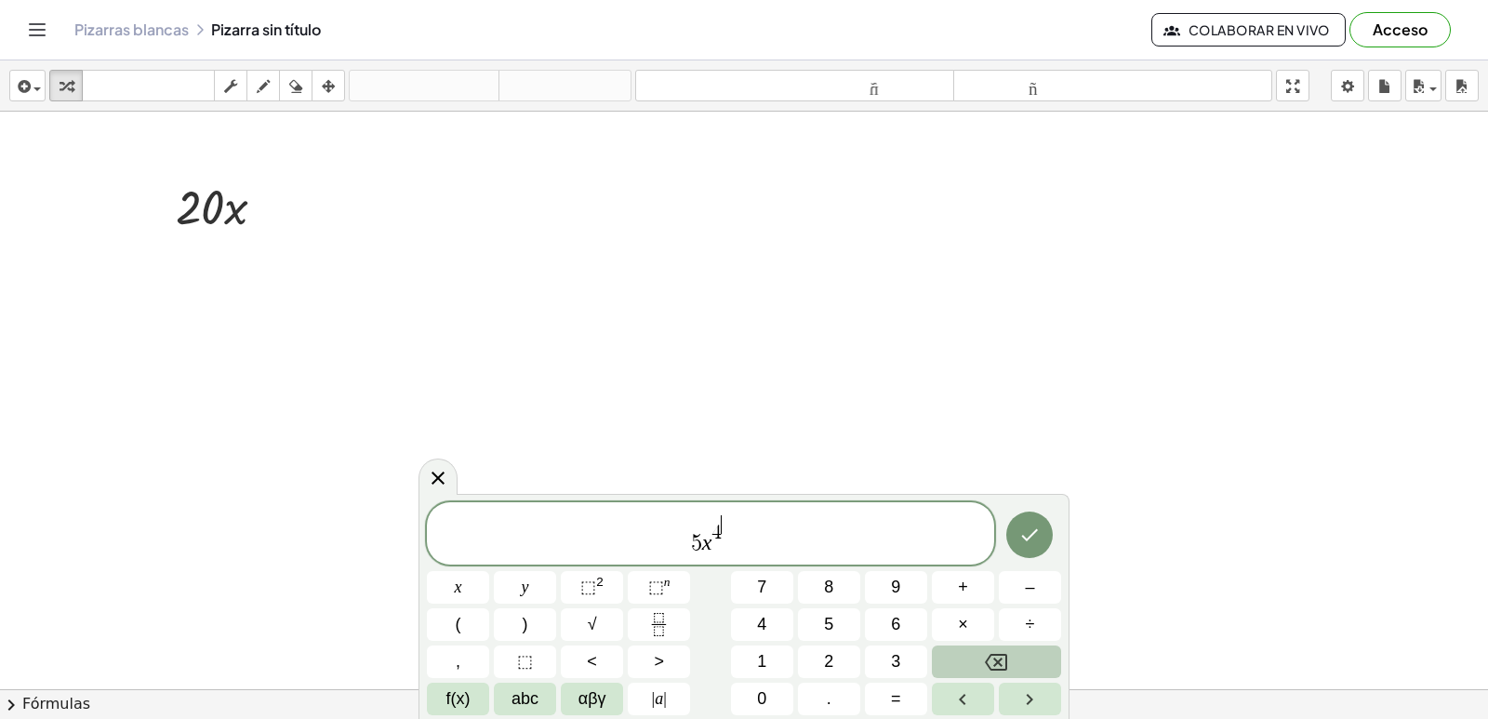
click at [960, 653] on button "Backspace" at bounding box center [996, 661] width 129 height 33
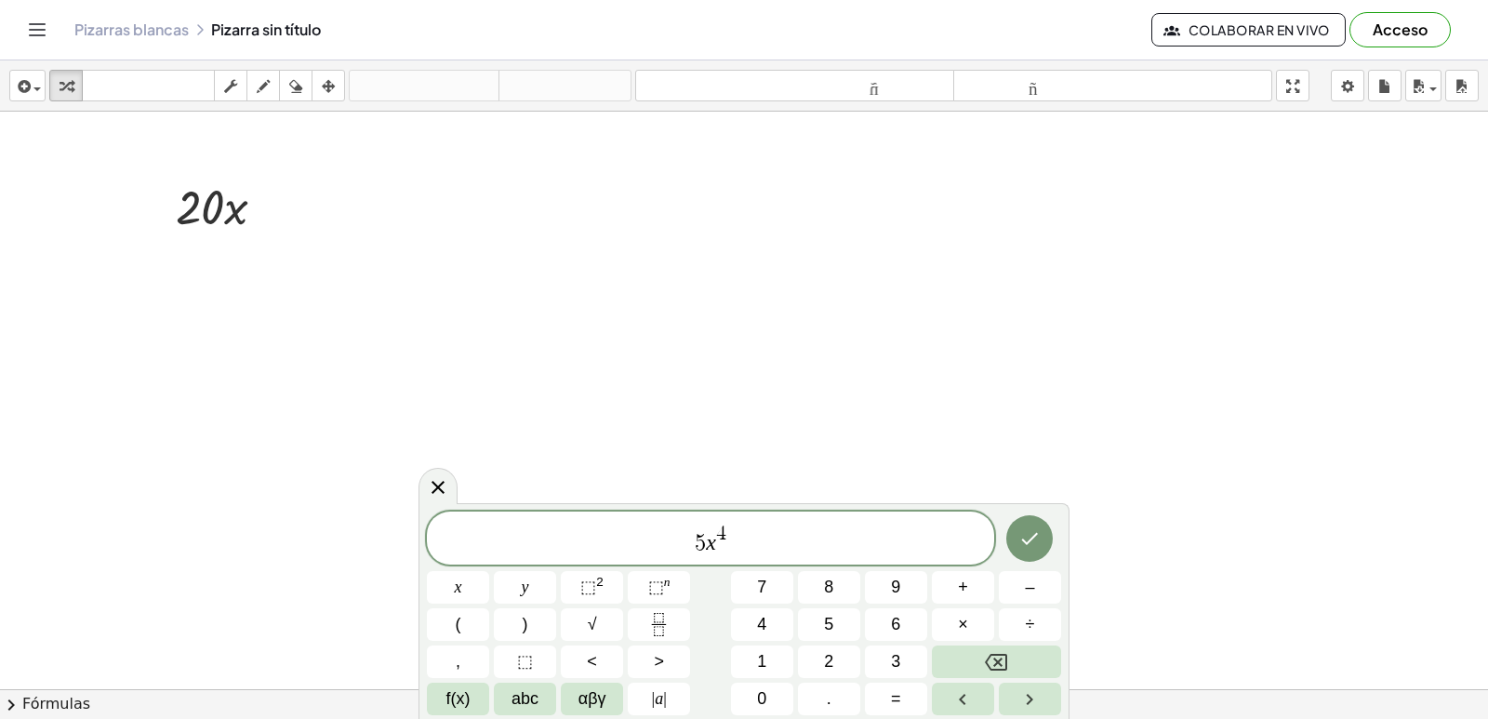
click at [738, 546] on span "5 x 4 ​" at bounding box center [710, 539] width 567 height 33
click at [966, 593] on span "+" at bounding box center [963, 587] width 10 height 25
click at [890, 655] on button "3" at bounding box center [896, 661] width 62 height 33
click at [464, 591] on button "x" at bounding box center [458, 587] width 62 height 33
click at [605, 590] on button "⬚ 2" at bounding box center [592, 587] width 62 height 33
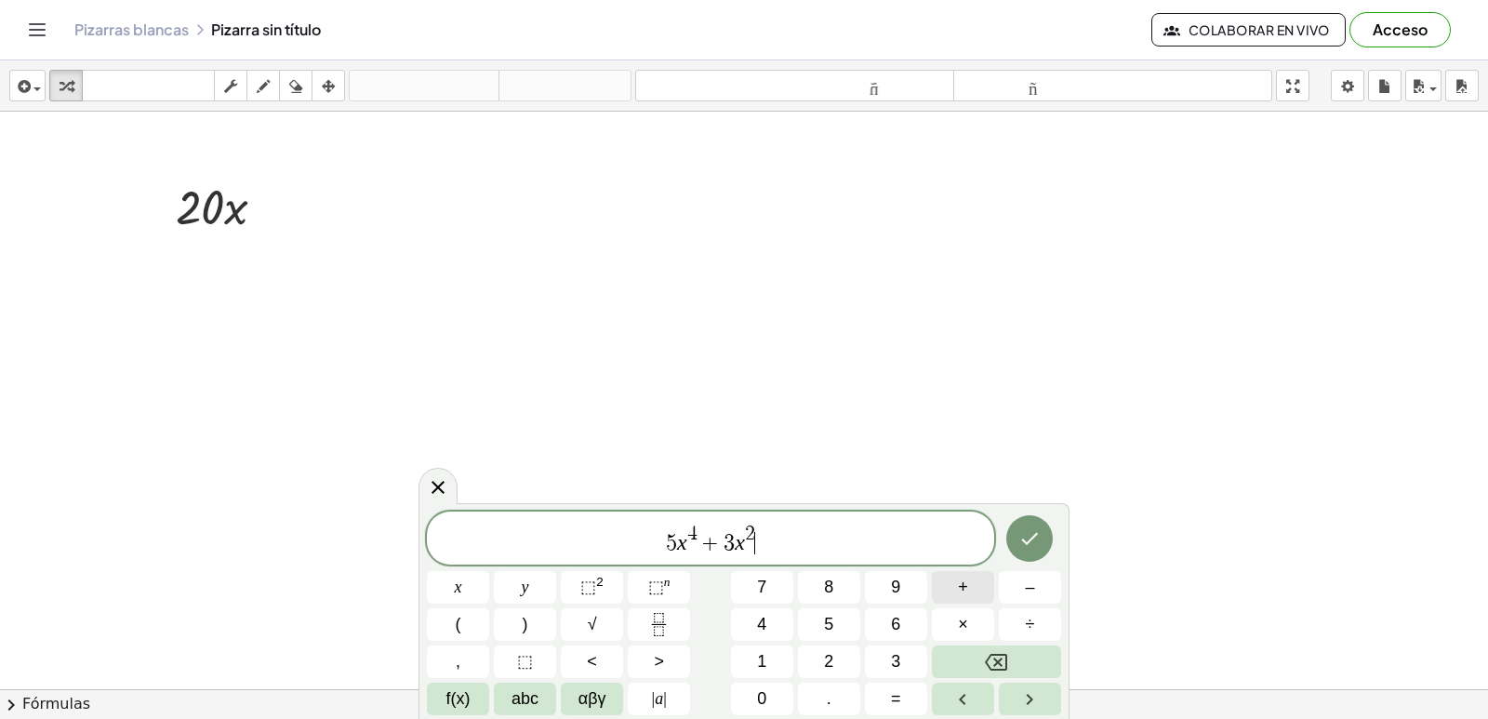
click at [964, 585] on span "+" at bounding box center [963, 587] width 10 height 25
click at [830, 624] on span "5" at bounding box center [828, 624] width 9 height 25
click at [471, 588] on button "x" at bounding box center [458, 587] width 62 height 33
click at [1010, 581] on button "–" at bounding box center [1030, 587] width 62 height 33
click at [763, 661] on span "1" at bounding box center [761, 661] width 9 height 25
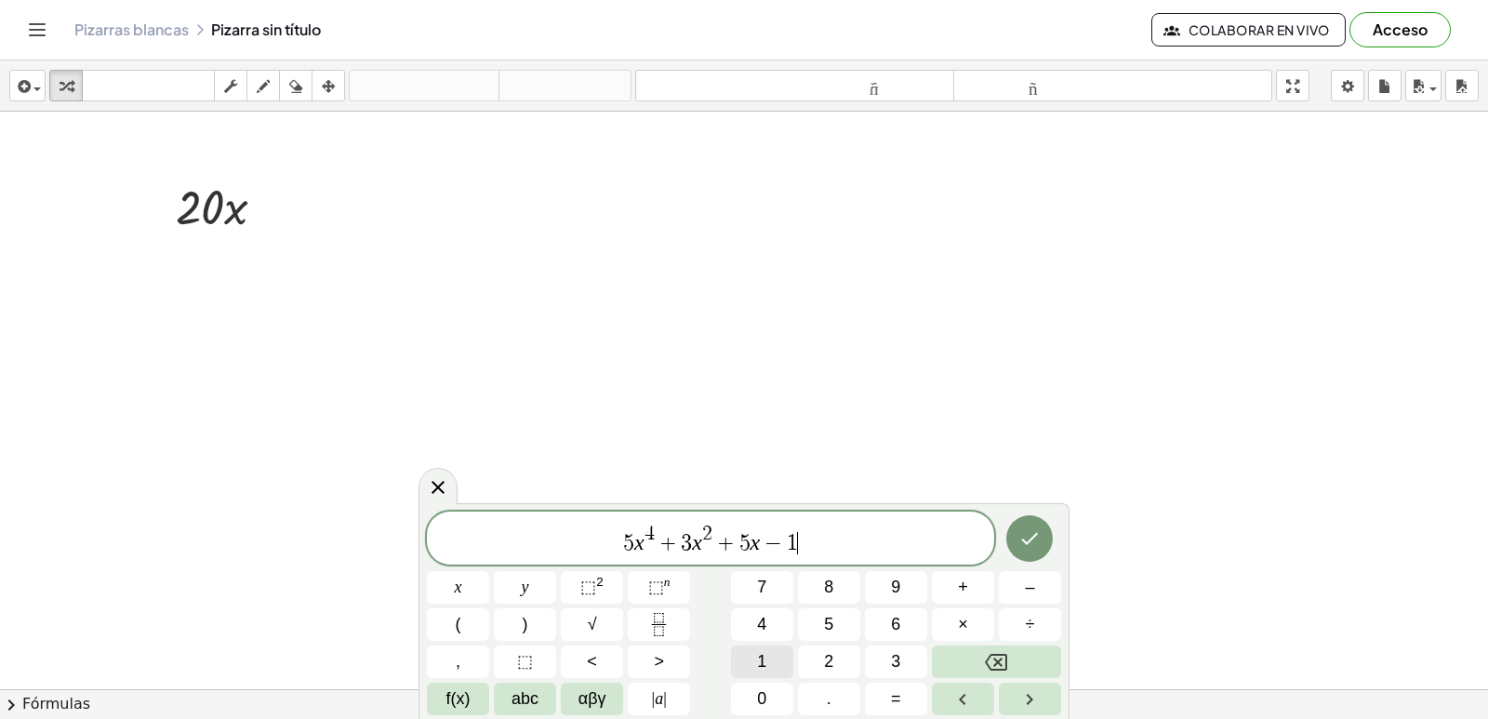
click at [763, 672] on span "1" at bounding box center [761, 661] width 9 height 25
click at [992, 655] on icon "Backspace" at bounding box center [996, 662] width 22 height 22
click at [771, 702] on button "0" at bounding box center [762, 699] width 62 height 33
click at [1030, 525] on button "Done" at bounding box center [1029, 538] width 47 height 47
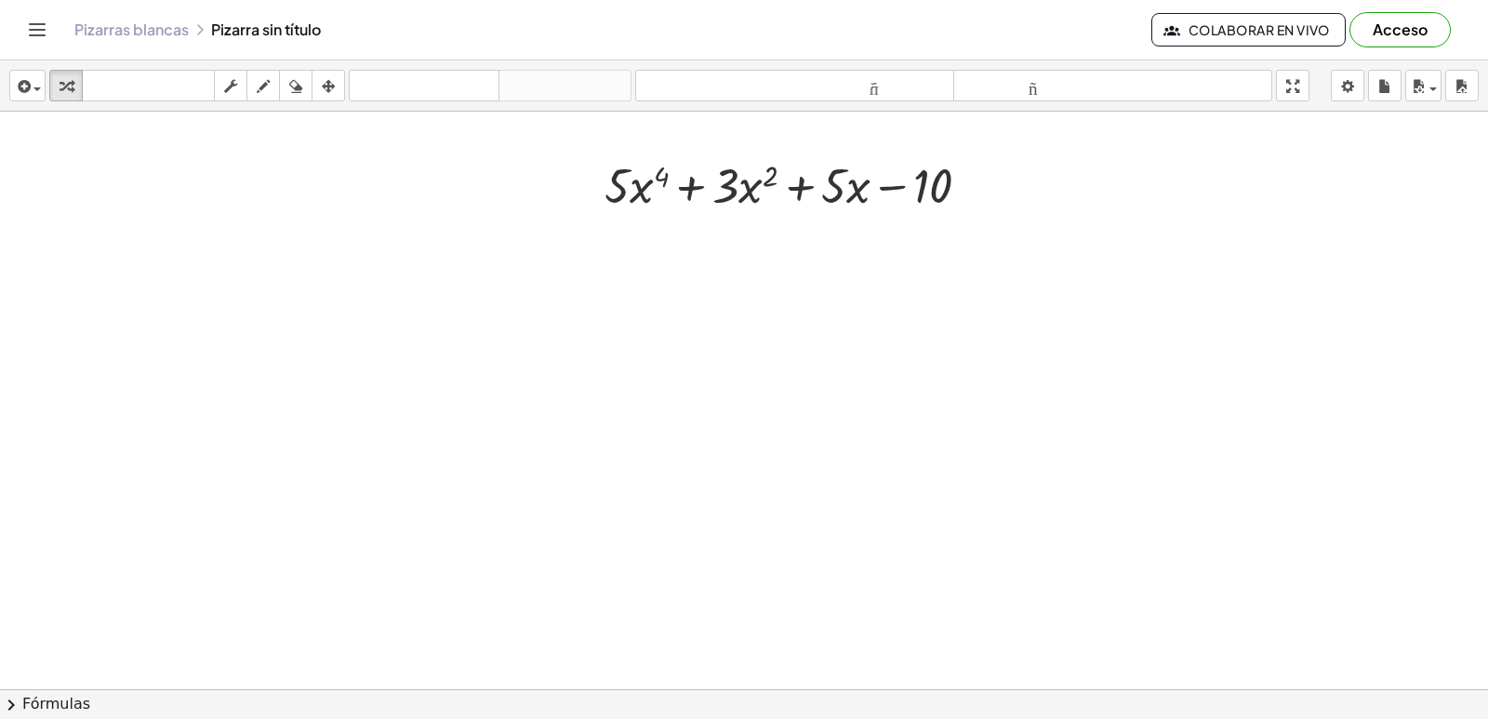
scroll to position [279, 0]
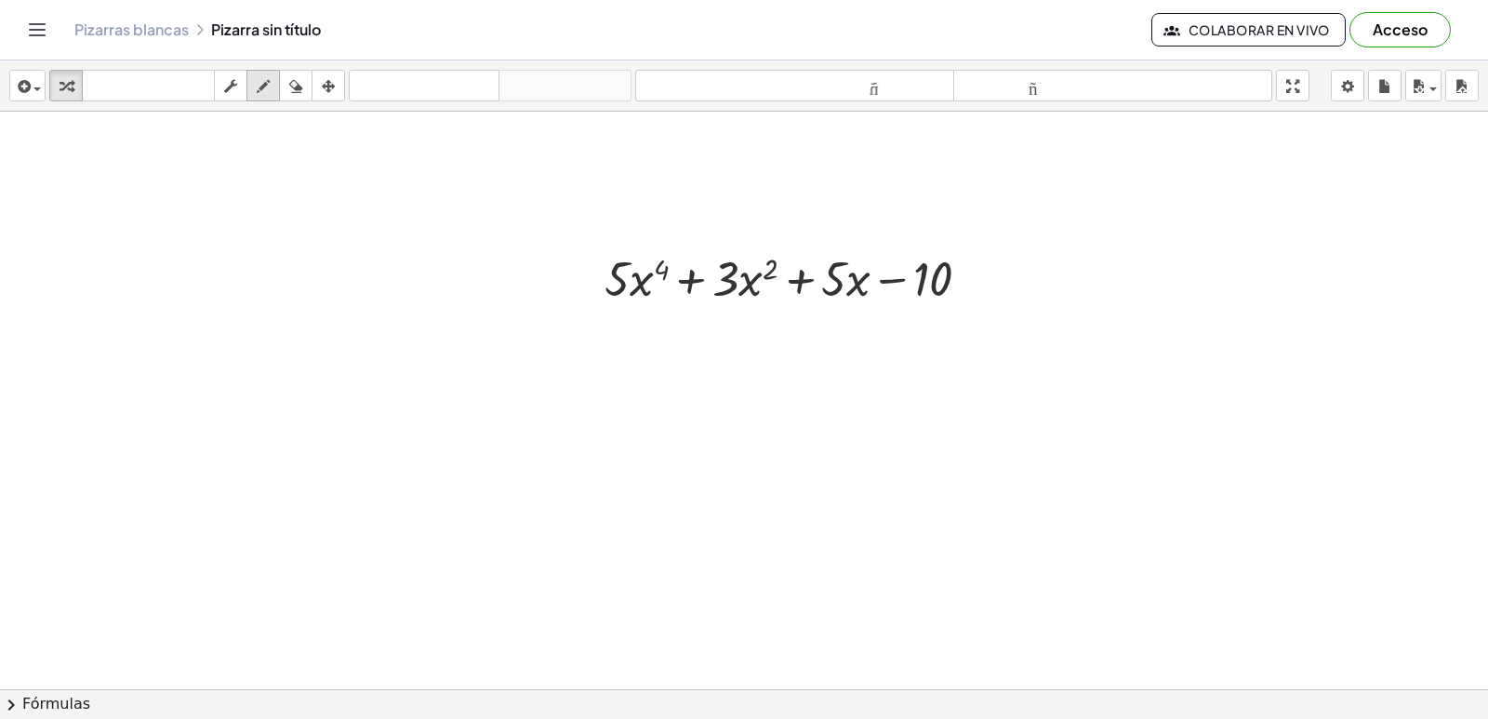
click at [255, 83] on div "button" at bounding box center [263, 85] width 24 height 22
click at [668, 505] on div at bounding box center [744, 452] width 1488 height 1239
click at [68, 81] on icon "button" at bounding box center [66, 86] width 13 height 22
click at [581, 551] on div at bounding box center [744, 452] width 1488 height 1239
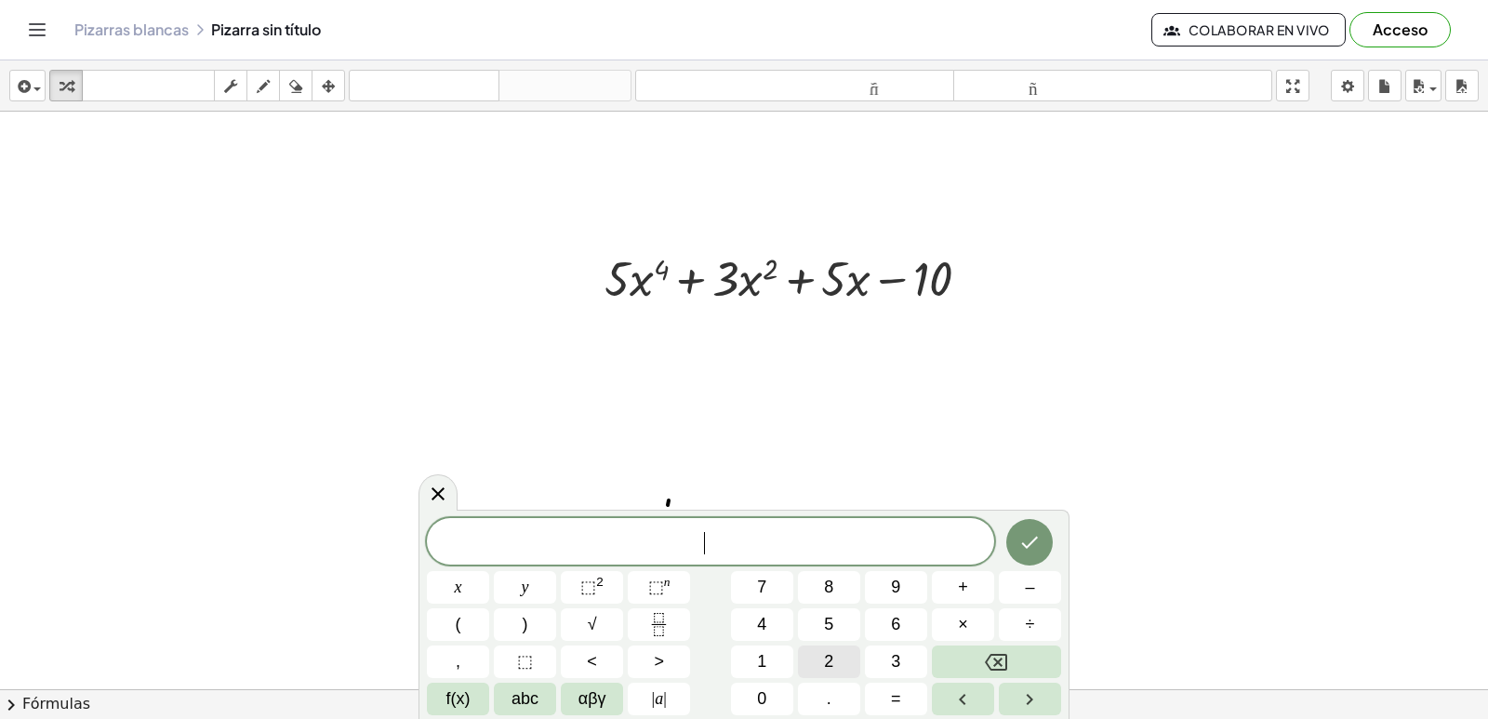
click at [825, 654] on span "2" at bounding box center [828, 661] width 9 height 25
click at [761, 697] on span "0" at bounding box center [761, 698] width 9 height 25
click at [455, 591] on span "x" at bounding box center [458, 587] width 7 height 25
click at [665, 593] on span "⬚ n" at bounding box center [659, 587] width 22 height 25
click at [912, 678] on div "2 0 x x y ⬚ 2 ⬚ n 7 8 9 + – ( ) √ 4 5 6 × ÷ , ⬚ < > 1 2 3 f(x) abc αβγ | a | 0 …" at bounding box center [744, 613] width 634 height 205
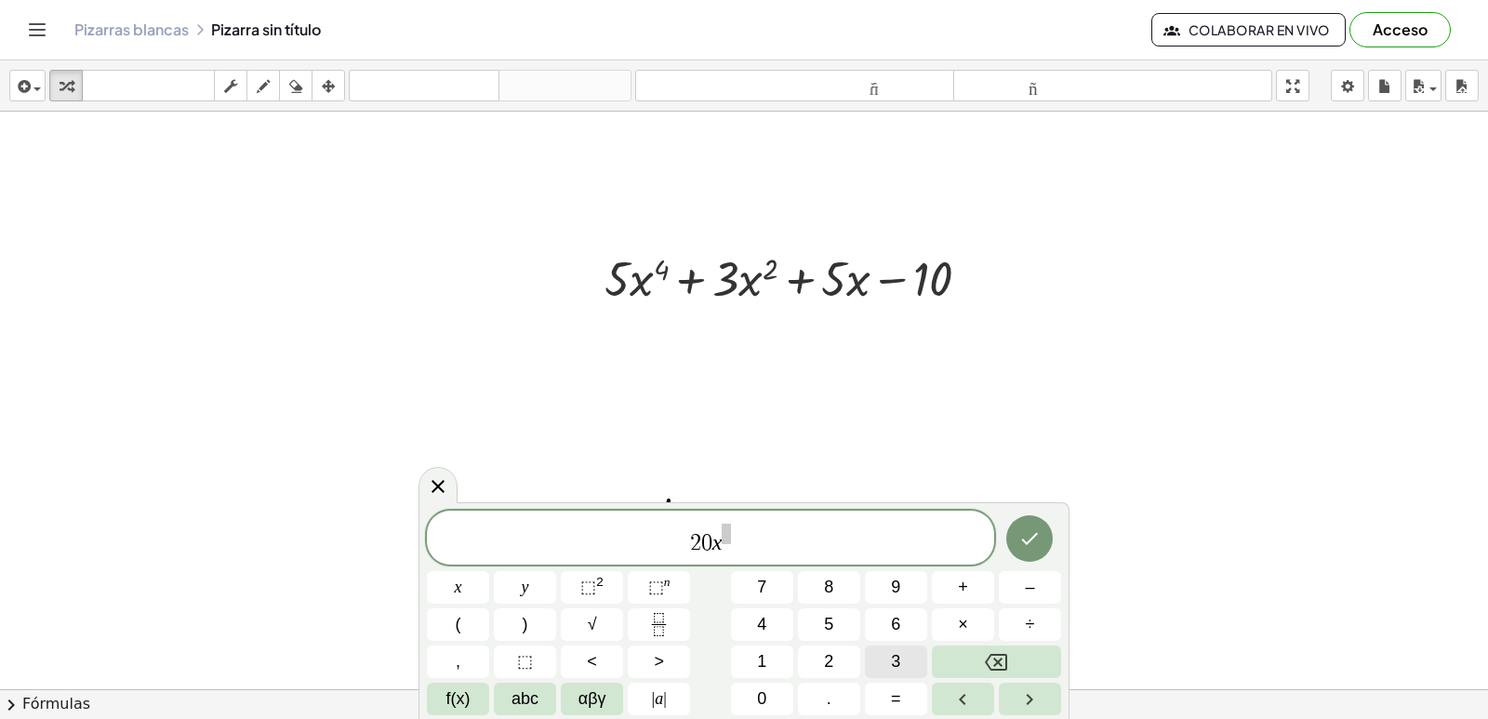
click at [899, 662] on button "3" at bounding box center [896, 661] width 62 height 33
click at [746, 547] on span "2 0 x 3 ​" at bounding box center [710, 539] width 567 height 33
click at [967, 593] on span "+" at bounding box center [963, 587] width 10 height 25
click at [878, 626] on button "6" at bounding box center [896, 624] width 62 height 33
click at [461, 588] on span "x" at bounding box center [458, 587] width 7 height 25
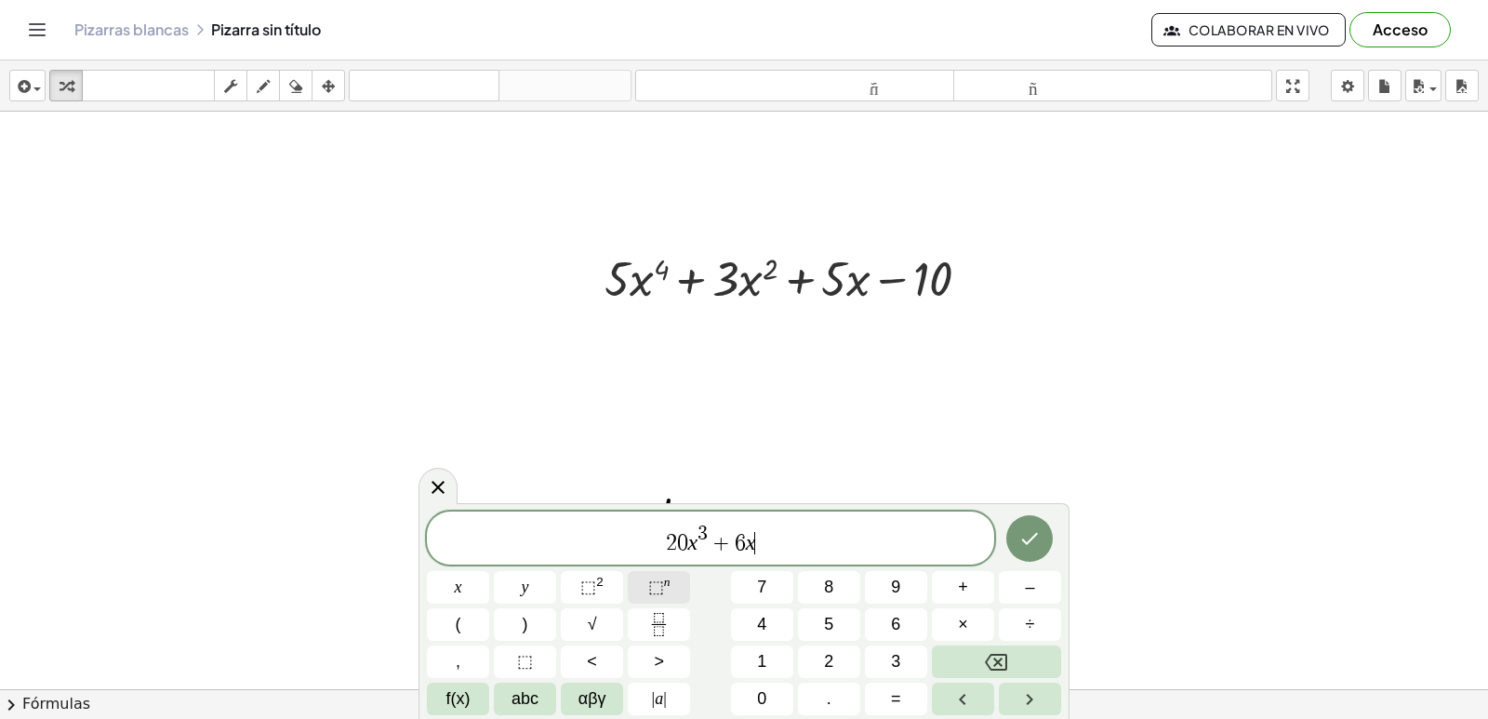
click at [652, 589] on span "⬚" at bounding box center [656, 587] width 16 height 19
click at [772, 659] on button "1" at bounding box center [762, 661] width 62 height 33
click at [778, 551] on span "2 0 x 3 + 6 x 1 ​" at bounding box center [710, 539] width 567 height 33
click at [958, 571] on button "+" at bounding box center [963, 587] width 62 height 33
click at [803, 623] on button "5" at bounding box center [829, 624] width 62 height 33
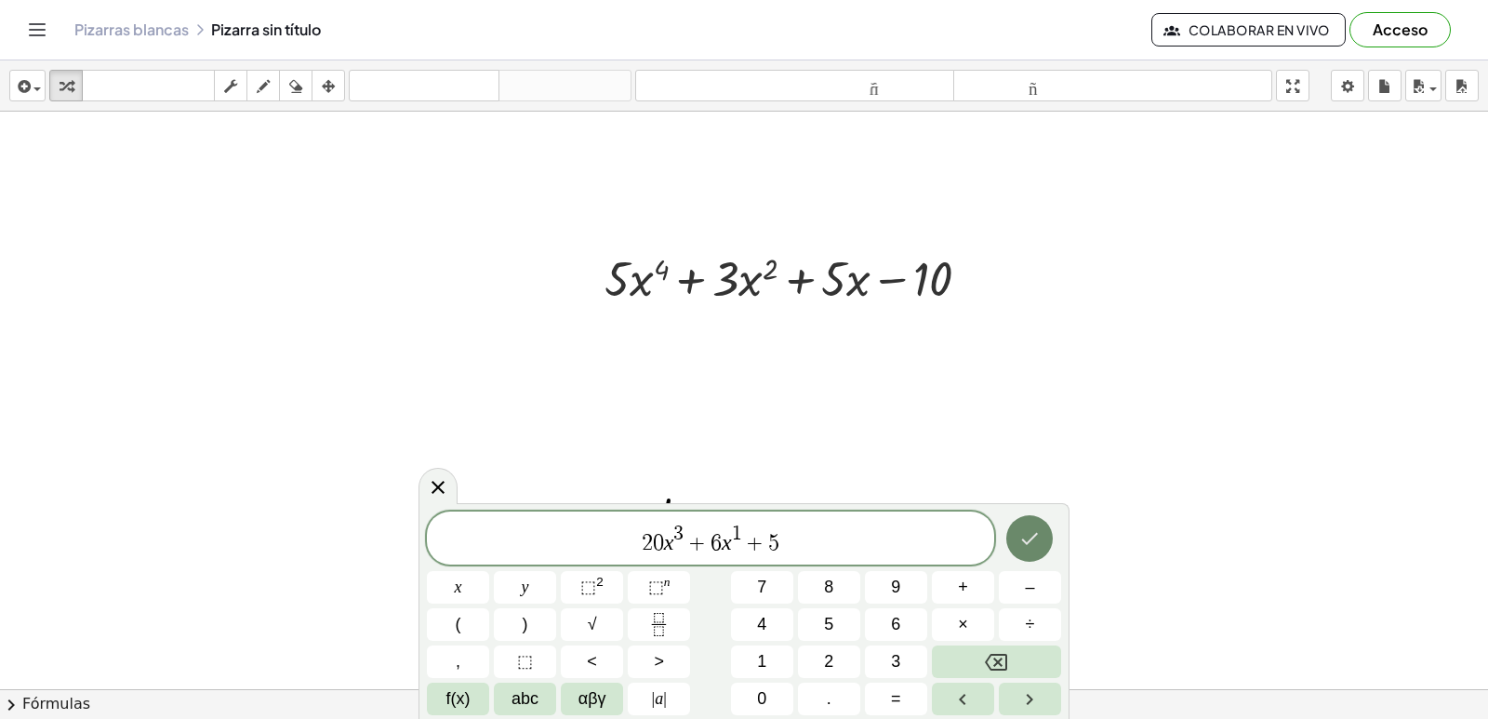
click at [1030, 542] on icon "Done" at bounding box center [1029, 538] width 22 height 22
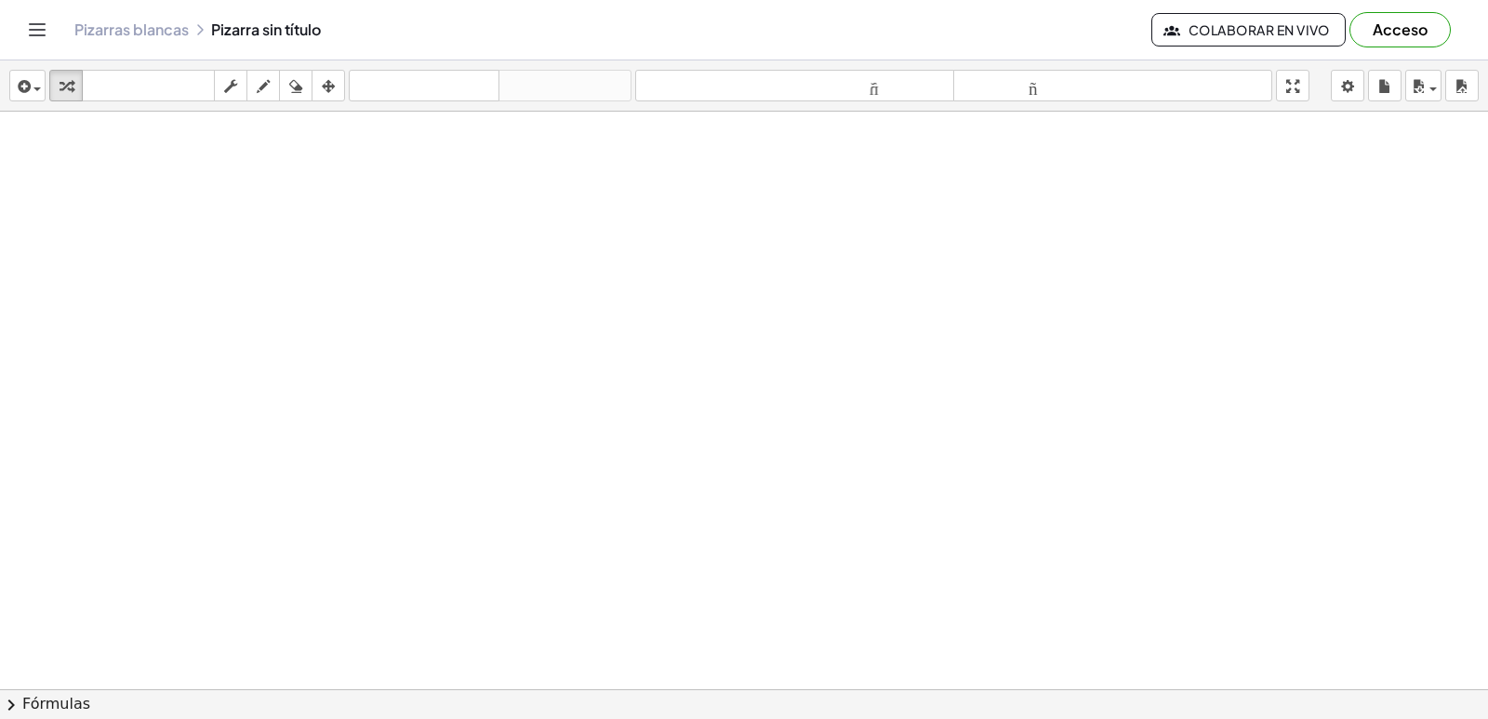
scroll to position [1033, 0]
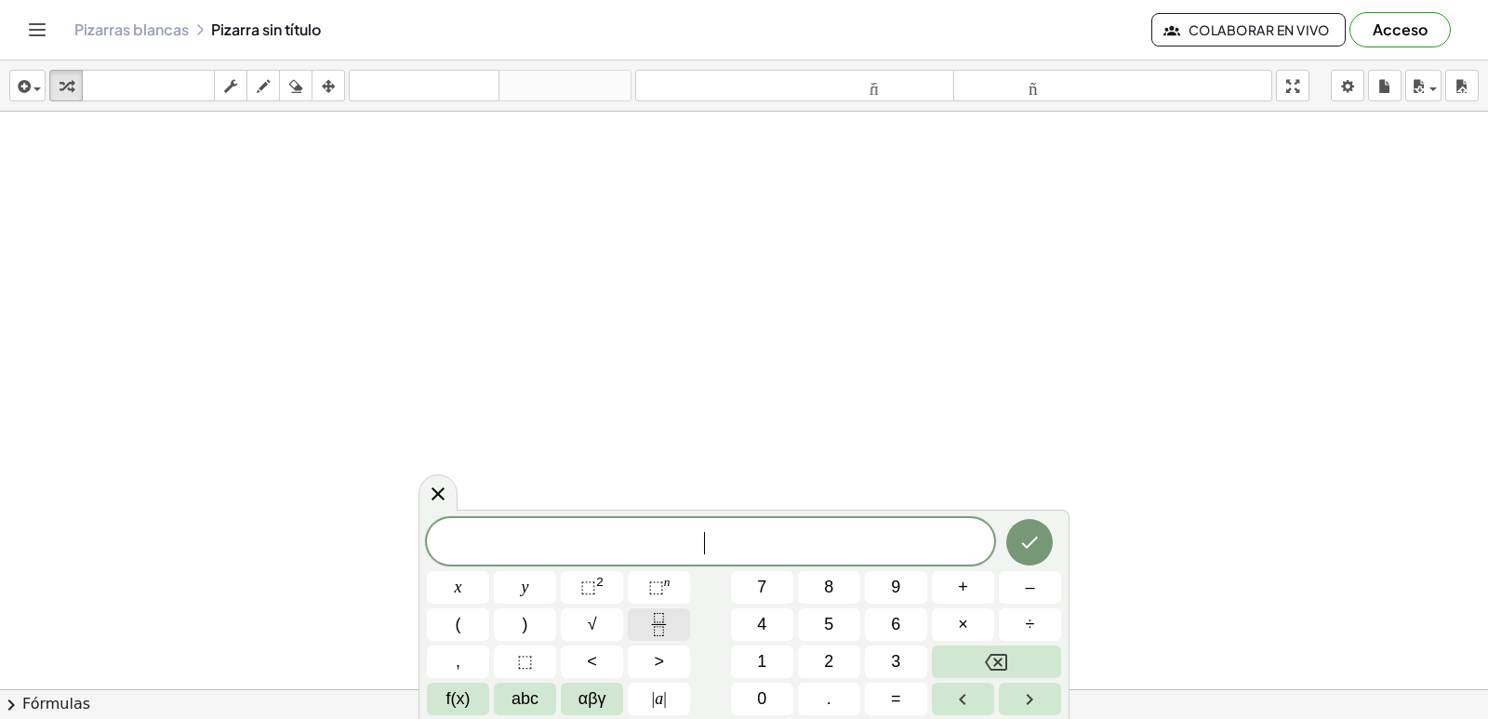
click at [666, 629] on icon "Fraction" at bounding box center [658, 624] width 23 height 23
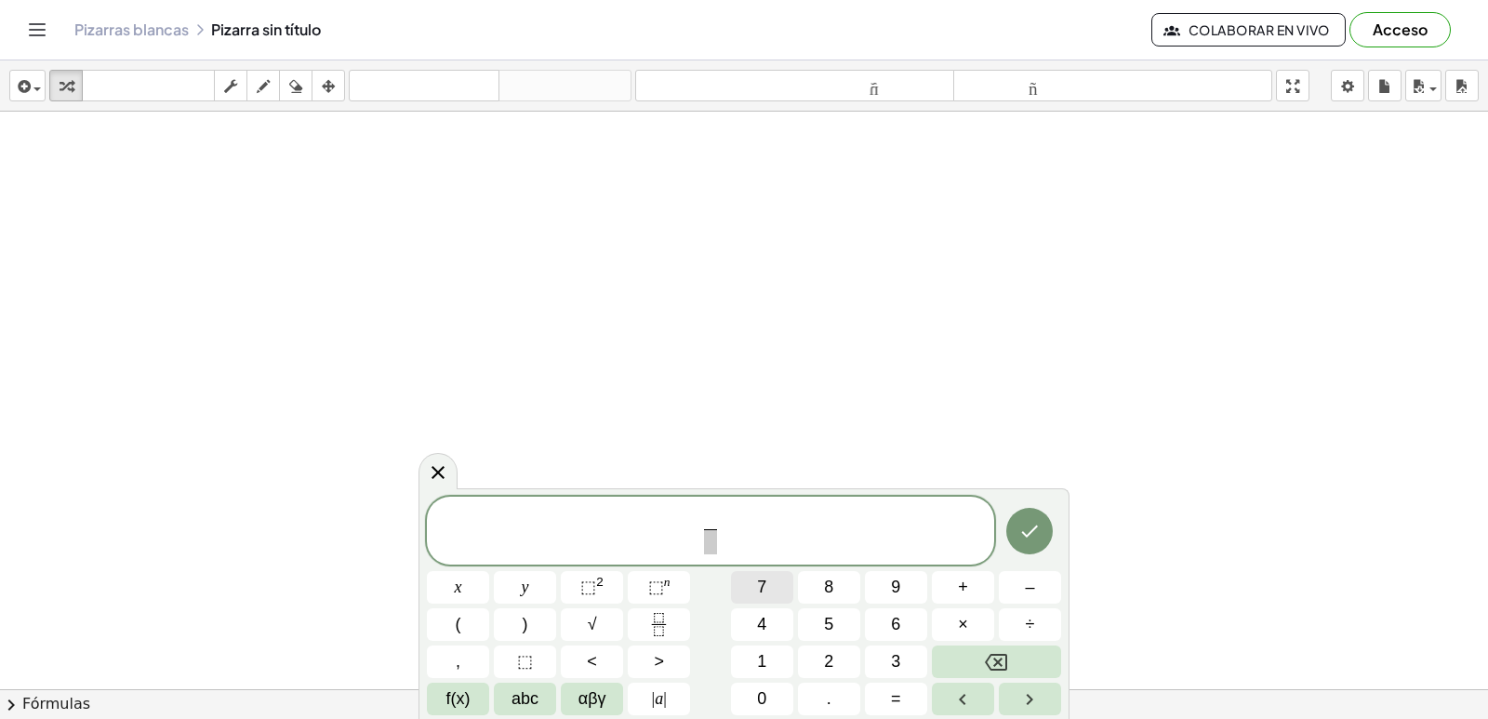
click at [757, 592] on span "7" at bounding box center [761, 587] width 9 height 25
click at [711, 535] on span at bounding box center [710, 541] width 14 height 25
click at [446, 589] on button "x" at bounding box center [458, 587] width 62 height 33
click at [664, 576] on sup "n" at bounding box center [667, 582] width 7 height 14
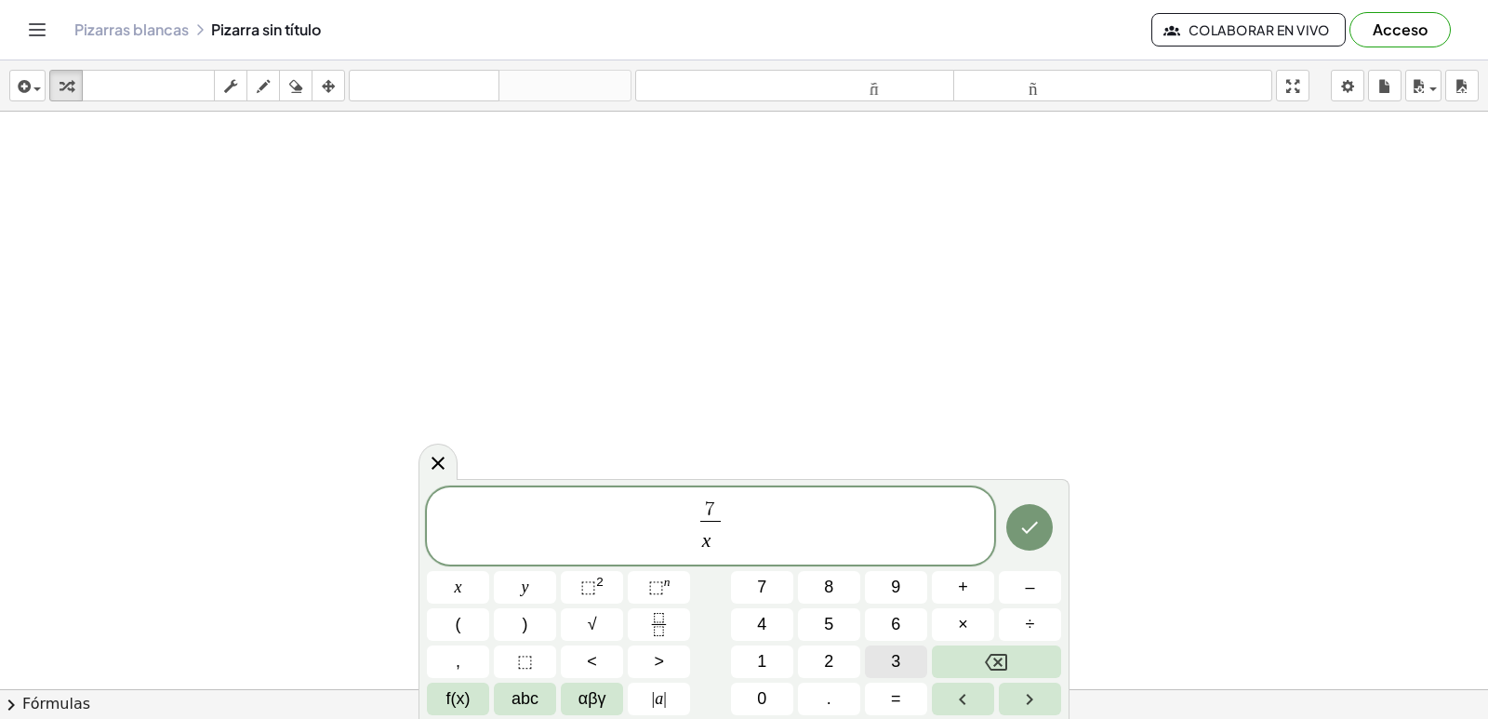
click at [900, 655] on span "3" at bounding box center [895, 661] width 9 height 25
click at [850, 547] on span "7 x 3 ​ ​" at bounding box center [710, 528] width 567 height 58
click at [1025, 533] on icon "Done" at bounding box center [1029, 527] width 22 height 22
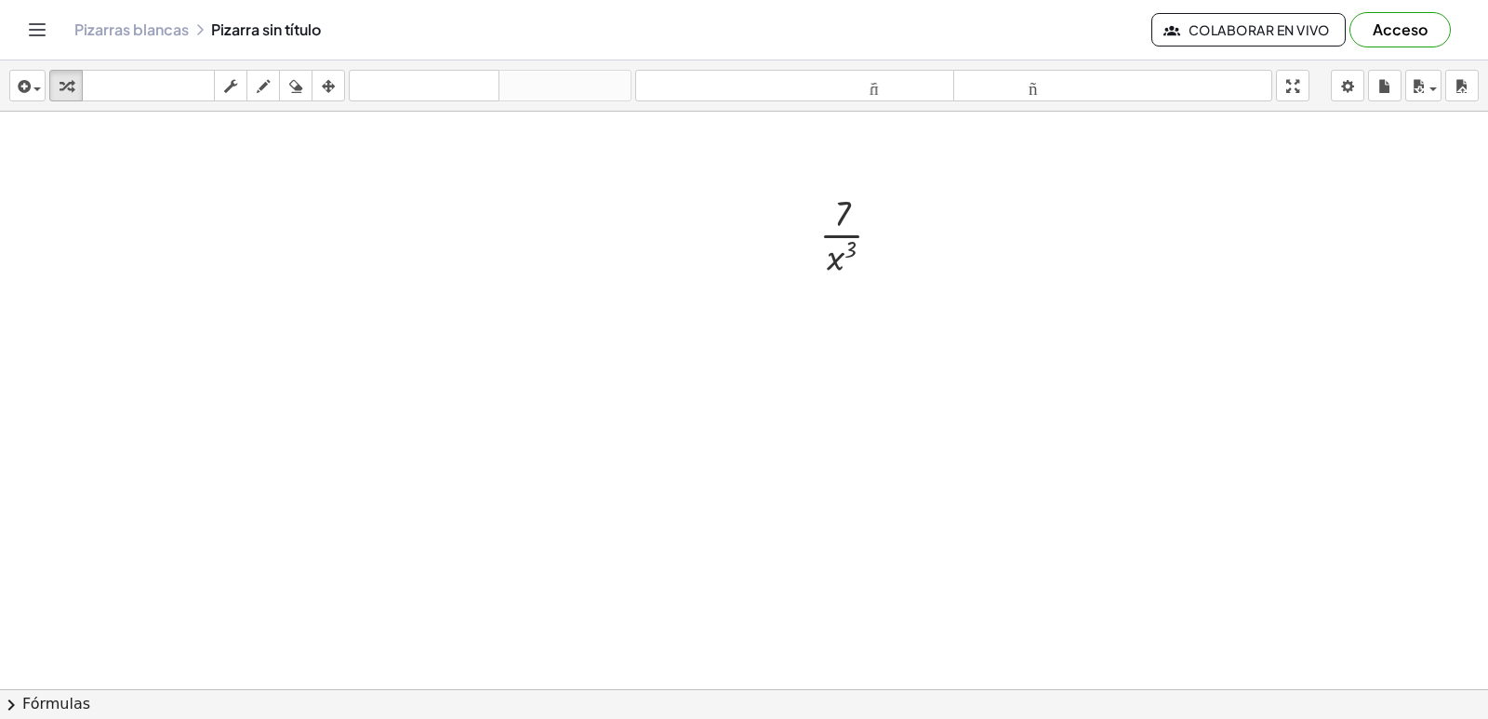
scroll to position [1248, 0]
drag, startPoint x: 842, startPoint y: 315, endPoint x: 868, endPoint y: 256, distance: 65.0
click at [868, 256] on div at bounding box center [858, 290] width 96 height 93
click at [753, 626] on div at bounding box center [744, 18] width 1488 height 2310
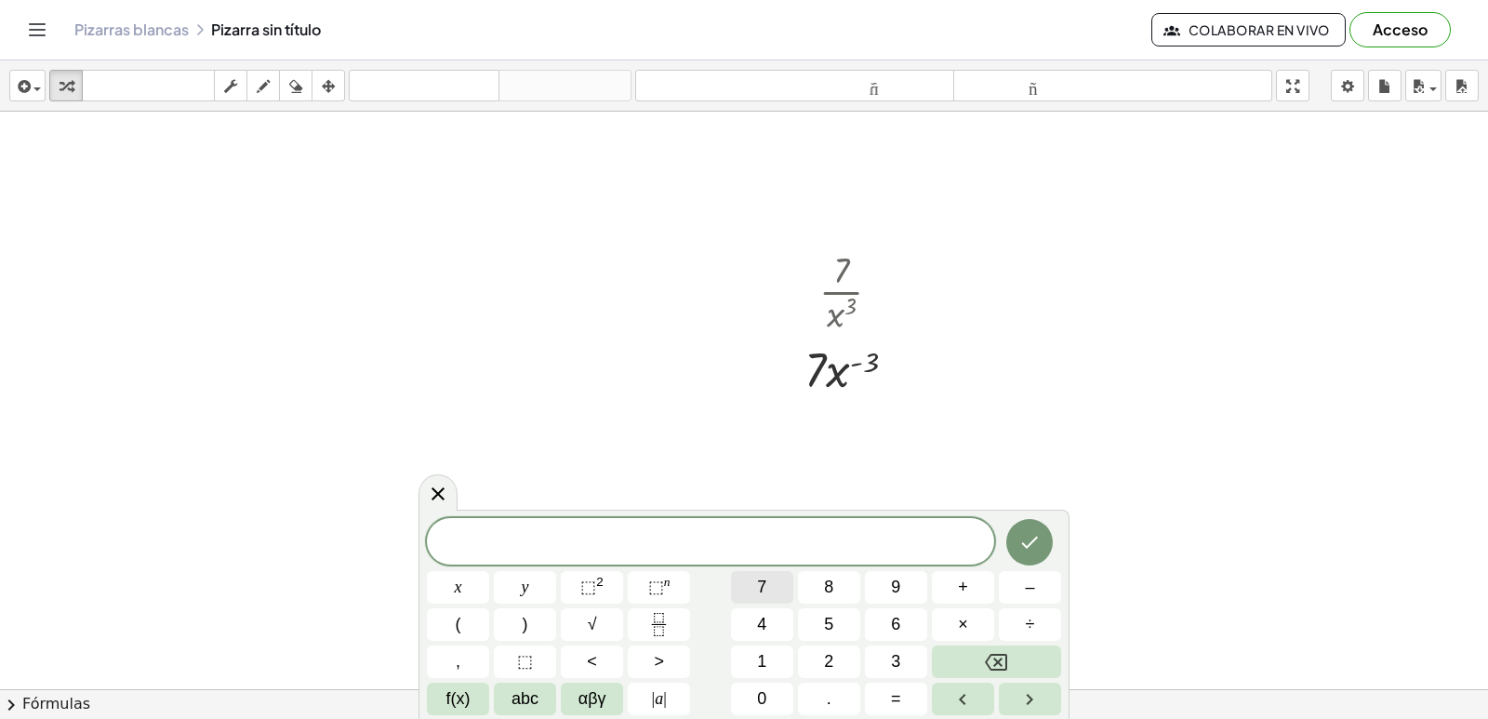
click at [759, 590] on span "7" at bounding box center [761, 587] width 9 height 25
click at [952, 623] on button "×" at bounding box center [963, 624] width 62 height 33
click at [1014, 583] on button "–" at bounding box center [1030, 587] width 62 height 33
click at [899, 654] on span "3" at bounding box center [895, 661] width 9 height 25
click at [455, 589] on span "x" at bounding box center [458, 587] width 7 height 25
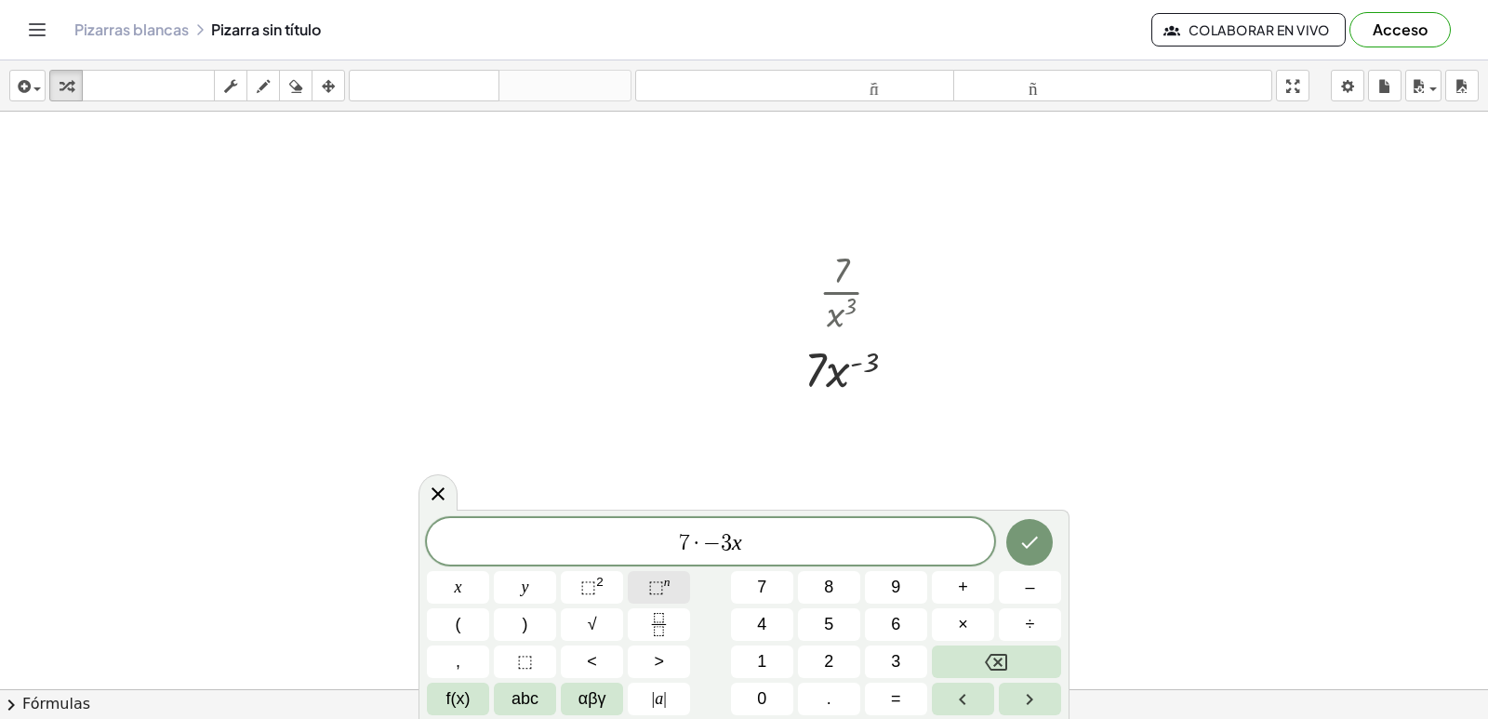
click at [658, 589] on span "⬚" at bounding box center [656, 587] width 16 height 19
click at [1017, 577] on button "–" at bounding box center [1030, 587] width 62 height 33
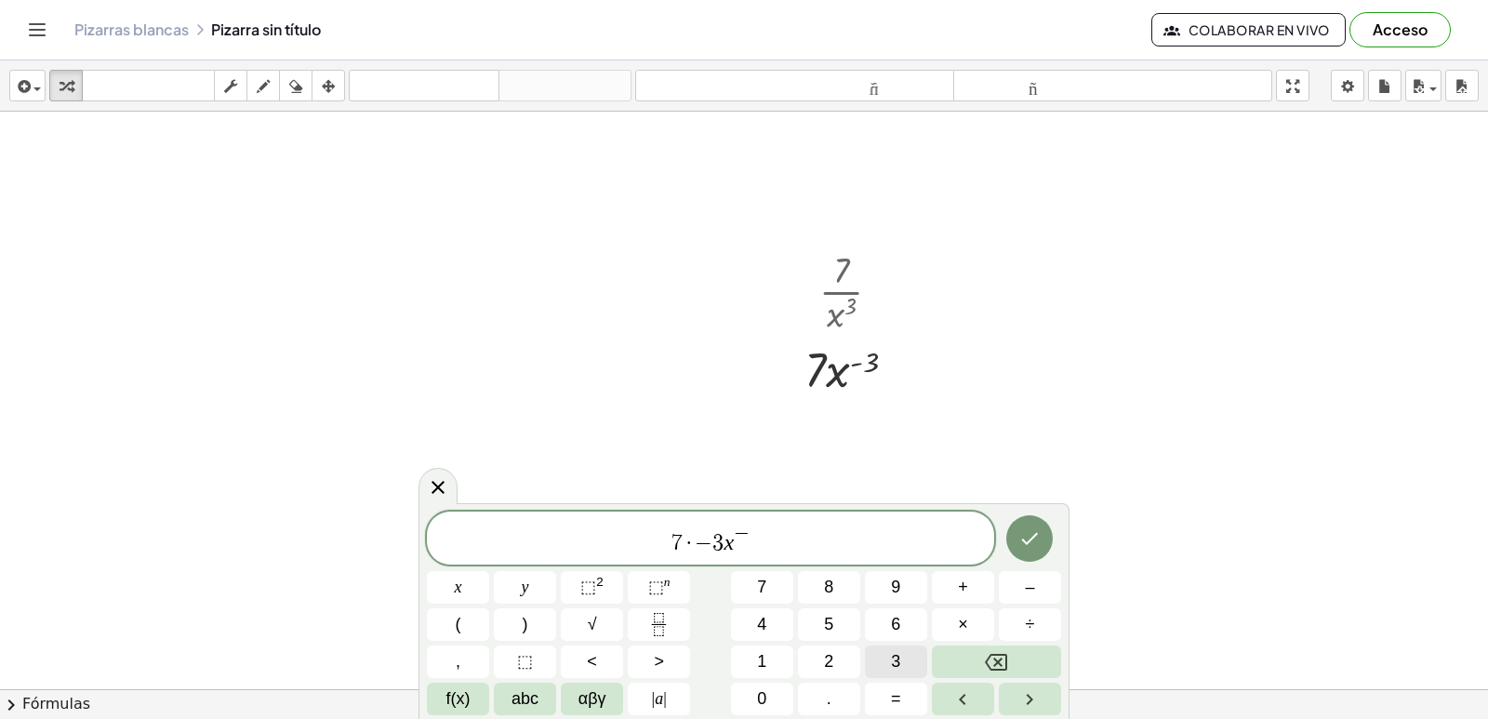
click at [896, 651] on span "3" at bounding box center [895, 661] width 9 height 25
click at [1009, 586] on button "–" at bounding box center [1030, 587] width 62 height 33
click at [747, 646] on button "1" at bounding box center [762, 661] width 62 height 33
click at [1019, 544] on icon "Done" at bounding box center [1029, 538] width 22 height 22
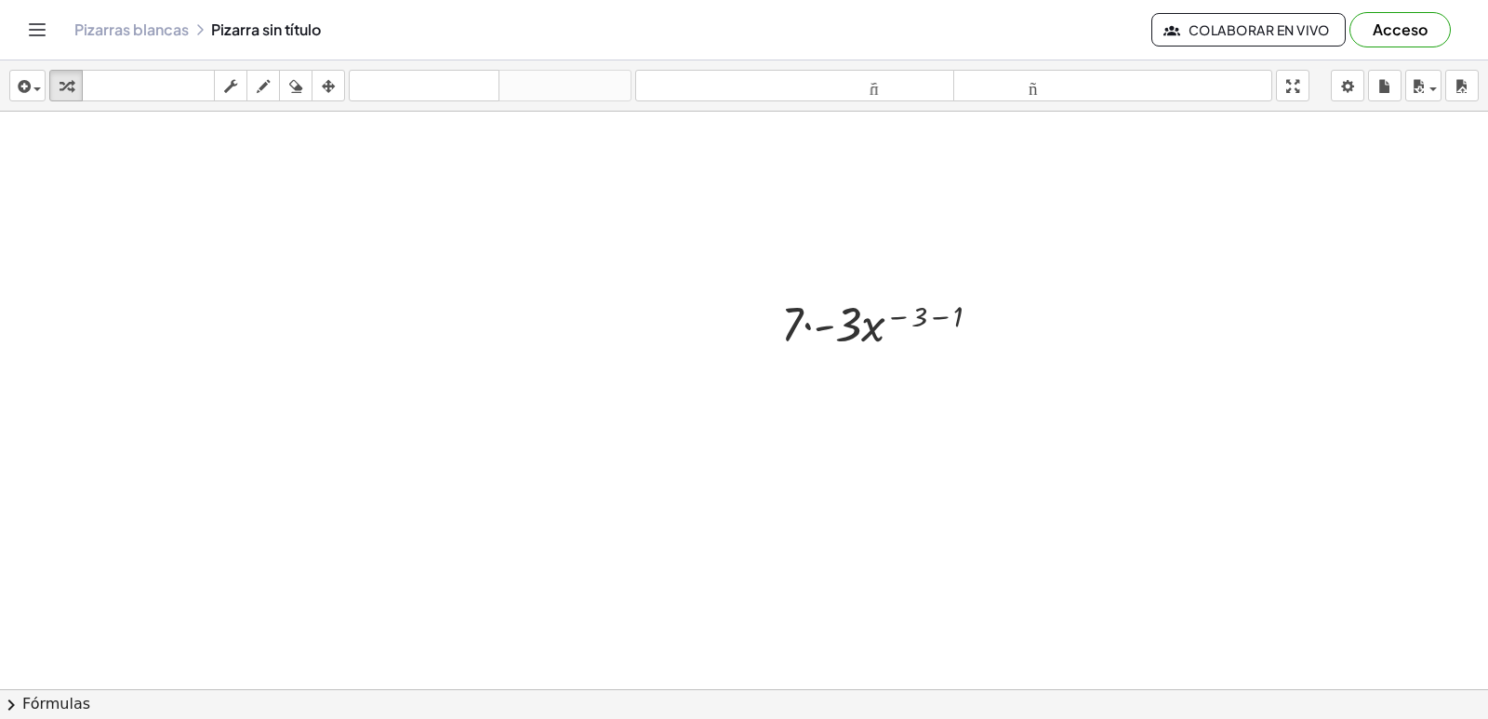
scroll to position [1620, 0]
click at [806, 293] on div at bounding box center [888, 290] width 233 height 63
click at [927, 346] on div at bounding box center [888, 353] width 233 height 63
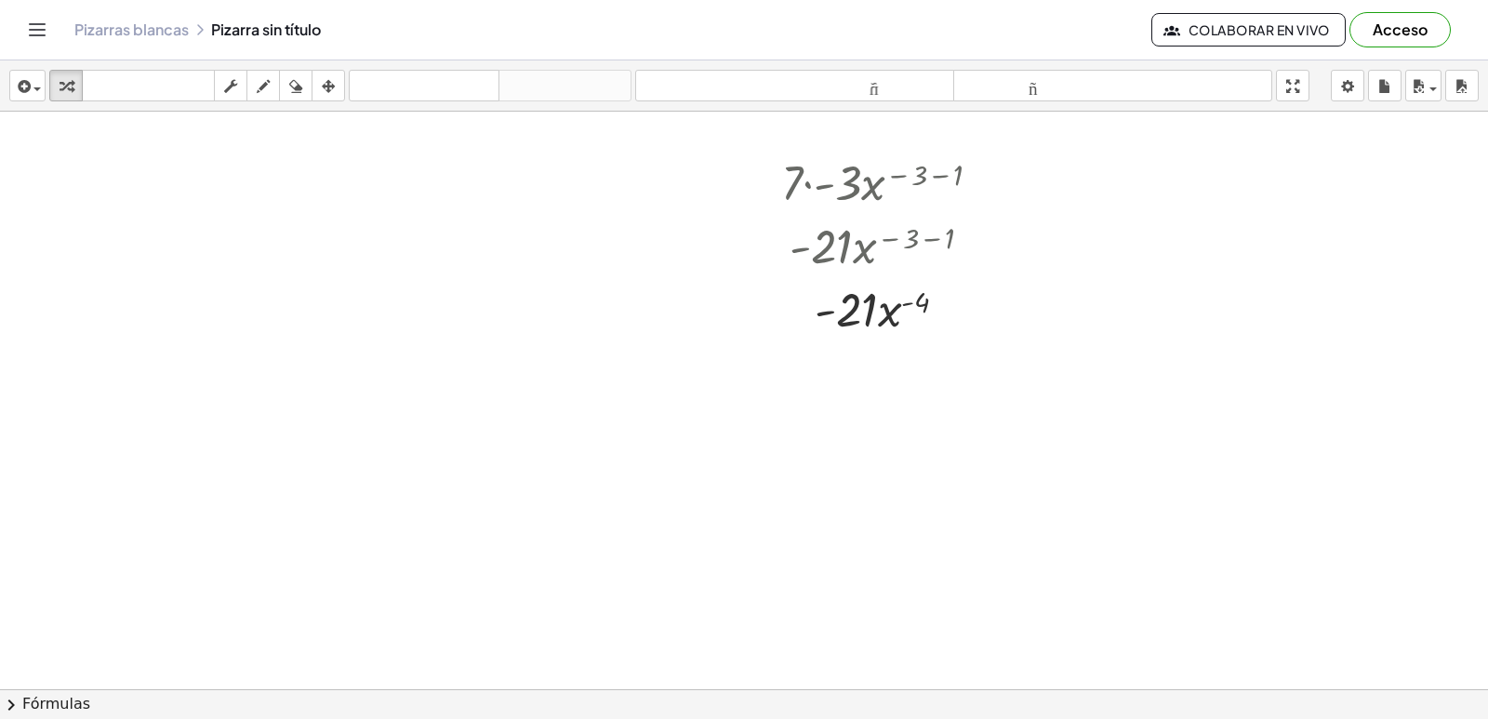
scroll to position [1733, 0]
drag, startPoint x: 893, startPoint y: 305, endPoint x: 872, endPoint y: 416, distance: 112.6
drag, startPoint x: 891, startPoint y: 310, endPoint x: 875, endPoint y: 490, distance: 181.1
drag, startPoint x: 912, startPoint y: 304, endPoint x: 929, endPoint y: 299, distance: 17.4
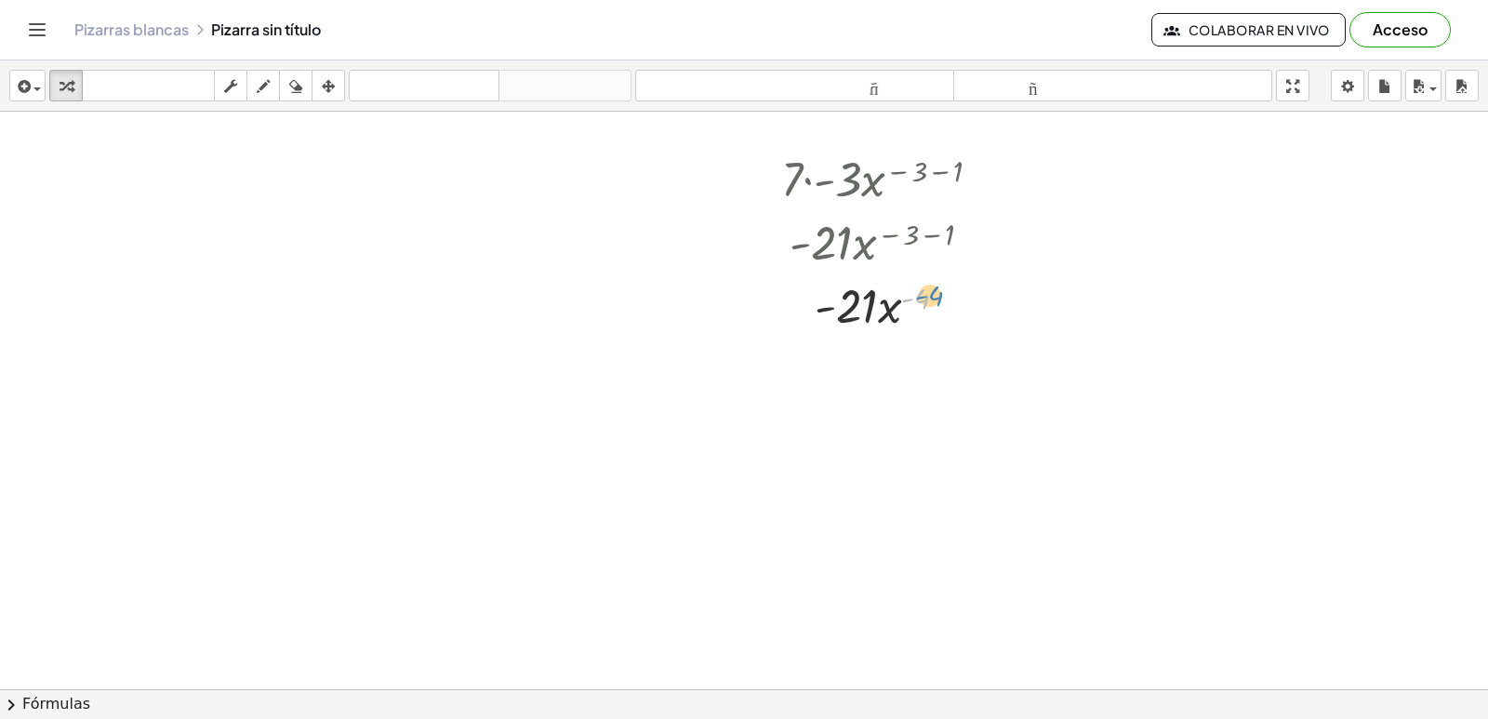
click at [929, 300] on div at bounding box center [888, 304] width 233 height 63
drag, startPoint x: 881, startPoint y: 454, endPoint x: 886, endPoint y: 343, distance: 110.8
drag, startPoint x: 897, startPoint y: 306, endPoint x: 866, endPoint y: 365, distance: 66.1
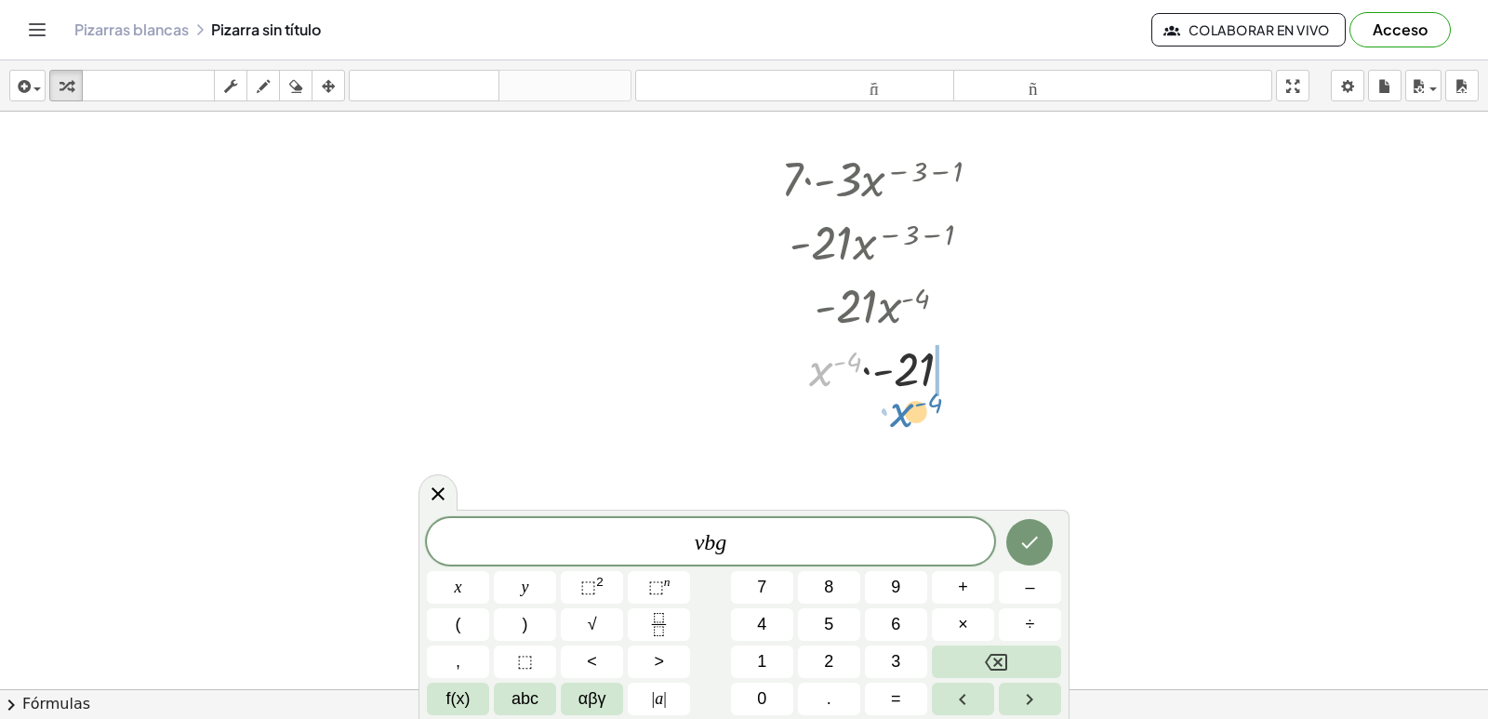
drag, startPoint x: 826, startPoint y: 364, endPoint x: 904, endPoint y: 392, distance: 83.0
drag, startPoint x: 897, startPoint y: 379, endPoint x: 846, endPoint y: 415, distance: 62.0
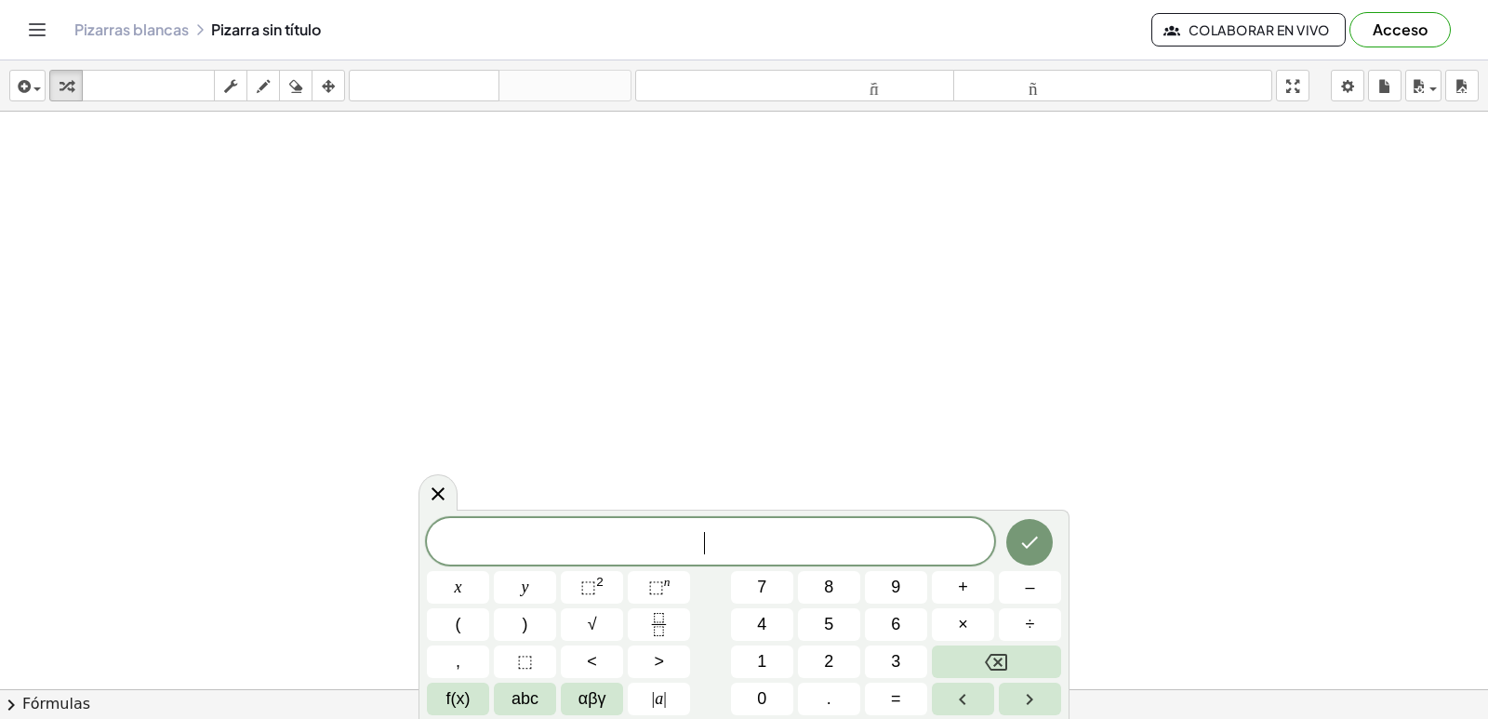
scroll to position [2198, 0]
click at [653, 621] on button "Fraction" at bounding box center [659, 624] width 62 height 33
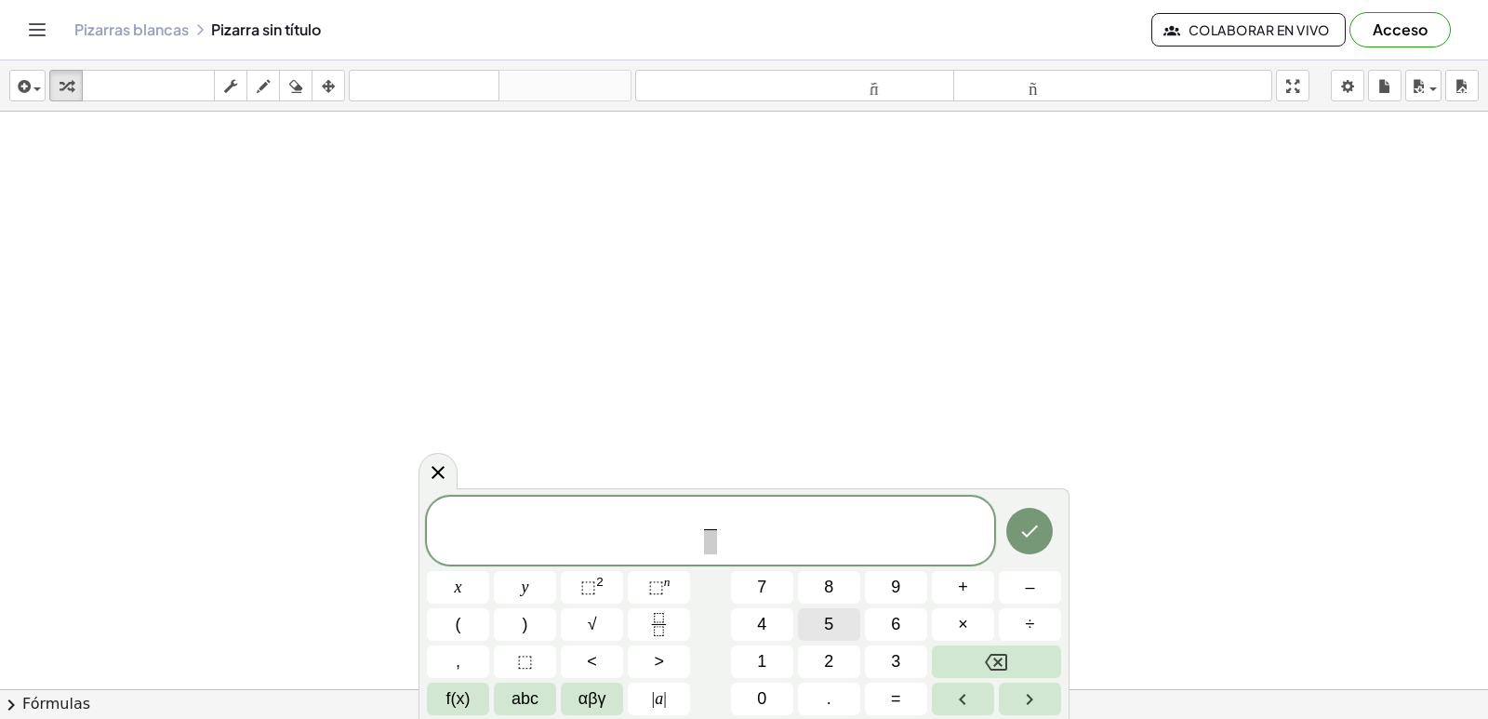
click at [837, 623] on button "5" at bounding box center [829, 624] width 62 height 33
click at [711, 547] on span at bounding box center [710, 541] width 14 height 25
click at [471, 587] on button "x" at bounding box center [458, 587] width 62 height 33
click at [649, 591] on span "⬚" at bounding box center [656, 587] width 16 height 19
click at [853, 620] on button "5" at bounding box center [829, 624] width 62 height 33
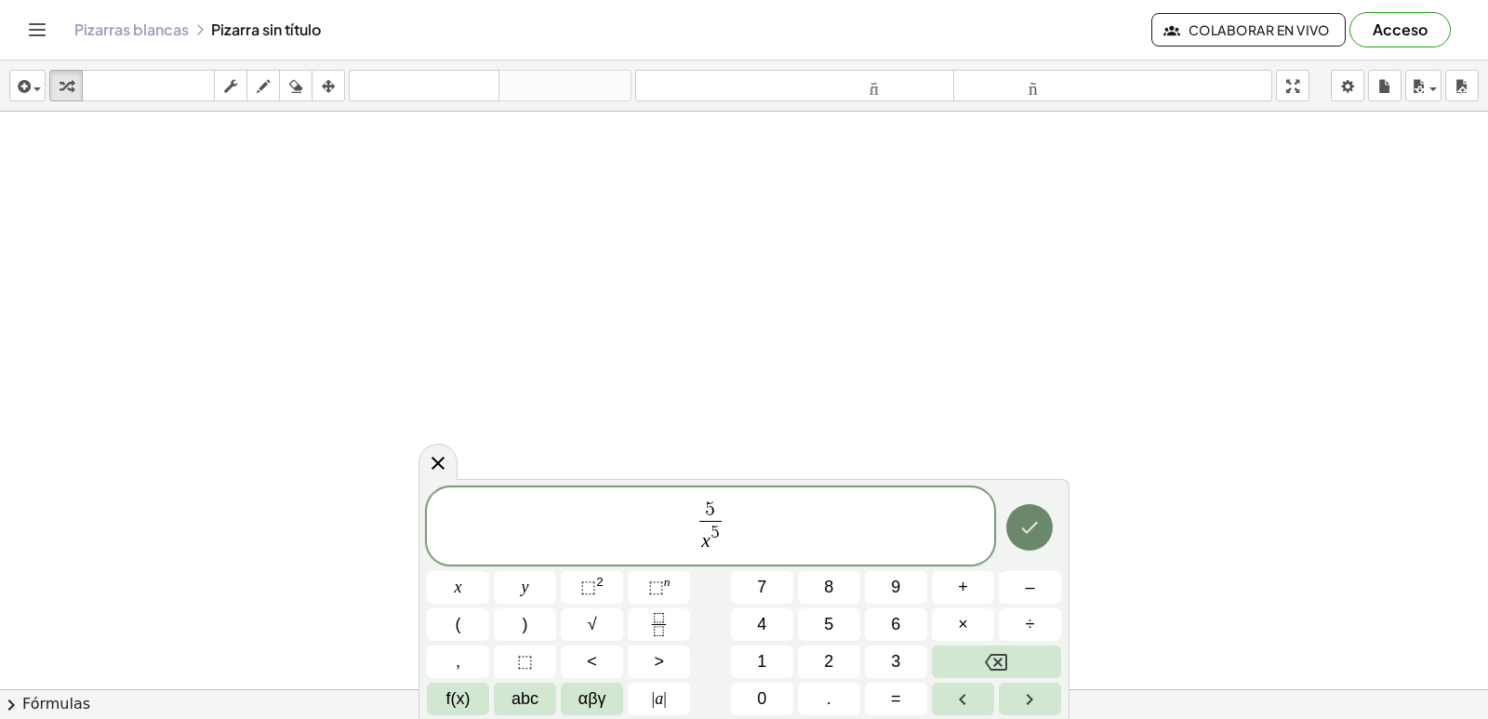
click at [1017, 525] on button "Done" at bounding box center [1029, 527] width 47 height 47
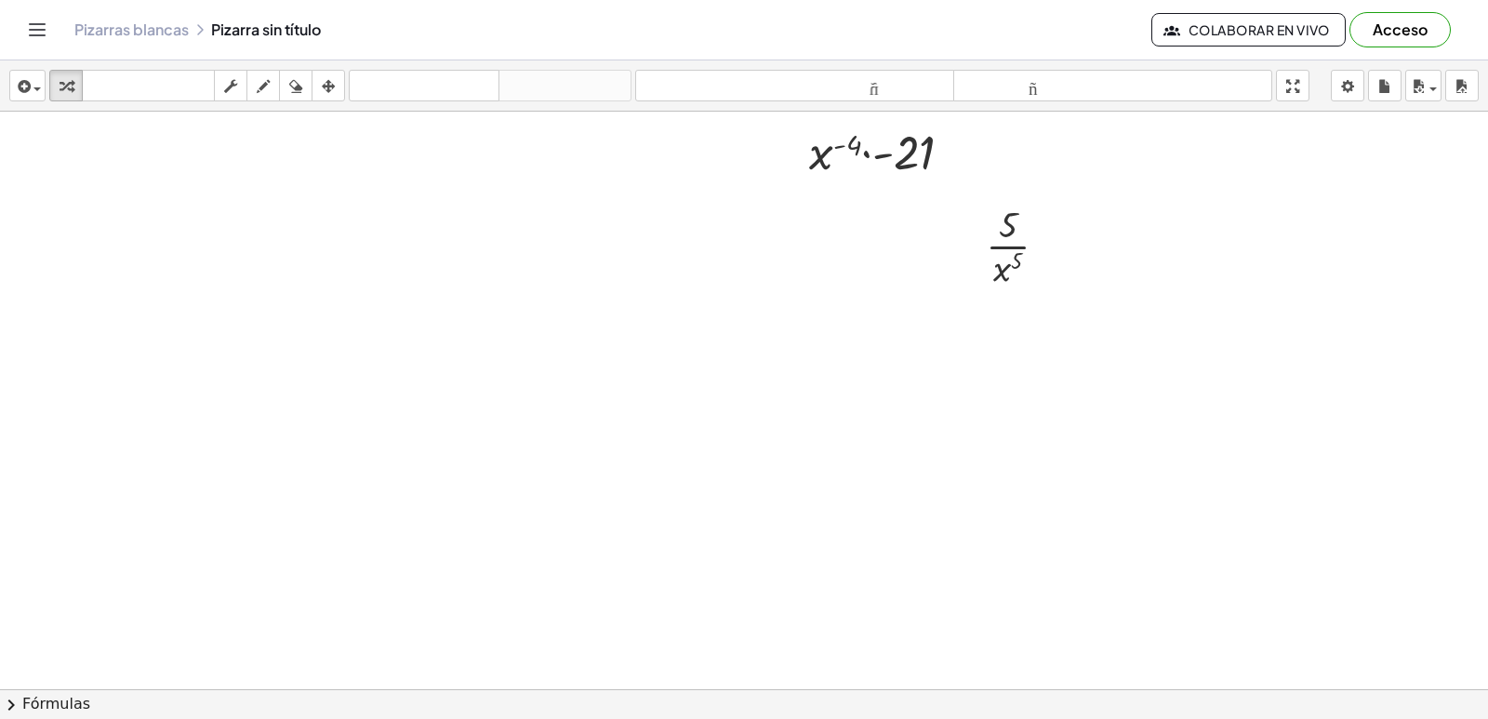
scroll to position [1845, 0]
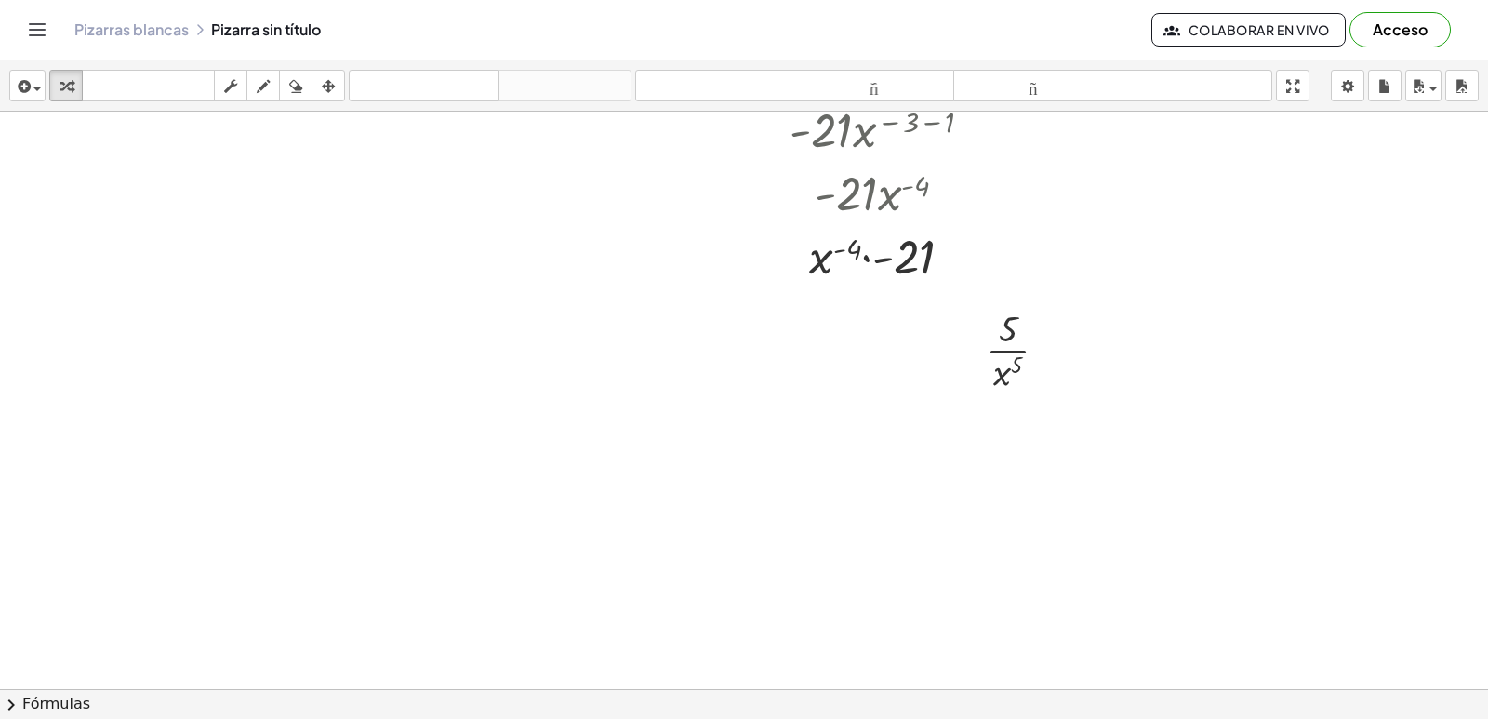
drag, startPoint x: 316, startPoint y: 77, endPoint x: 471, endPoint y: 128, distance: 162.6
click at [319, 79] on button "arreglar" at bounding box center [328, 86] width 33 height 32
drag, startPoint x: 978, startPoint y: 339, endPoint x: 648, endPoint y: 485, distance: 360.6
click at [648, 485] on div at bounding box center [691, 481] width 119 height 102
click at [63, 82] on icon "button" at bounding box center [66, 86] width 13 height 22
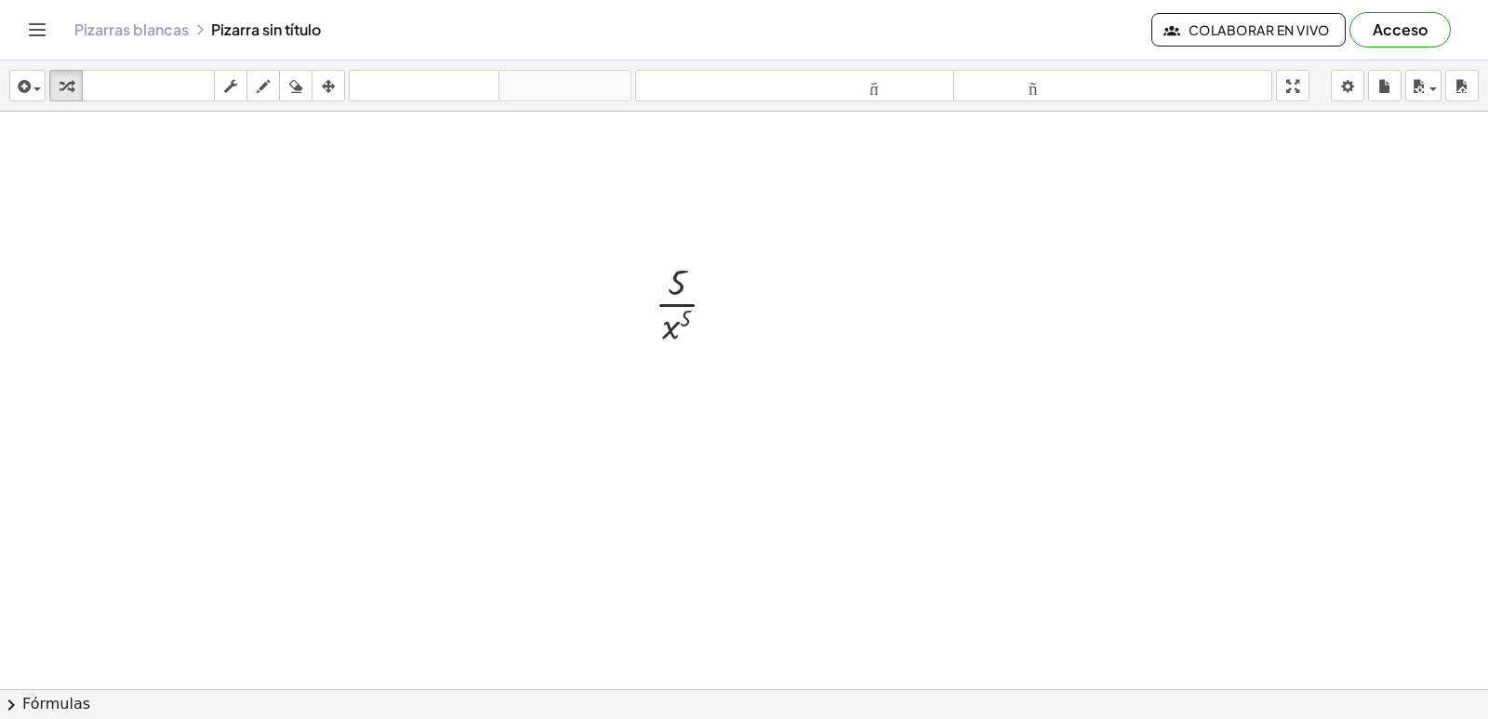
scroll to position [2124, 0]
drag, startPoint x: 666, startPoint y: 243, endPoint x: 690, endPoint y: 202, distance: 47.5
click at [690, 200] on div at bounding box center [693, 214] width 96 height 93
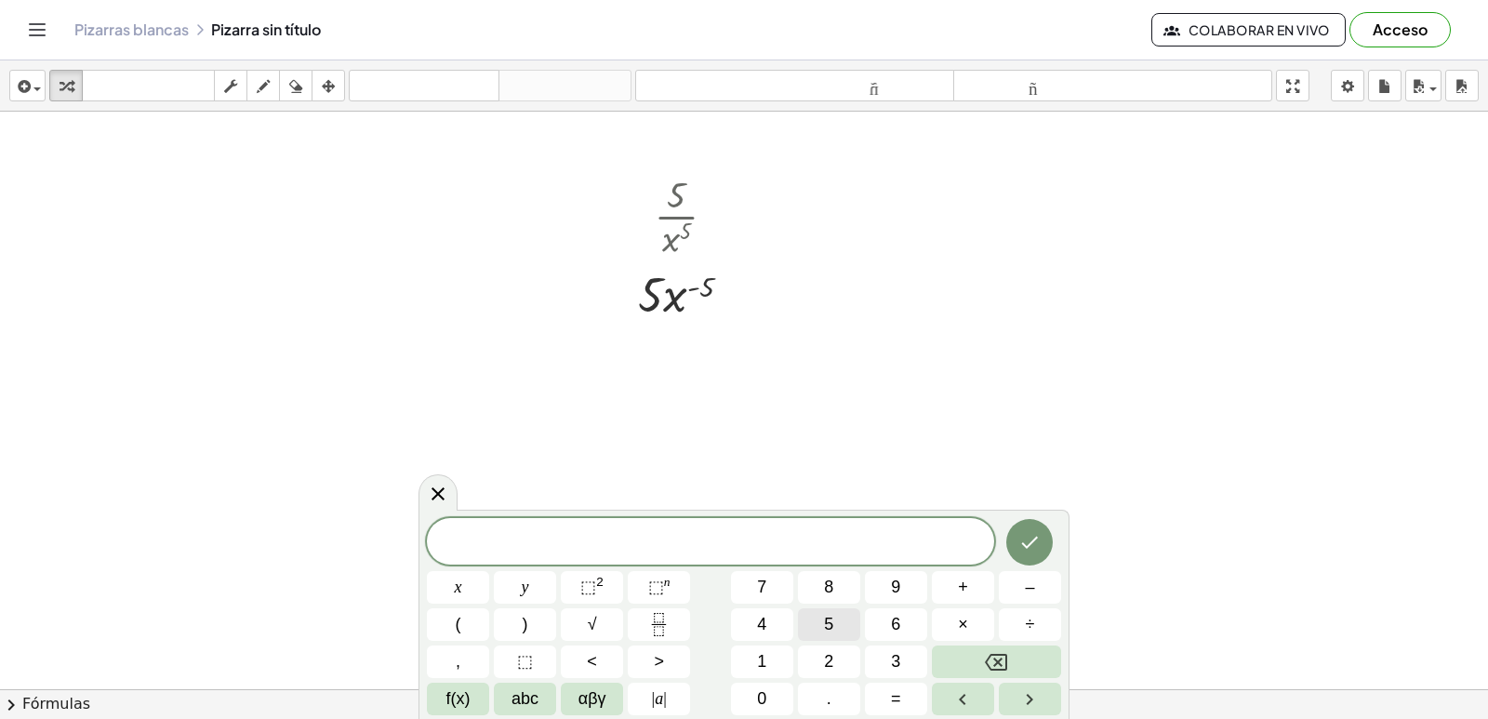
click at [822, 621] on button "5" at bounding box center [829, 624] width 62 height 33
click at [971, 632] on button "×" at bounding box center [963, 624] width 62 height 33
click at [1015, 589] on button "–" at bounding box center [1030, 587] width 62 height 33
click at [830, 620] on span "5" at bounding box center [828, 624] width 9 height 25
click at [459, 588] on span "x" at bounding box center [458, 587] width 7 height 25
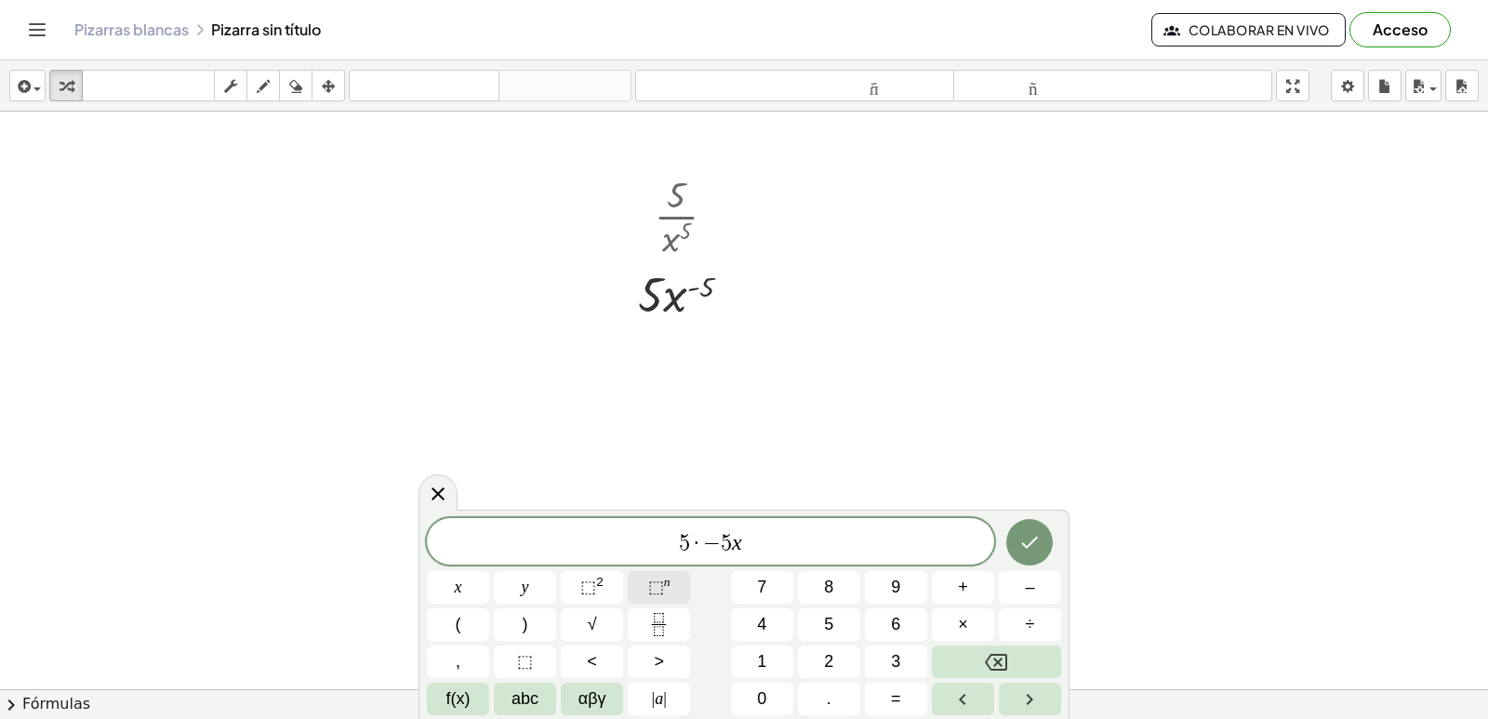
click at [656, 587] on span "⬚" at bounding box center [656, 587] width 16 height 19
click at [1035, 594] on button "–" at bounding box center [1030, 587] width 62 height 33
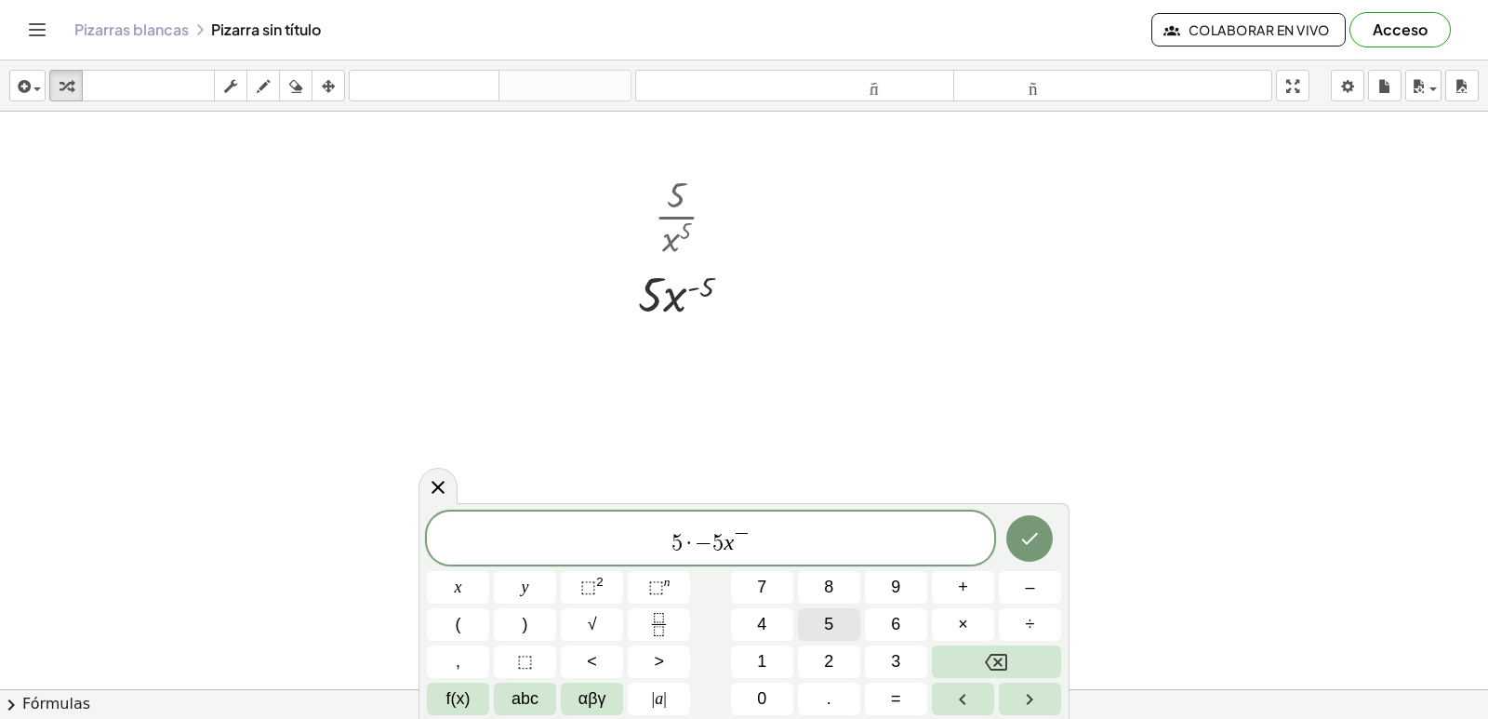
click at [815, 612] on button "5" at bounding box center [829, 624] width 62 height 33
click at [789, 550] on span "5 · − 5 x − 5 ​" at bounding box center [710, 539] width 567 height 33
click at [767, 525] on span "5 · − 5 x − 5 ​" at bounding box center [710, 539] width 567 height 33
click at [658, 583] on span "⬚" at bounding box center [656, 587] width 16 height 19
click at [1027, 581] on span "–" at bounding box center [1029, 587] width 9 height 25
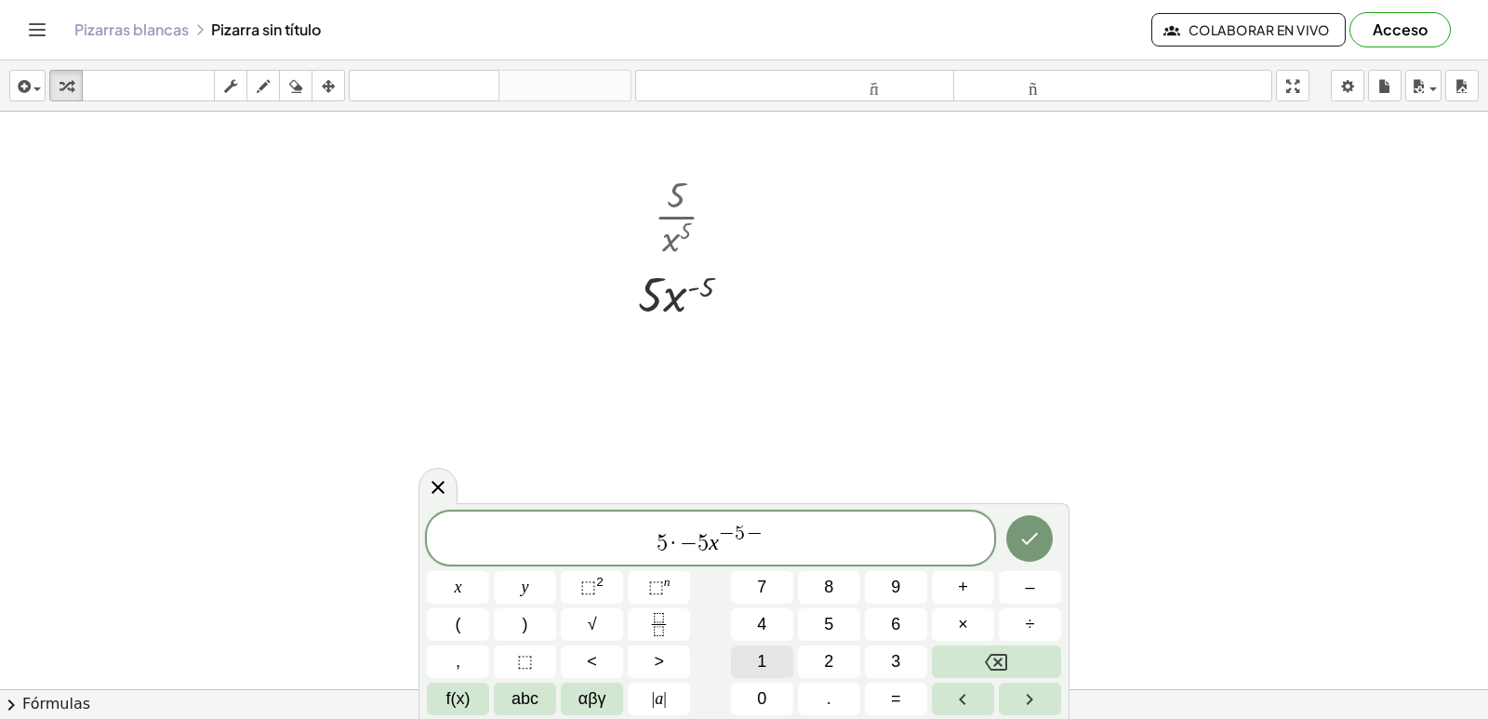
click at [774, 653] on button "1" at bounding box center [762, 661] width 62 height 33
click at [1040, 549] on icon "Done" at bounding box center [1029, 538] width 22 height 22
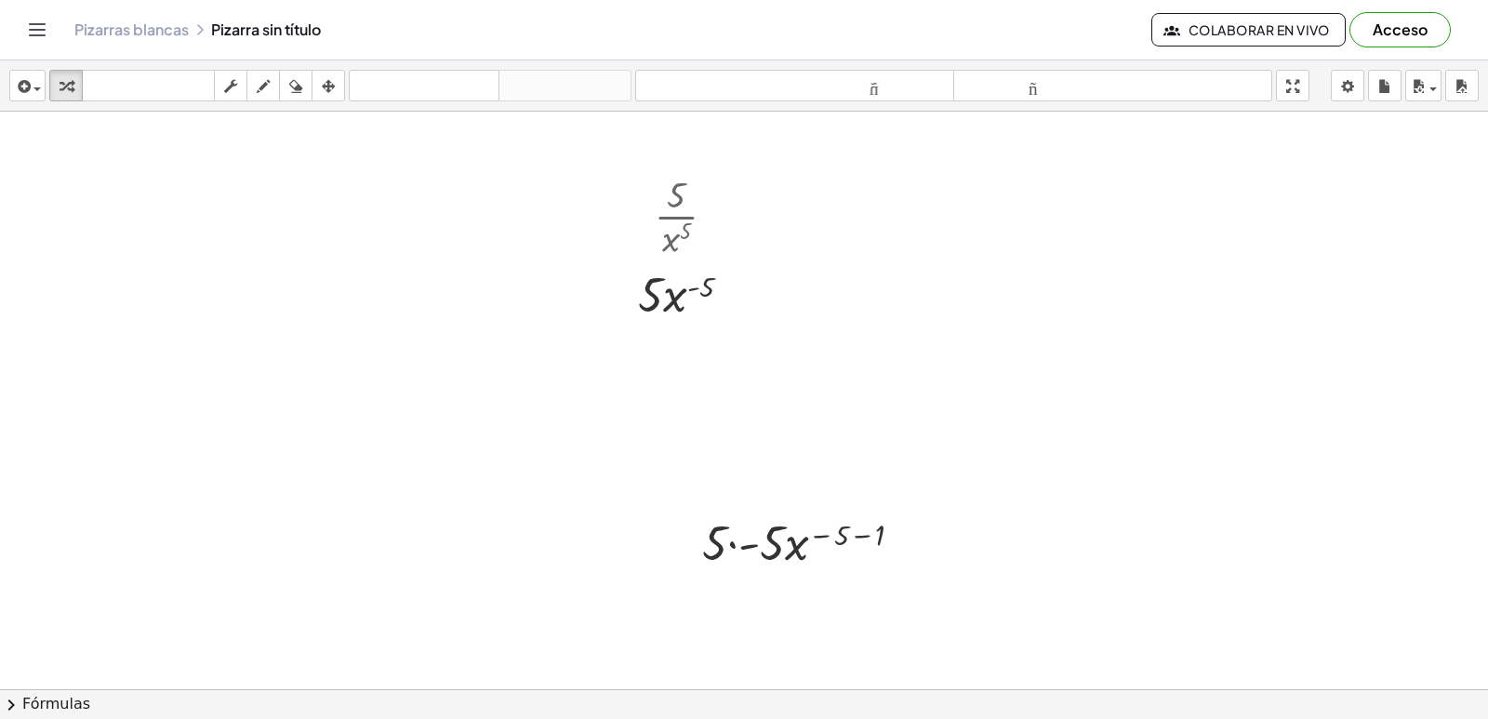
scroll to position [2217, 0]
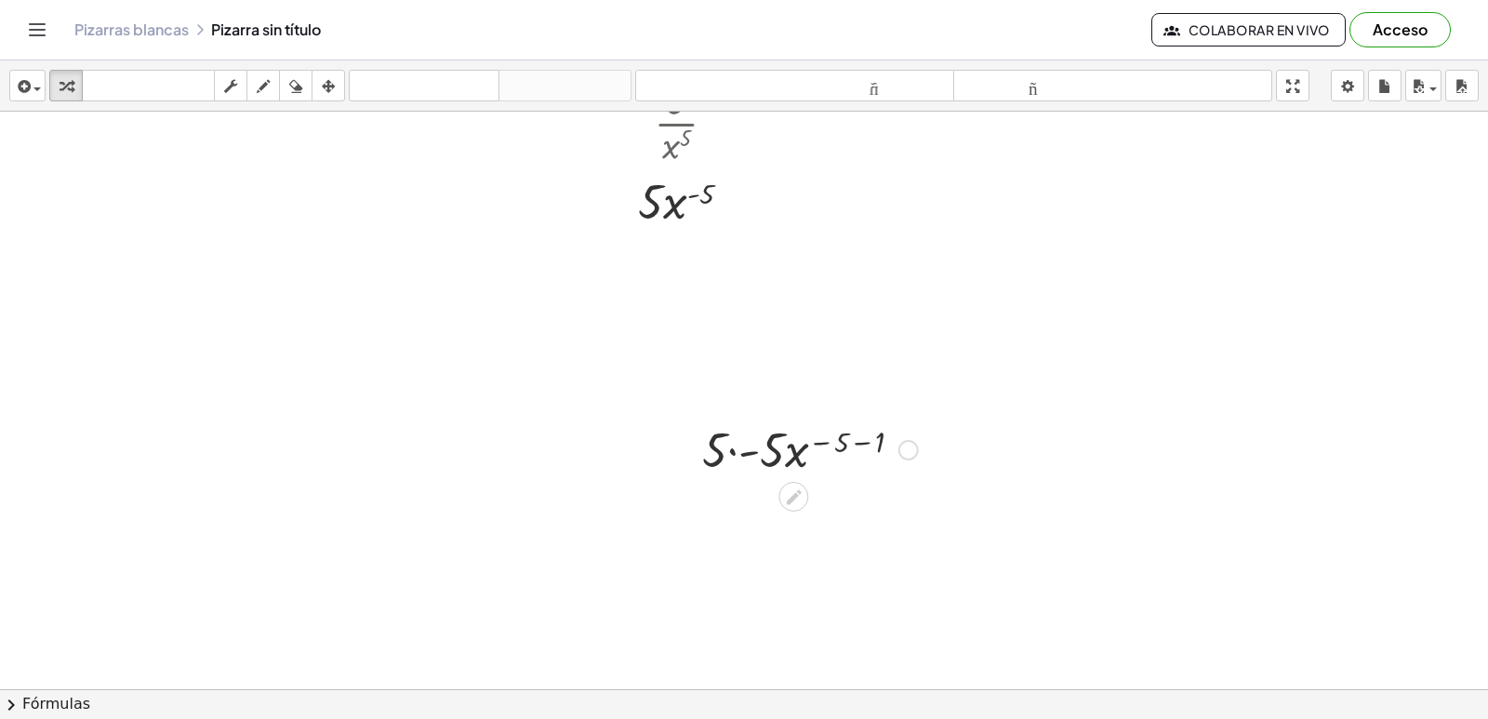
click at [724, 453] on div at bounding box center [810, 448] width 234 height 63
click at [728, 453] on div at bounding box center [810, 448] width 234 height 63
click at [858, 504] on div at bounding box center [810, 511] width 234 height 63
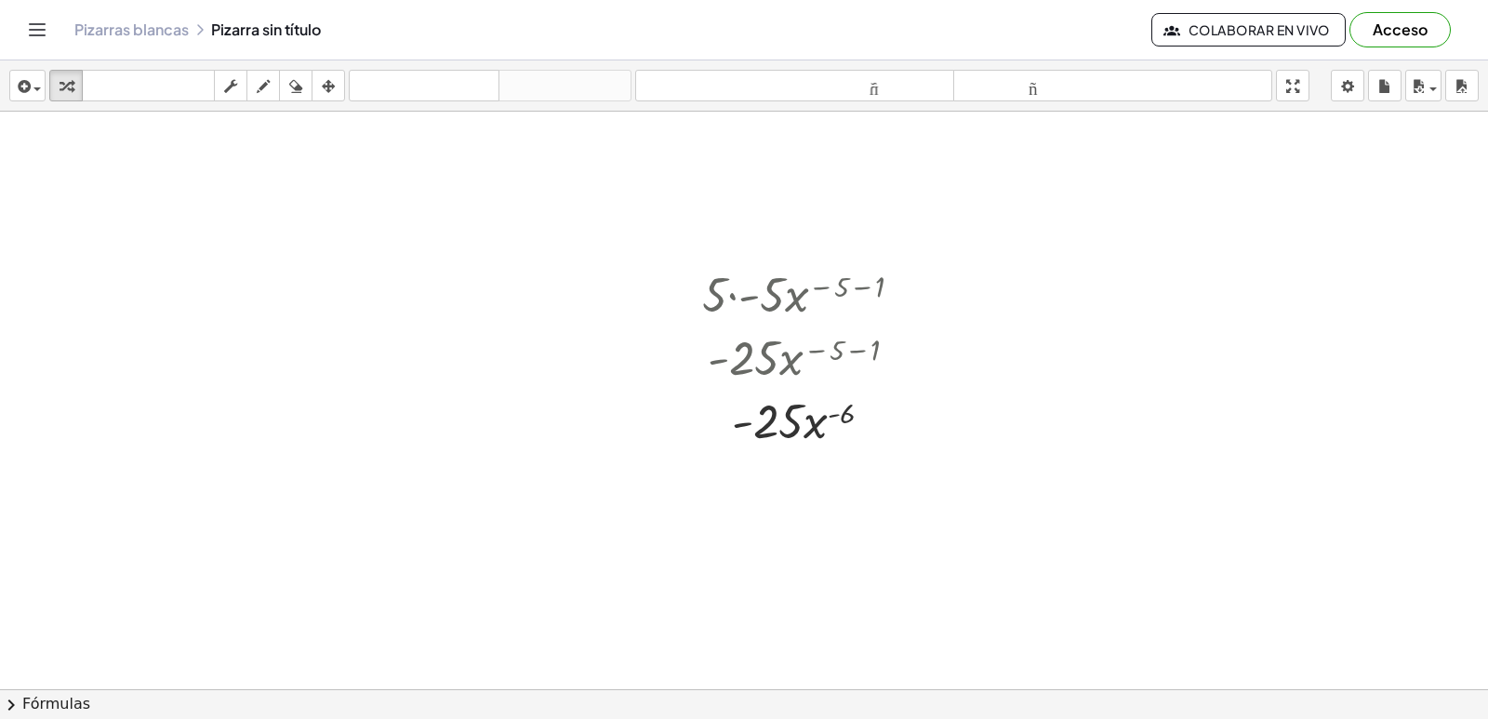
scroll to position [2403, 0]
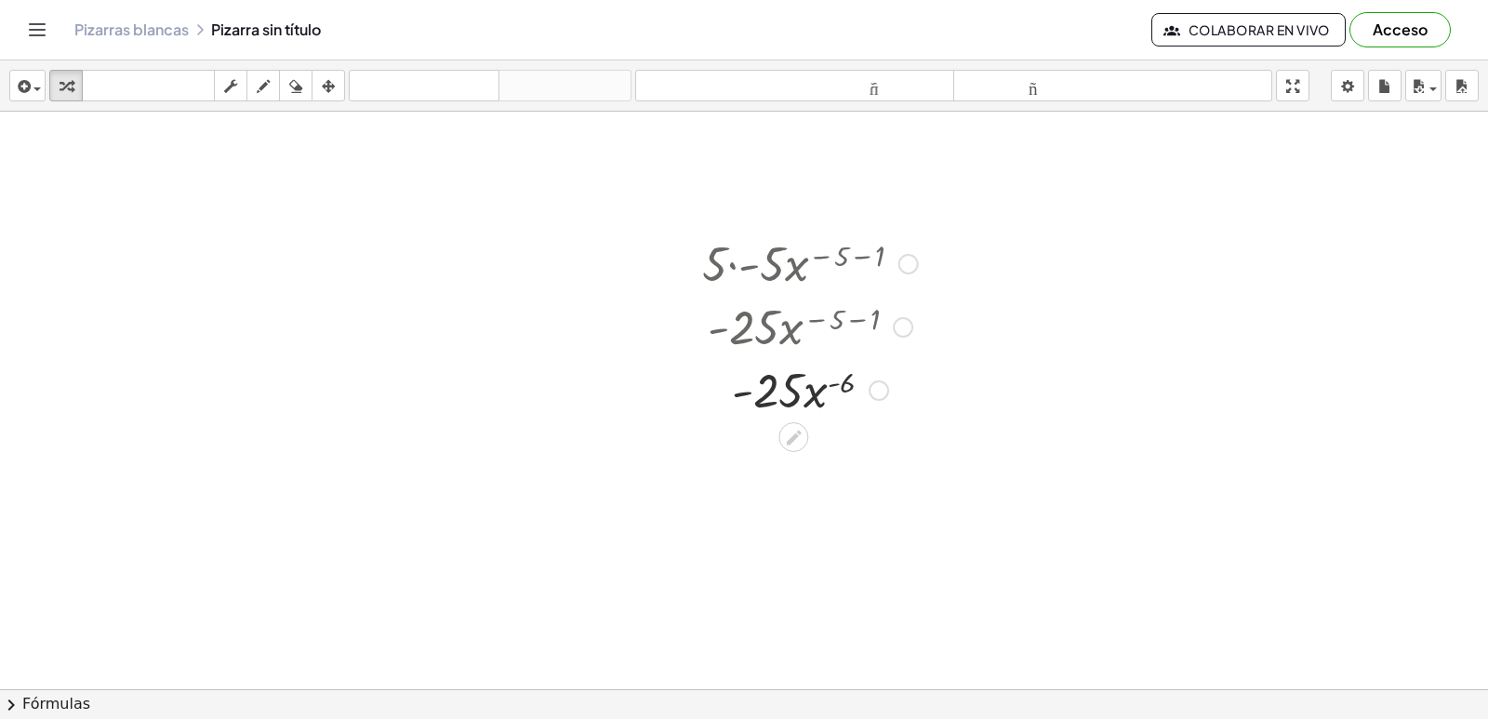
click at [817, 392] on div at bounding box center [810, 388] width 234 height 63
click at [817, 397] on div at bounding box center [810, 388] width 234 height 63
click at [754, 392] on div at bounding box center [810, 388] width 234 height 63
click at [821, 402] on div at bounding box center [810, 388] width 234 height 63
click at [823, 378] on div at bounding box center [810, 388] width 234 height 63
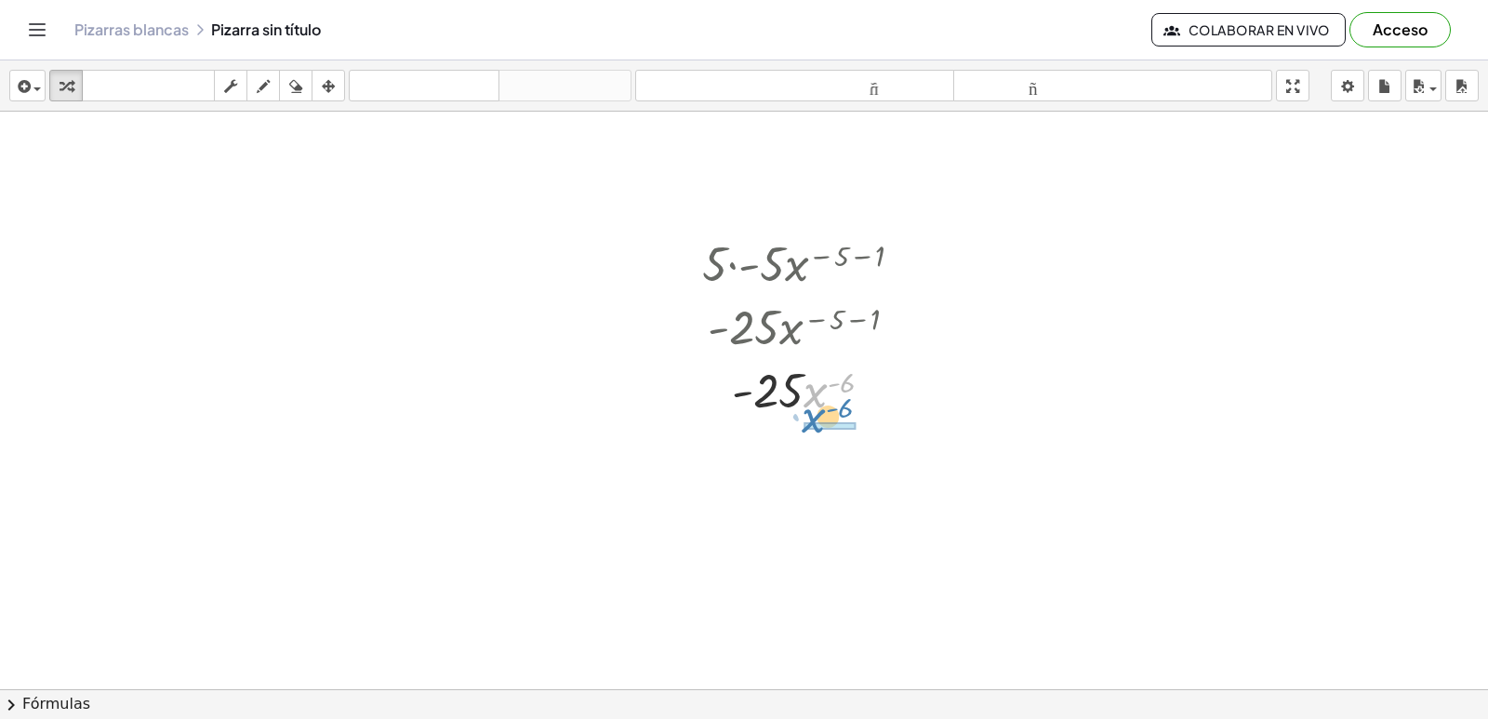
drag, startPoint x: 822, startPoint y: 382, endPoint x: 820, endPoint y: 407, distance: 25.2
click at [820, 407] on div at bounding box center [810, 388] width 234 height 63
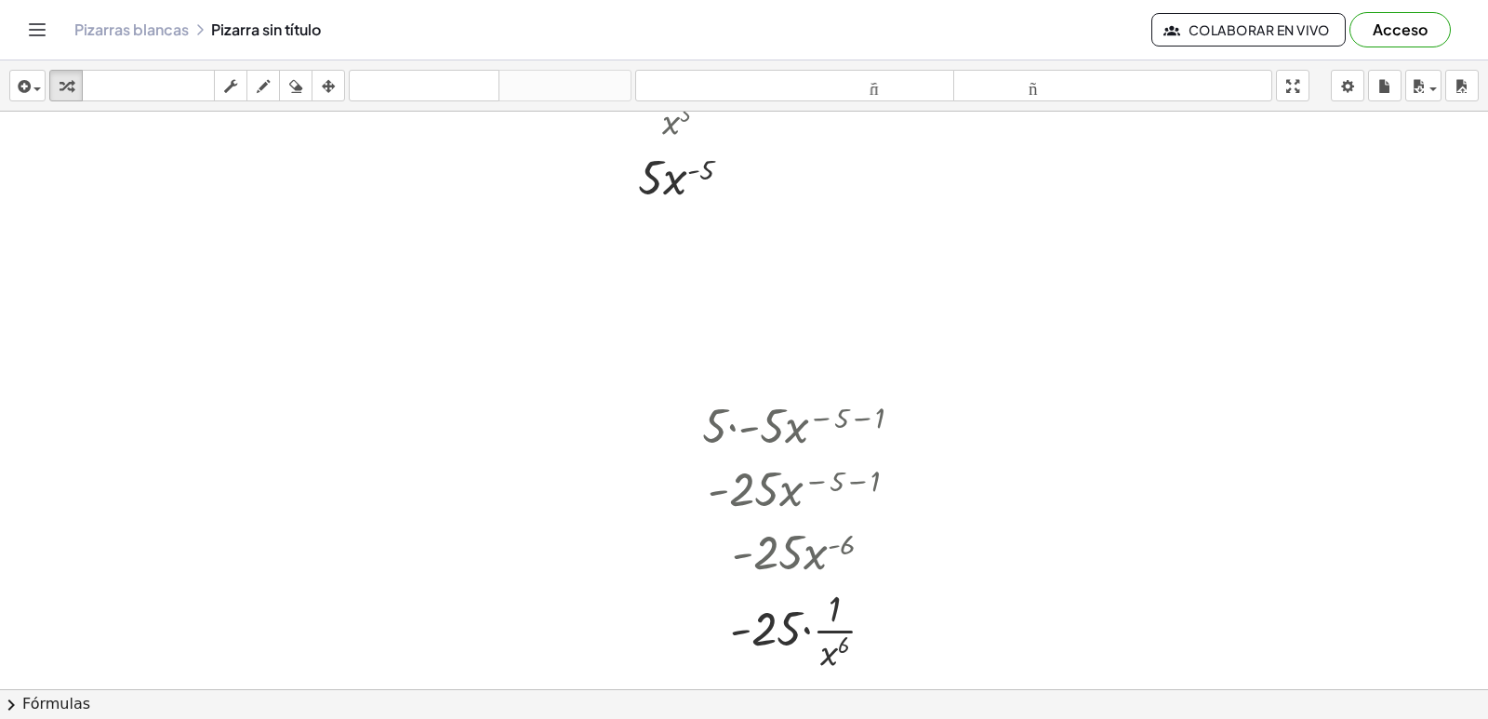
scroll to position [2589, 0]
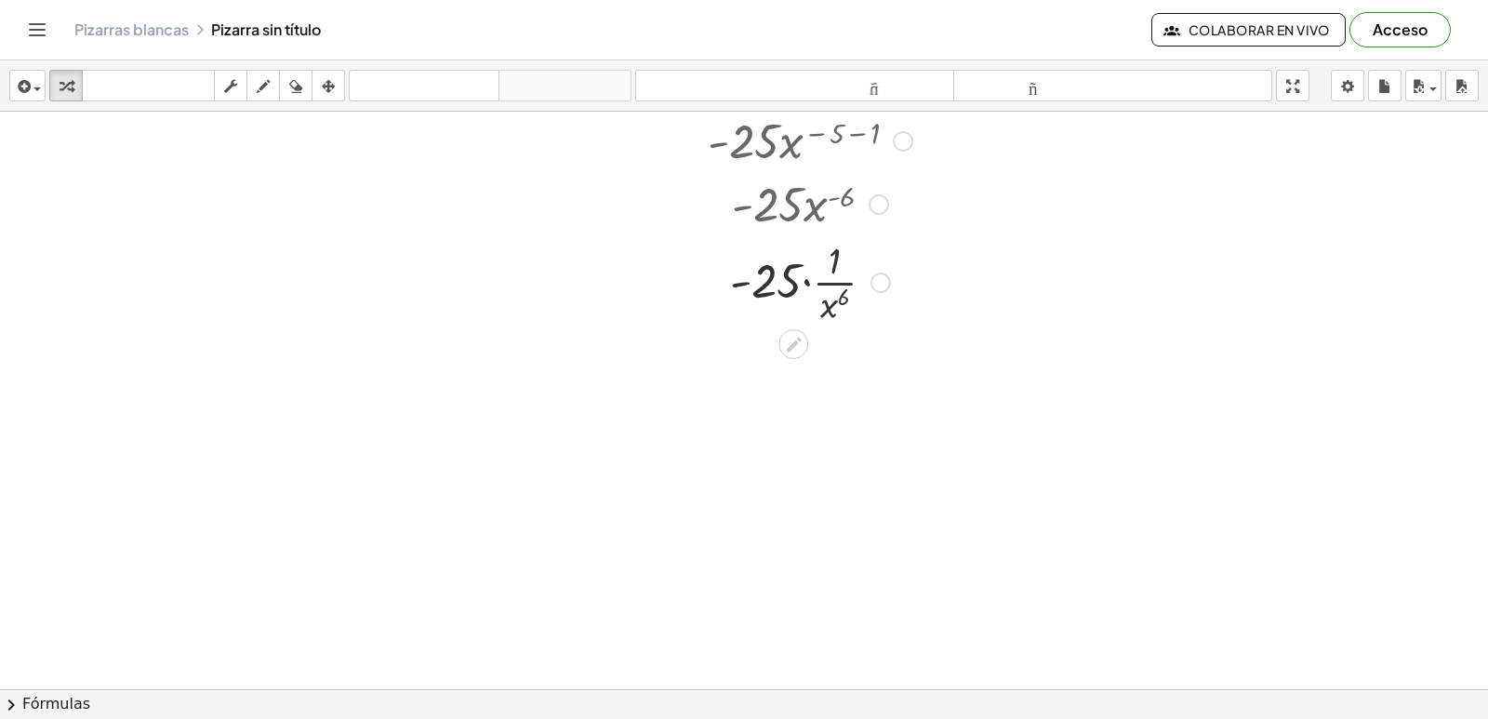
click at [804, 282] on div at bounding box center [810, 280] width 234 height 93
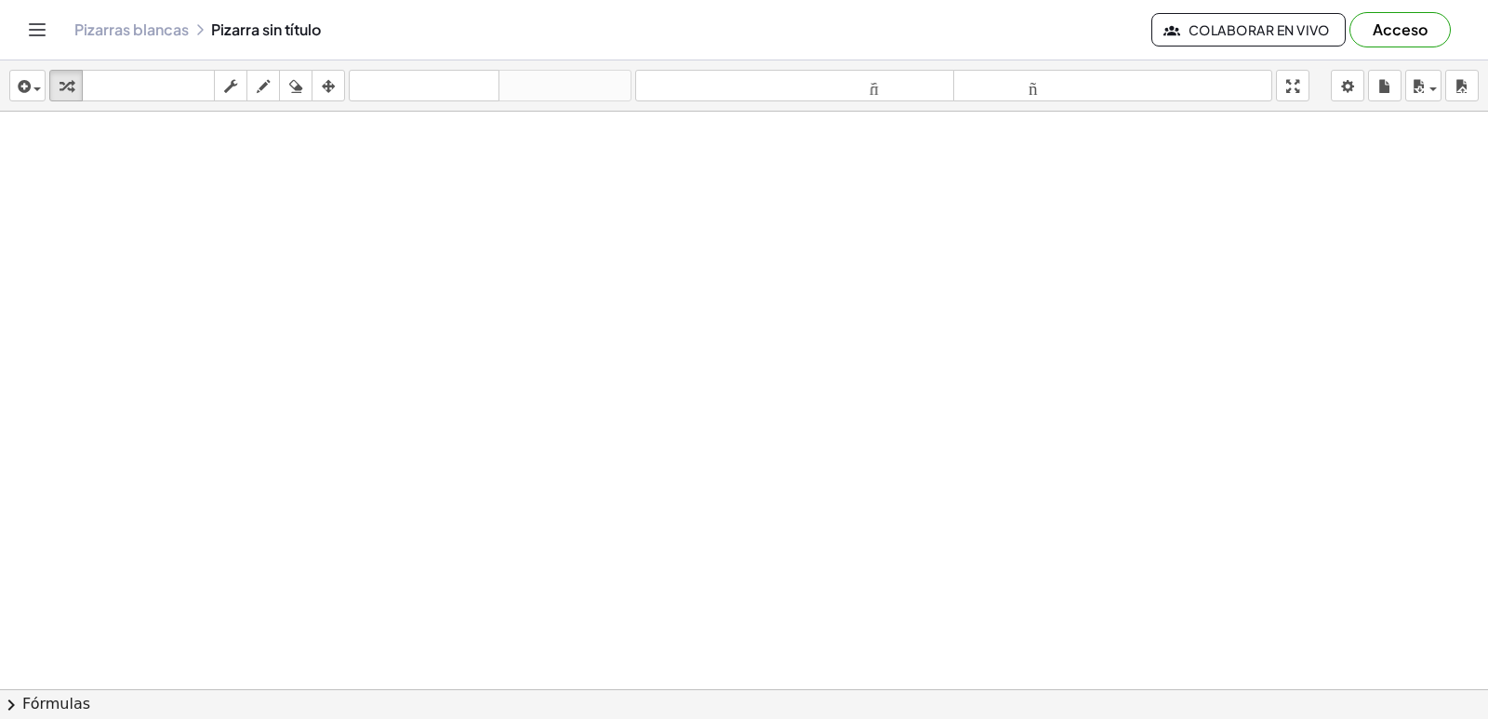
scroll to position [3074, 0]
drag, startPoint x: 695, startPoint y: 638, endPoint x: 671, endPoint y: 671, distance: 40.0
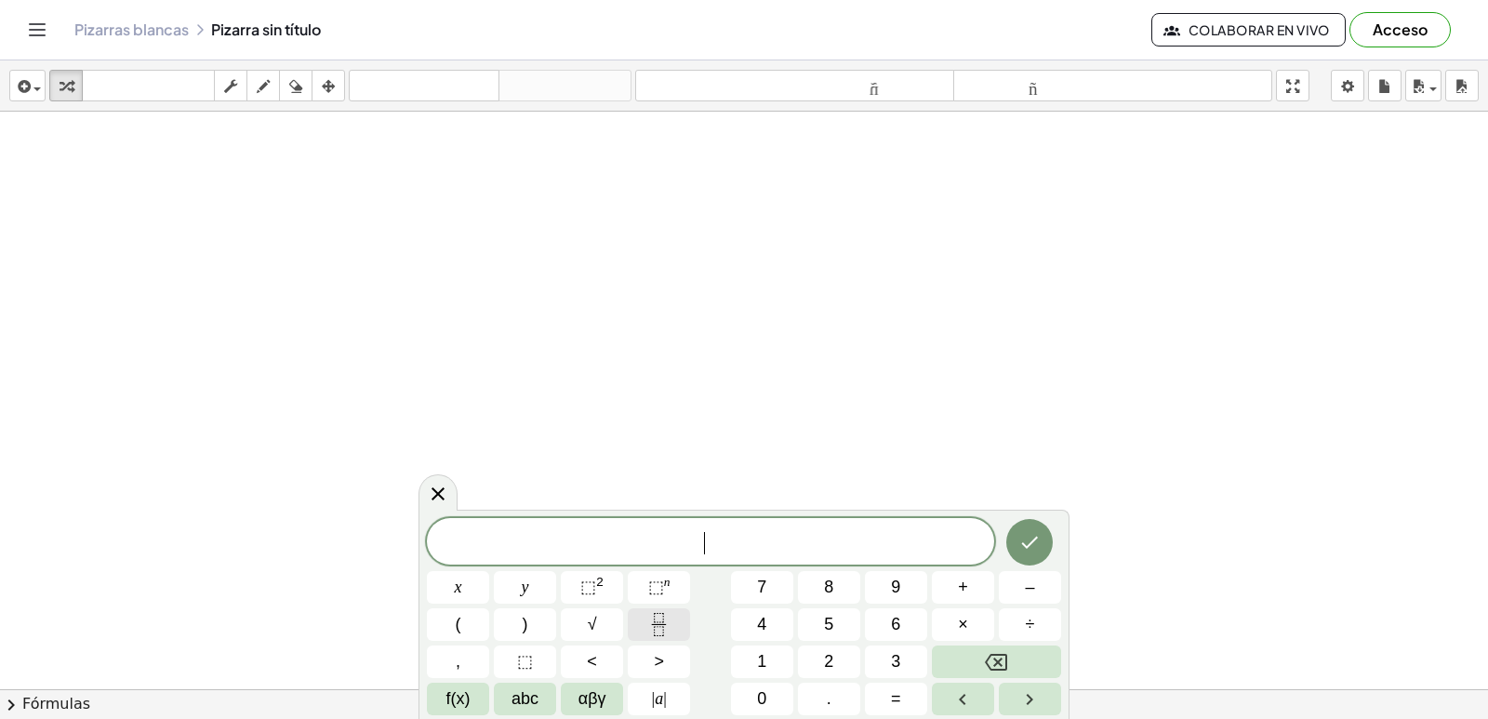
click at [658, 622] on icon "Fraction" at bounding box center [658, 624] width 23 height 23
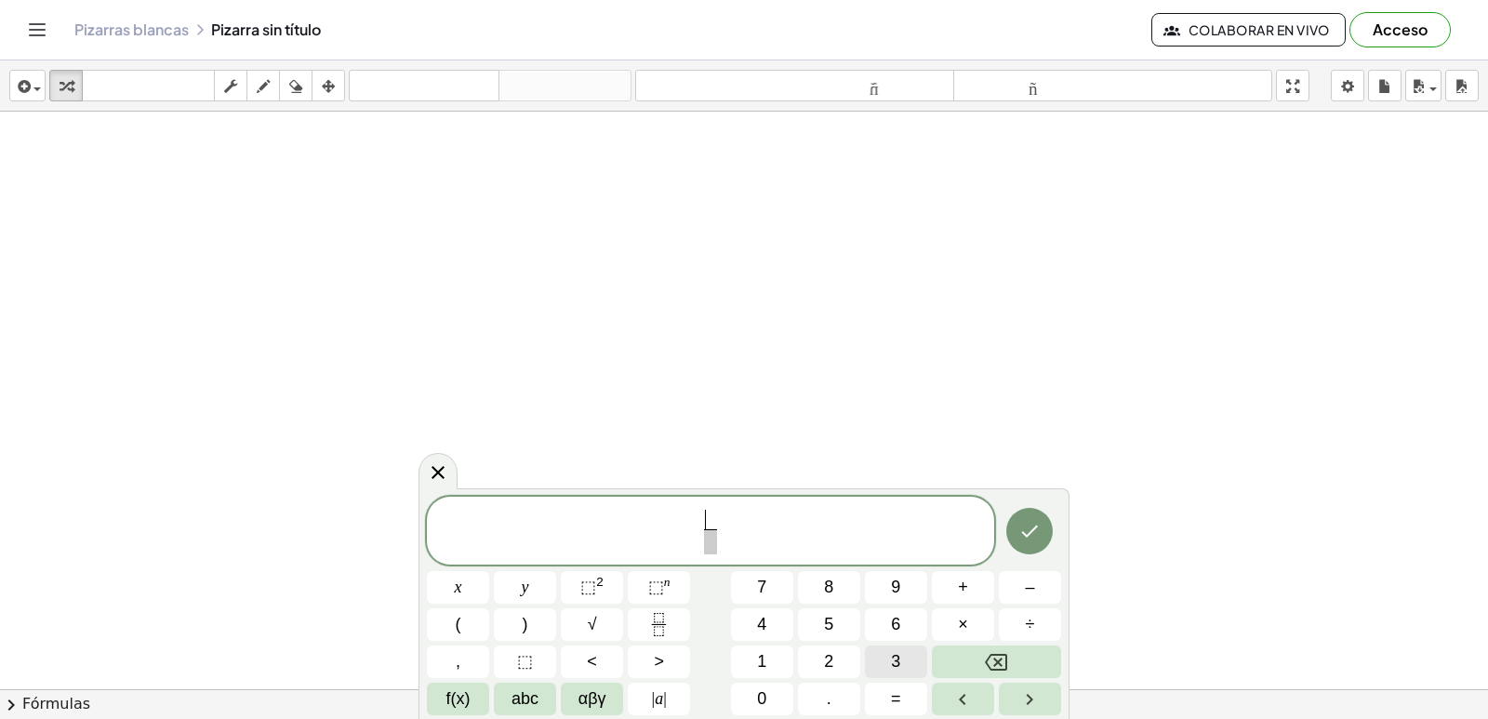
click at [911, 660] on button "3" at bounding box center [896, 661] width 62 height 33
click at [713, 536] on span at bounding box center [710, 541] width 14 height 25
click at [469, 588] on button "x" at bounding box center [458, 587] width 62 height 33
click at [662, 588] on span "⬚" at bounding box center [656, 587] width 16 height 19
click at [883, 664] on button "3" at bounding box center [896, 661] width 62 height 33
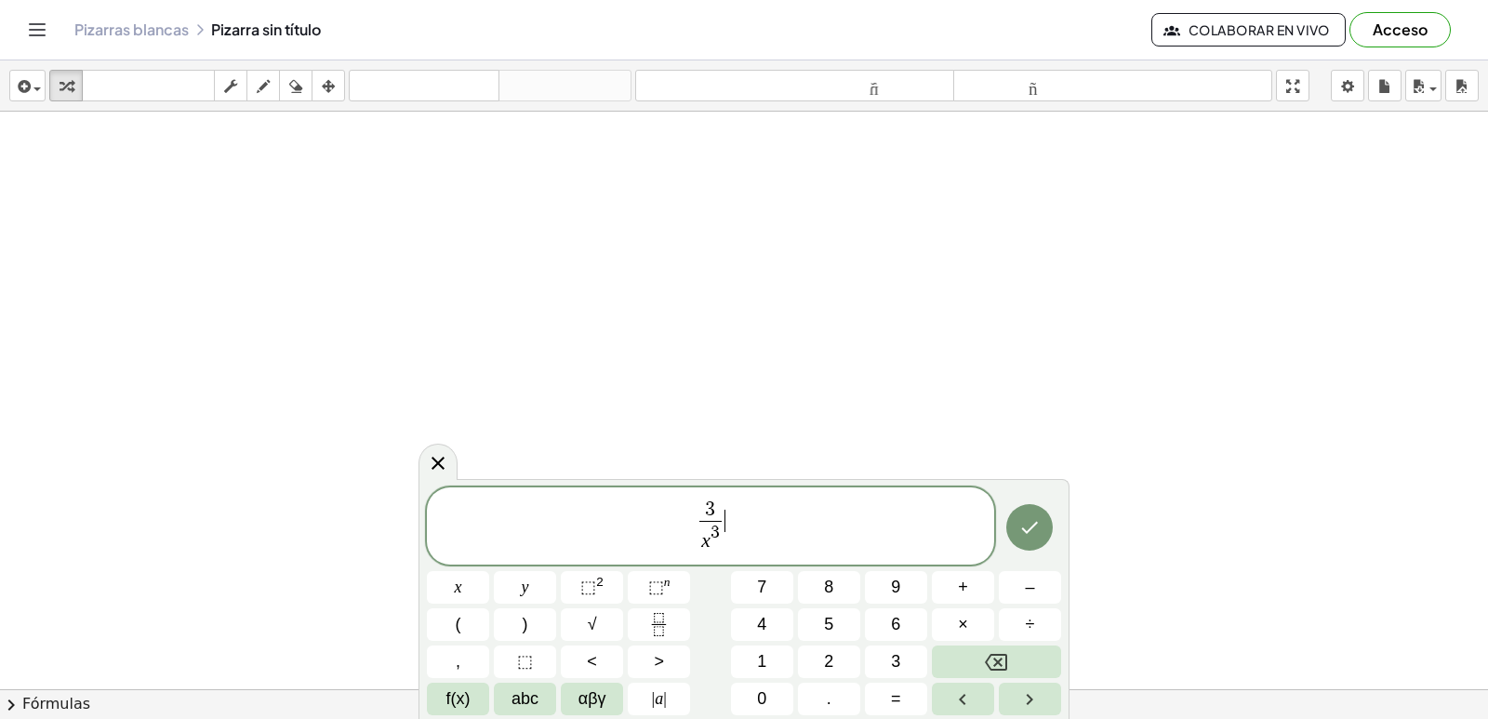
click at [734, 518] on span "3 x 3 ​ ​" at bounding box center [710, 528] width 567 height 58
click at [967, 592] on span "+" at bounding box center [963, 587] width 10 height 25
click at [653, 632] on icon "Fraction" at bounding box center [658, 624] width 23 height 23
click at [761, 530] on span "3 x 3 ​ + ​" at bounding box center [710, 528] width 567 height 58
click at [737, 508] on span at bounding box center [738, 510] width 13 height 20
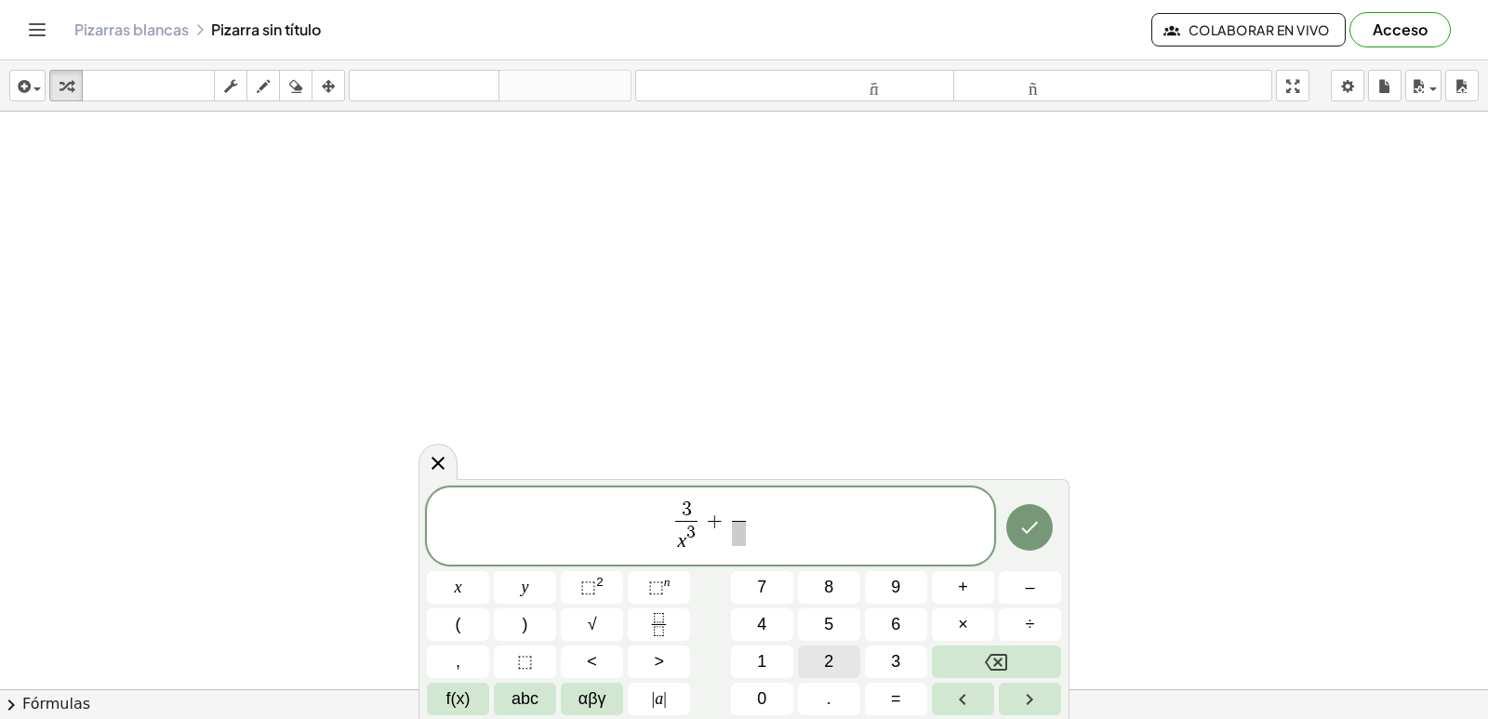
click at [847, 660] on button "2" at bounding box center [829, 661] width 62 height 33
click at [740, 541] on span at bounding box center [739, 533] width 14 height 25
click at [479, 588] on button "x" at bounding box center [458, 587] width 62 height 33
click at [648, 587] on span "⬚" at bounding box center [656, 587] width 16 height 19
click at [778, 607] on div "3 x 3 ​ + 2 x ​ ​ x y ⬚ 2 ⬚ n 7 8 9 + – ( ) √ 4 5 6 × ÷ , ⬚ < > 1 2 3 f(x) abc …" at bounding box center [744, 601] width 634 height 228
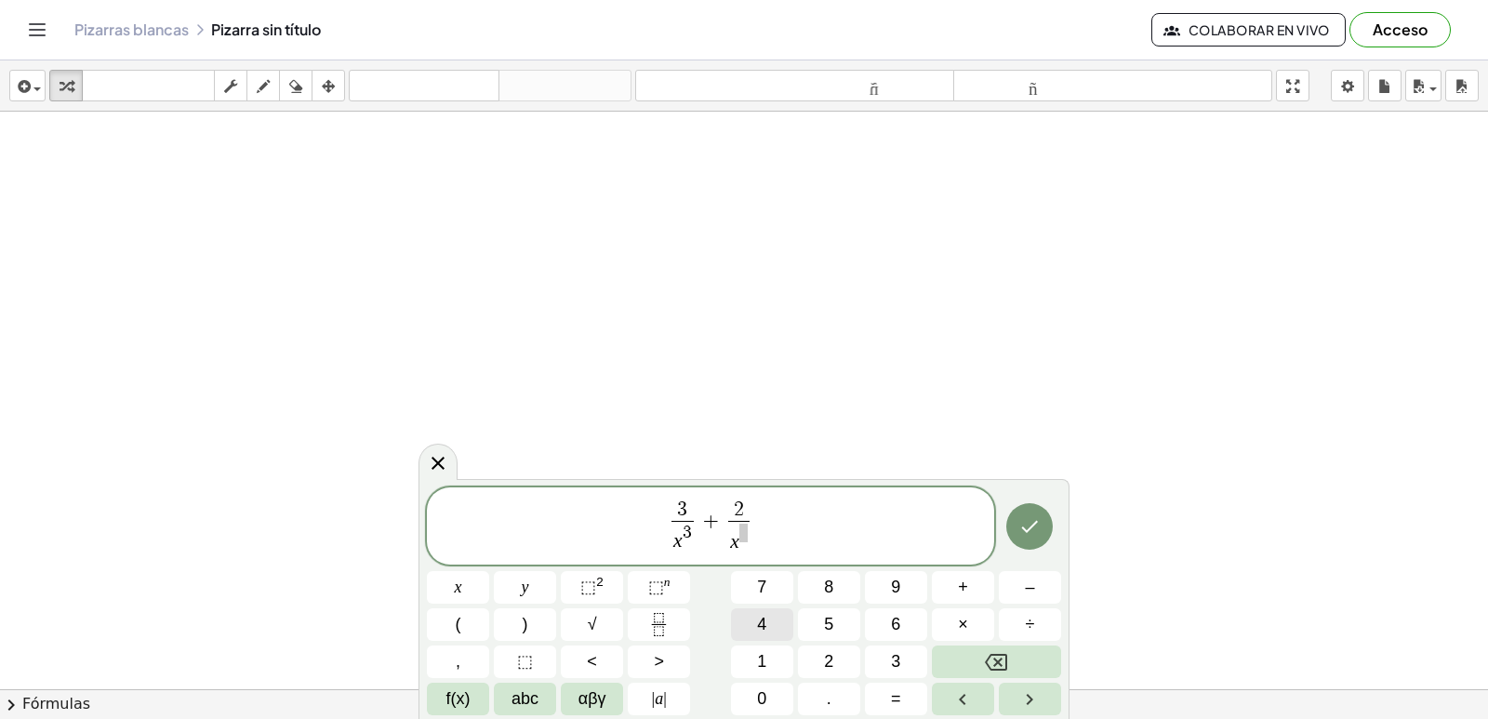
click at [778, 633] on button "4" at bounding box center [762, 624] width 62 height 33
click at [1048, 531] on button "Done" at bounding box center [1029, 527] width 47 height 47
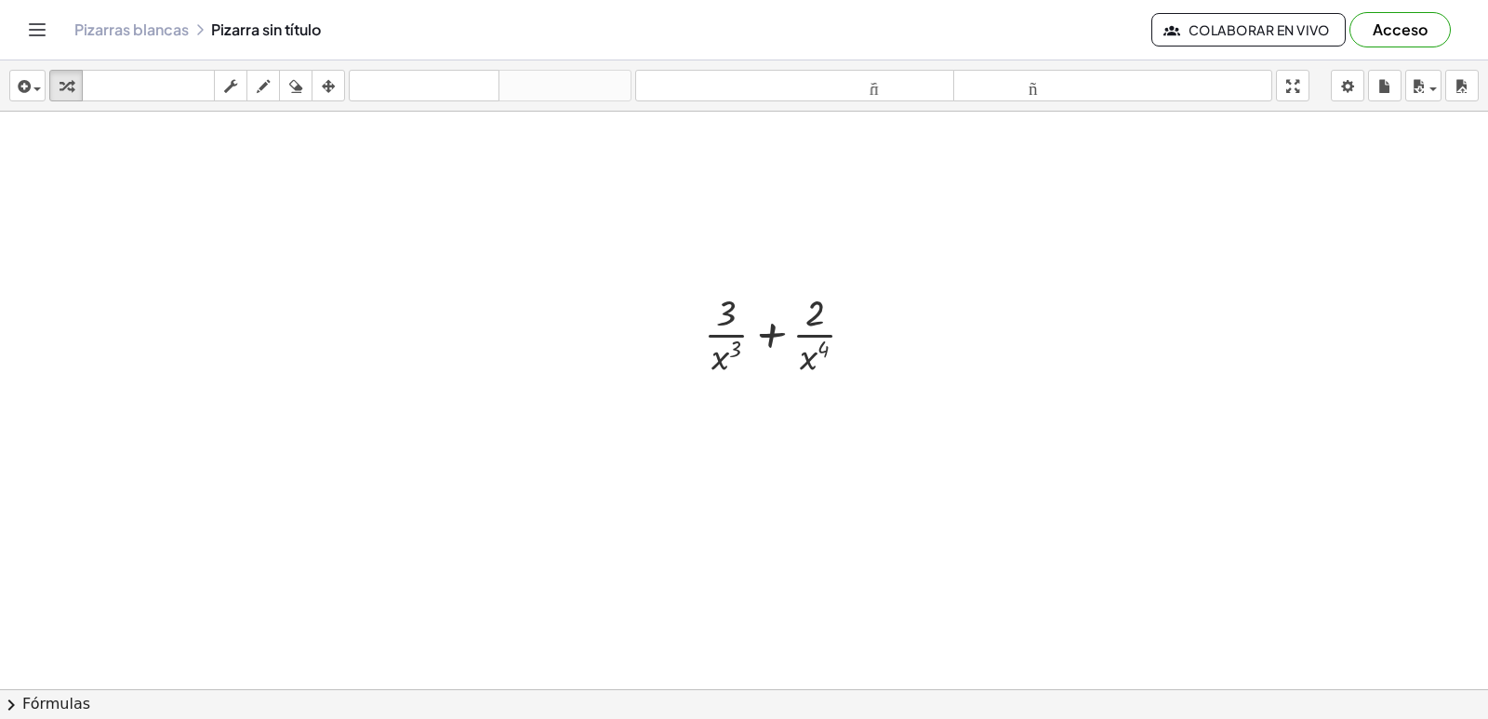
scroll to position [3446, 0]
drag, startPoint x: 811, startPoint y: 339, endPoint x: 840, endPoint y: 290, distance: 56.3
click at [705, 335] on div at bounding box center [786, 312] width 220 height 93
drag, startPoint x: 714, startPoint y: 339, endPoint x: 756, endPoint y: 296, distance: 60.5
click at [756, 296] on div at bounding box center [786, 312] width 220 height 93
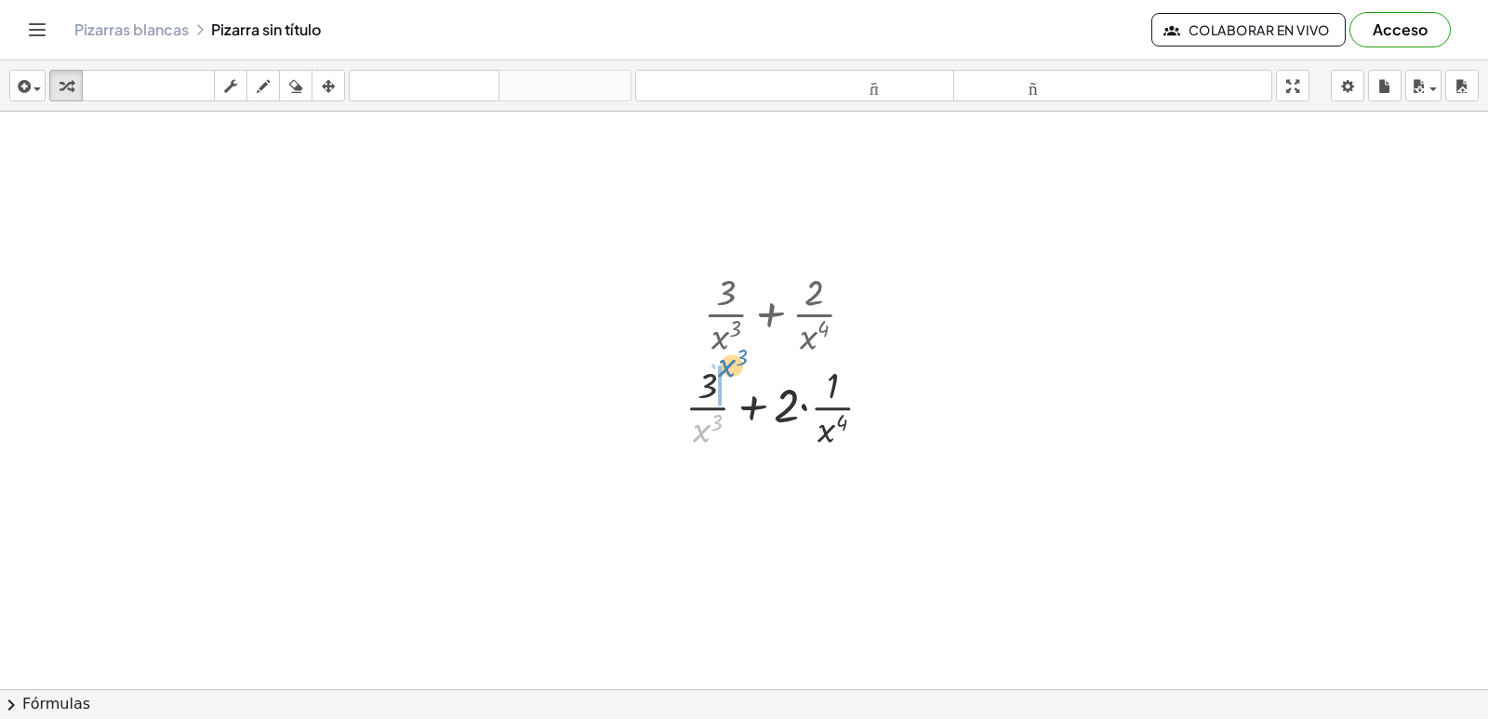
drag, startPoint x: 737, startPoint y: 390, endPoint x: 726, endPoint y: 357, distance: 34.1
click at [804, 412] on div at bounding box center [786, 405] width 255 height 93
click at [804, 407] on div at bounding box center [786, 405] width 255 height 93
drag, startPoint x: 732, startPoint y: 490, endPoint x: 679, endPoint y: 496, distance: 53.3
click at [677, 503] on div at bounding box center [786, 498] width 255 height 93
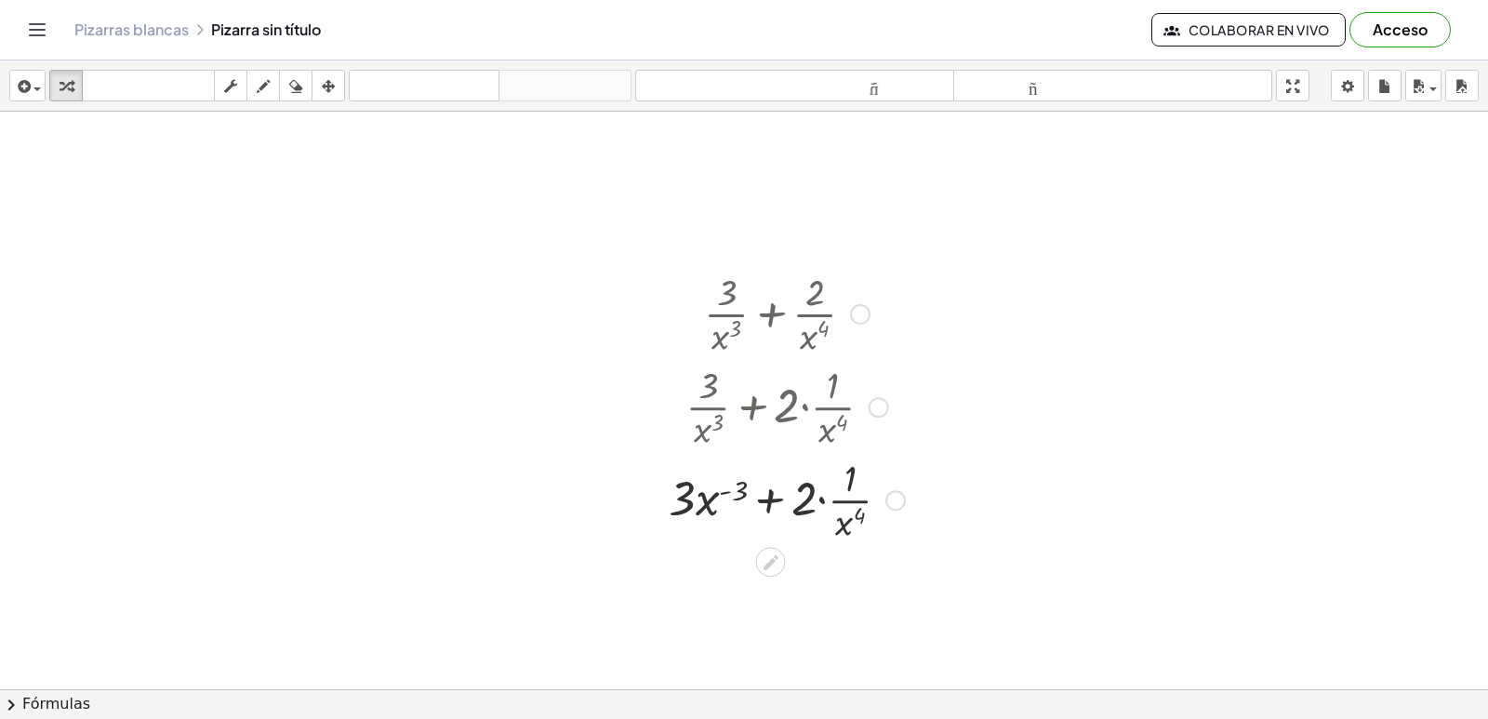
click at [733, 490] on div at bounding box center [786, 498] width 255 height 93
click at [778, 496] on div at bounding box center [786, 498] width 255 height 93
click at [819, 503] on div at bounding box center [786, 498] width 255 height 93
